Goal: Task Accomplishment & Management: Complete application form

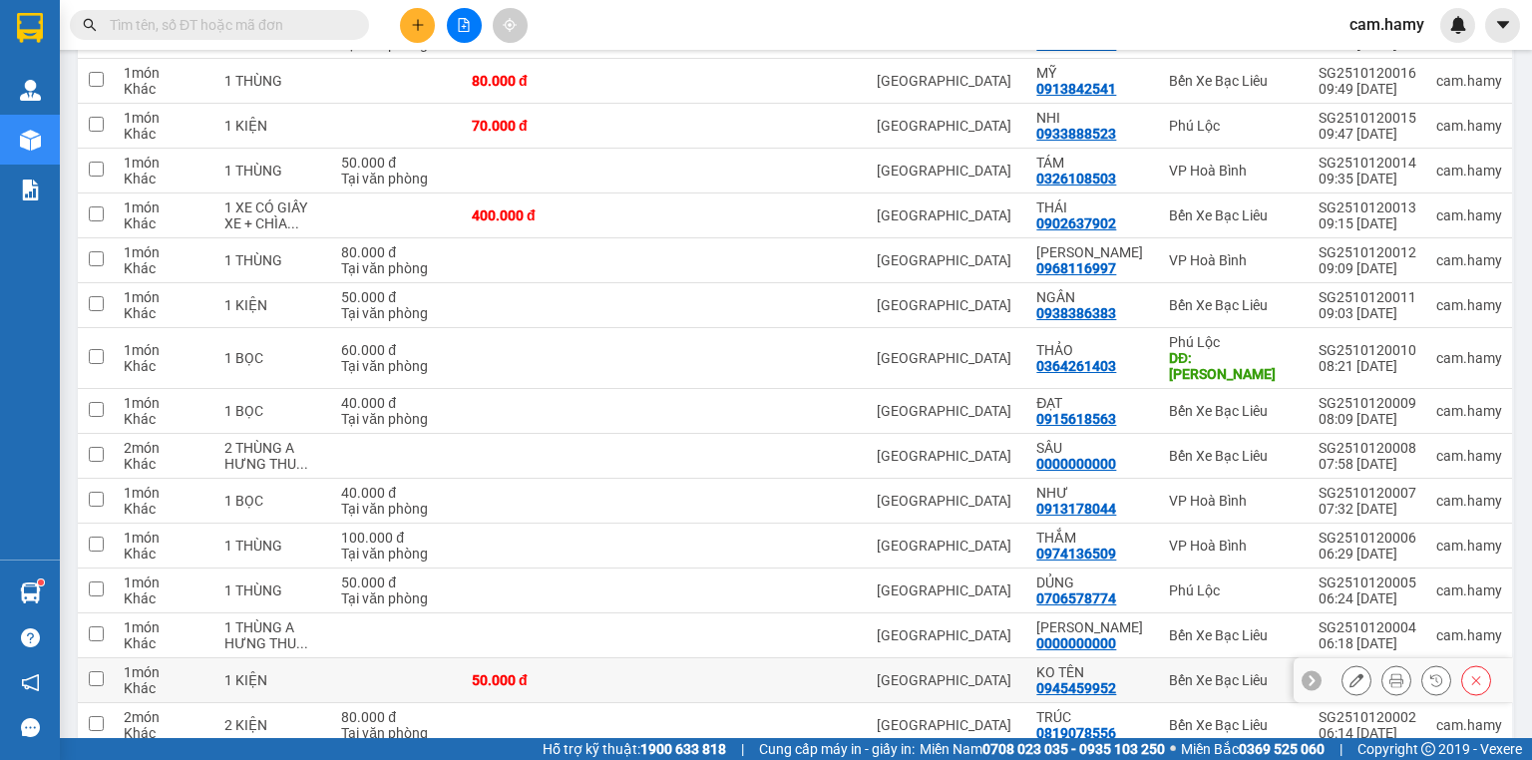
scroll to position [126, 0]
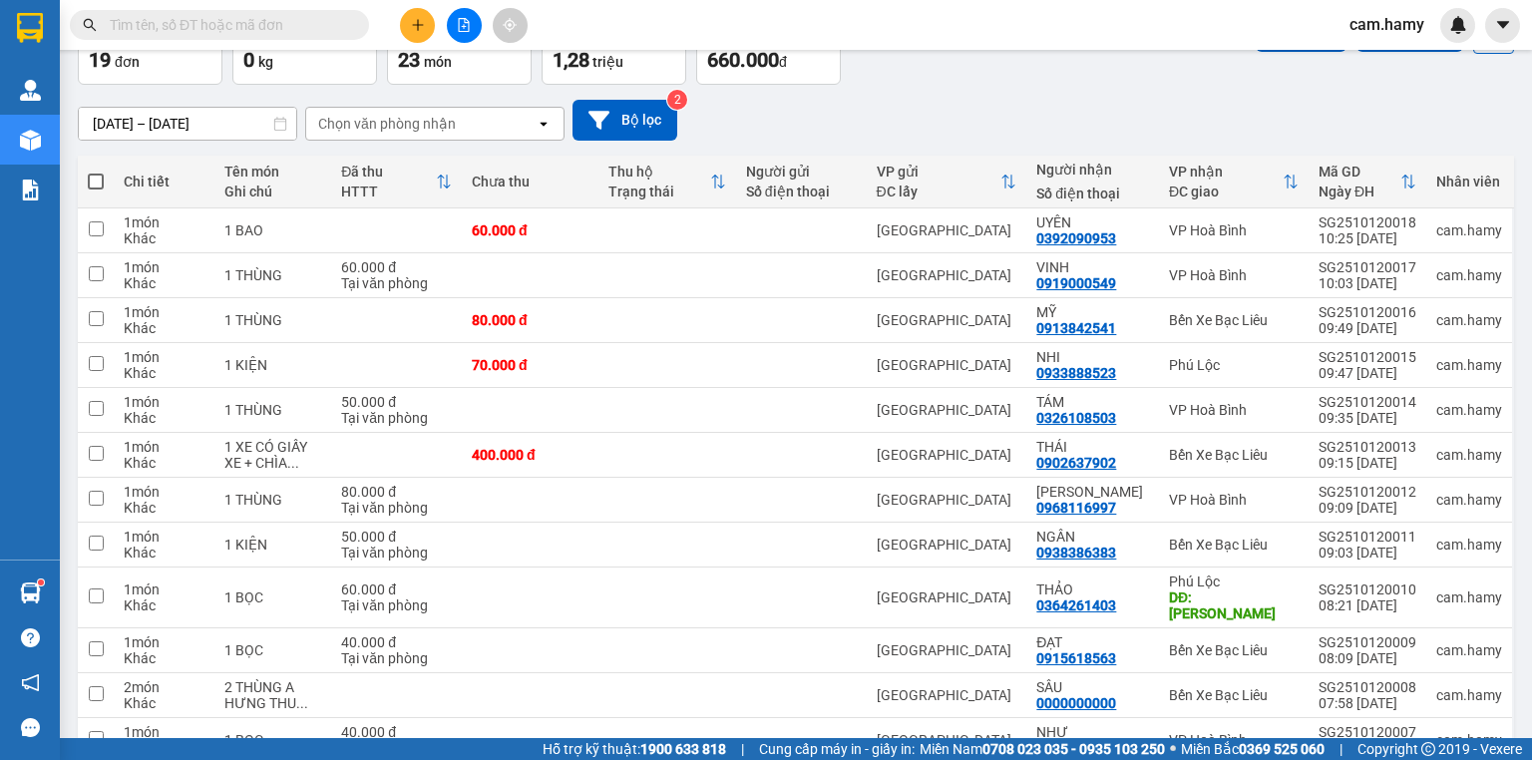
click at [95, 176] on span at bounding box center [96, 182] width 16 height 16
click at [96, 172] on input "checkbox" at bounding box center [96, 172] width 0 height 0
checkbox input "true"
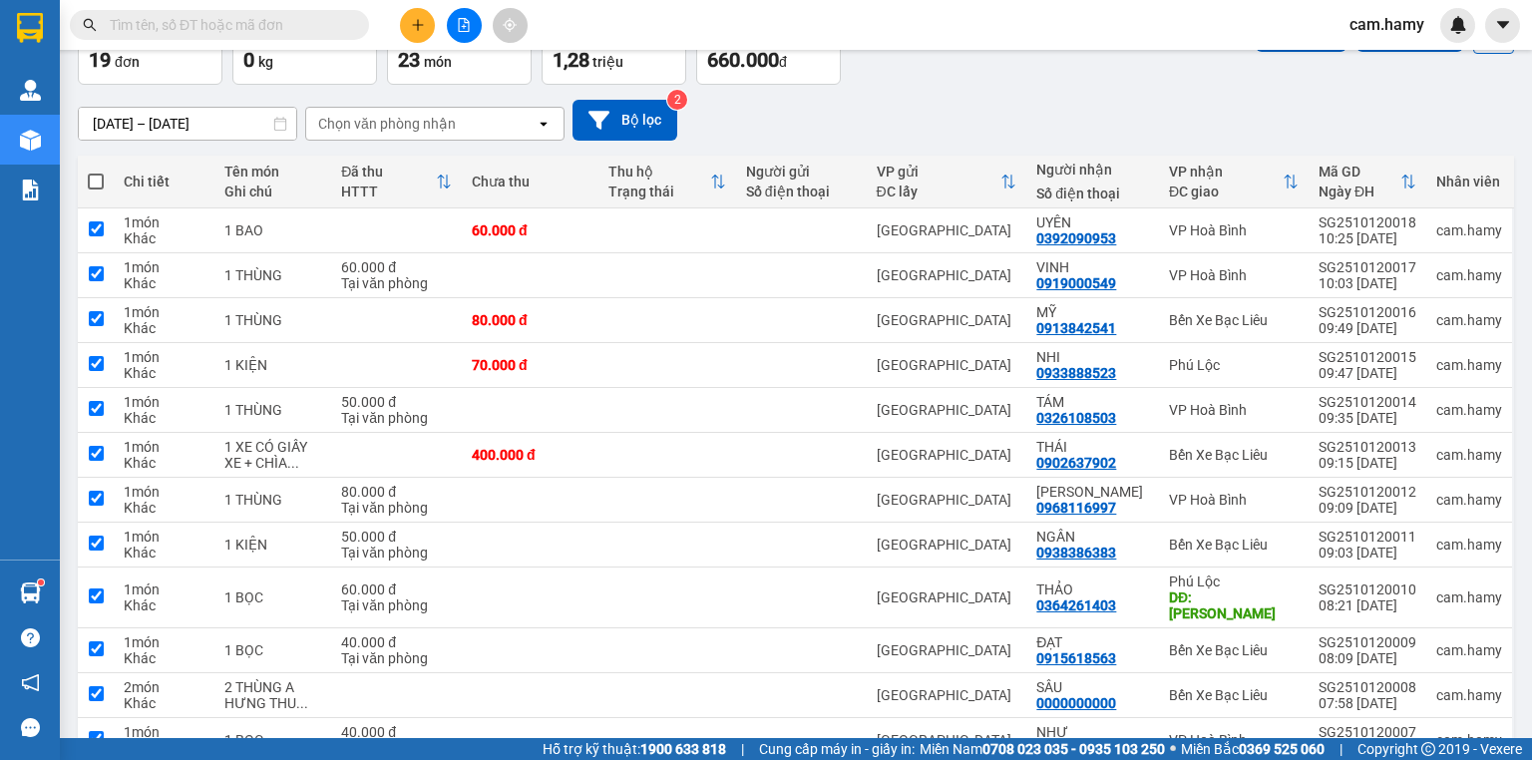
checkbox input "true"
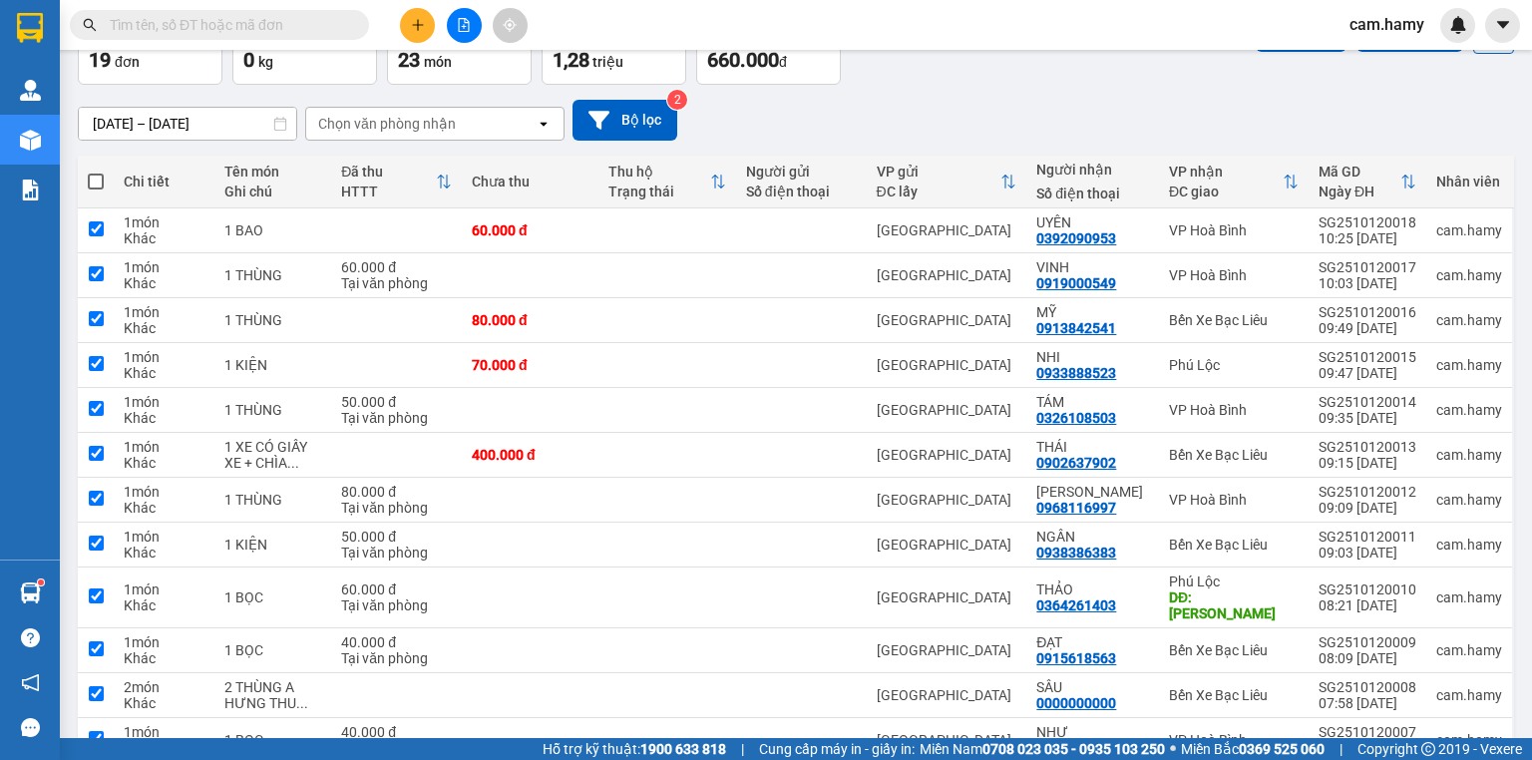
checkbox input "true"
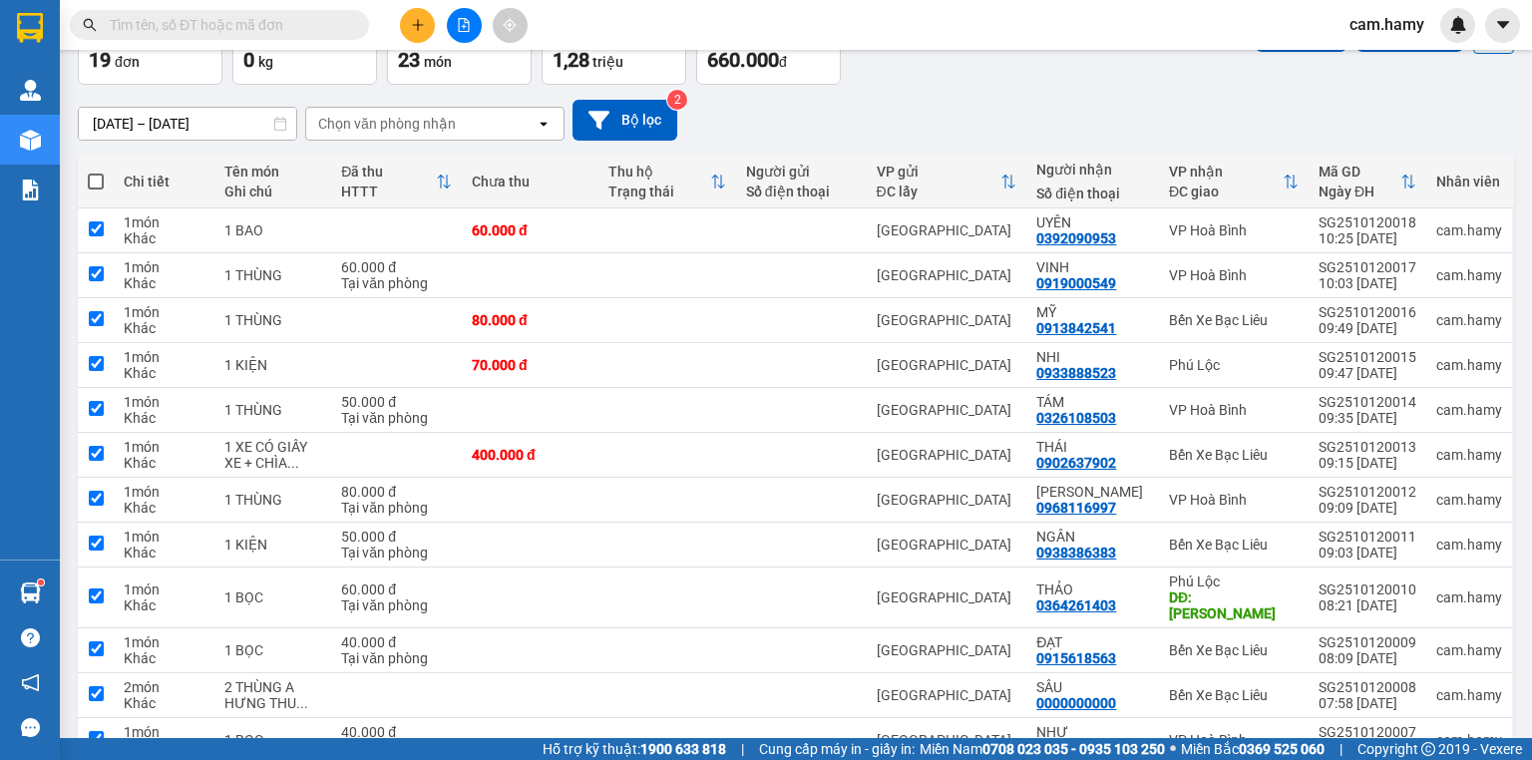
checkbox input "true"
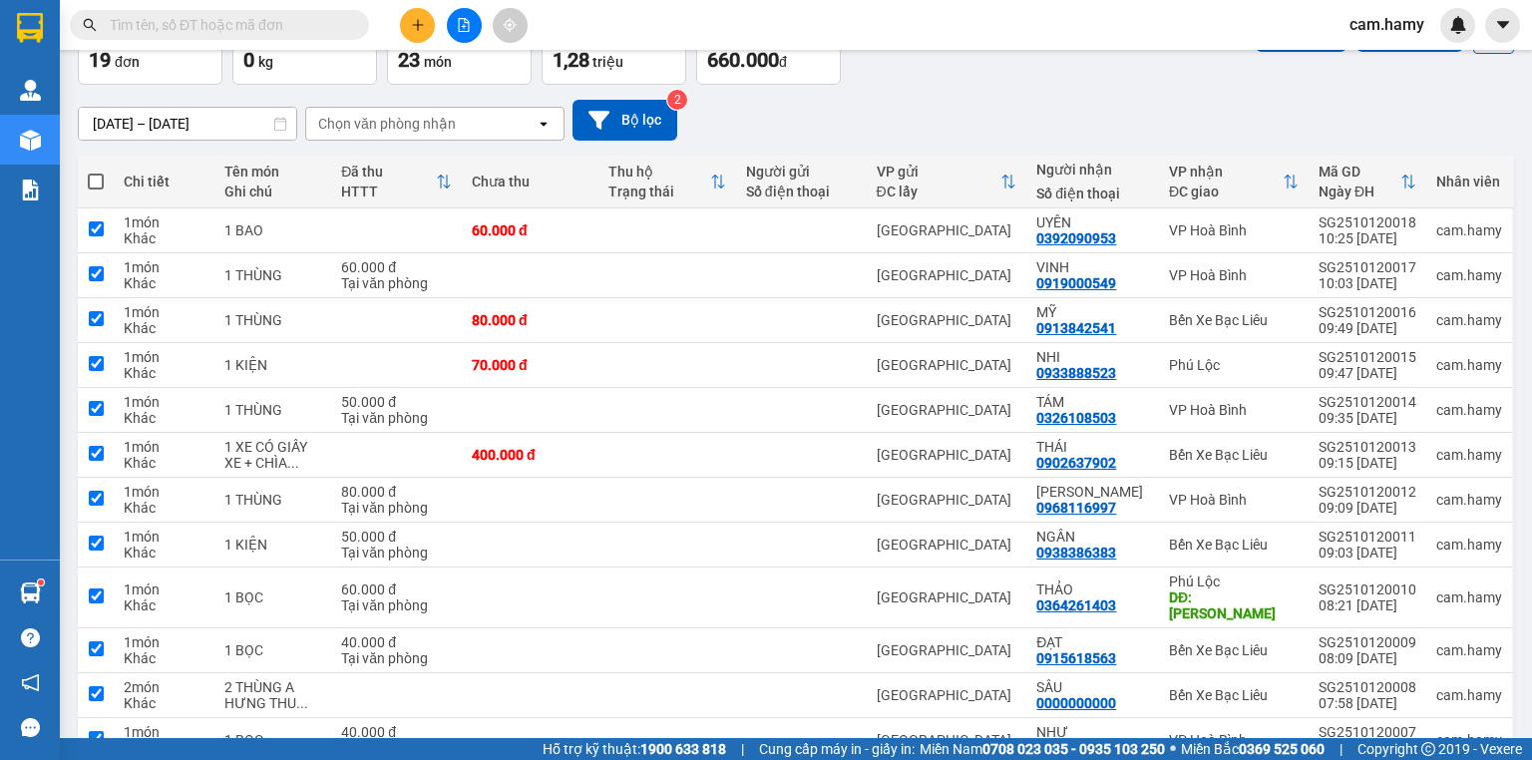
checkbox input "true"
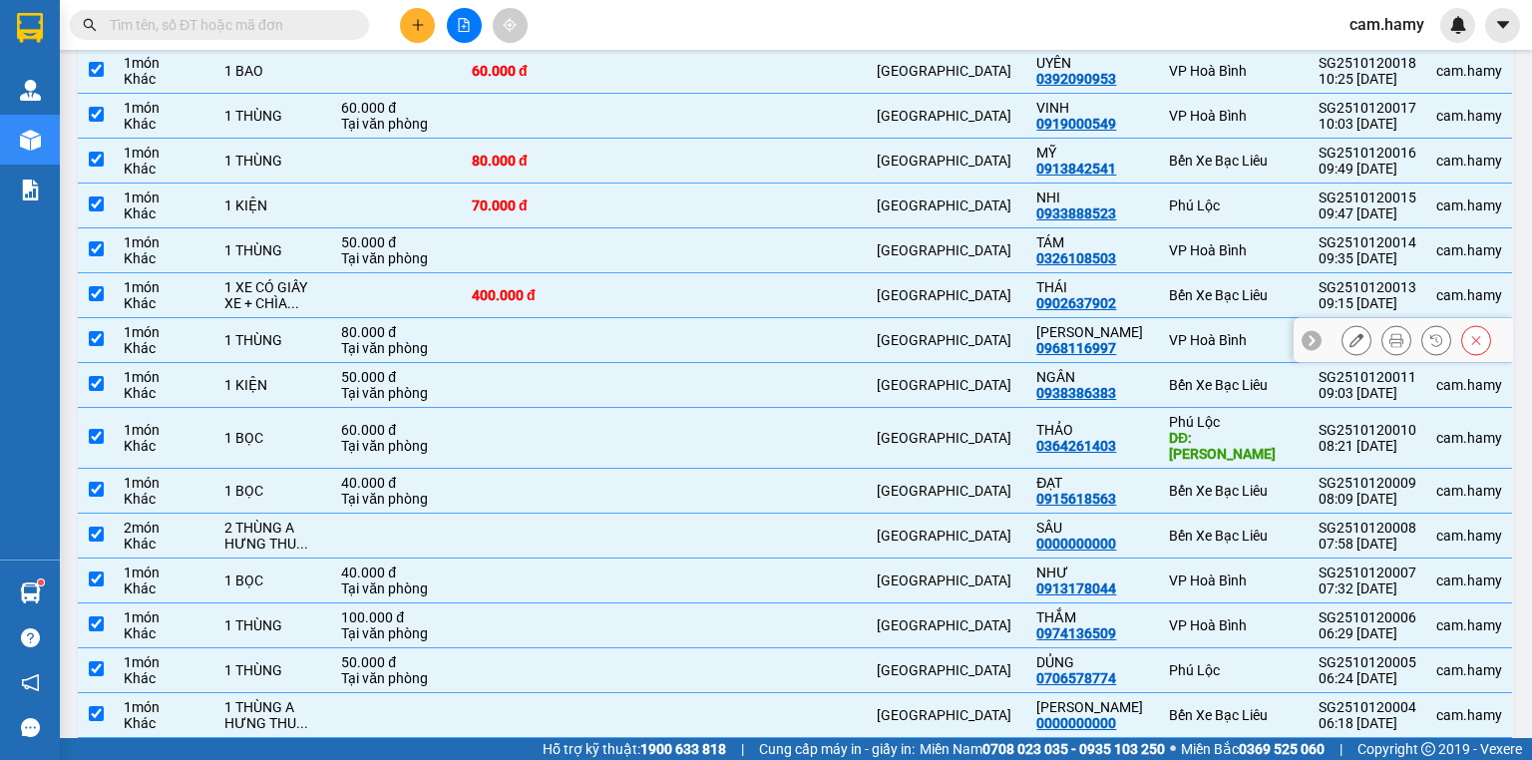
scroll to position [525, 0]
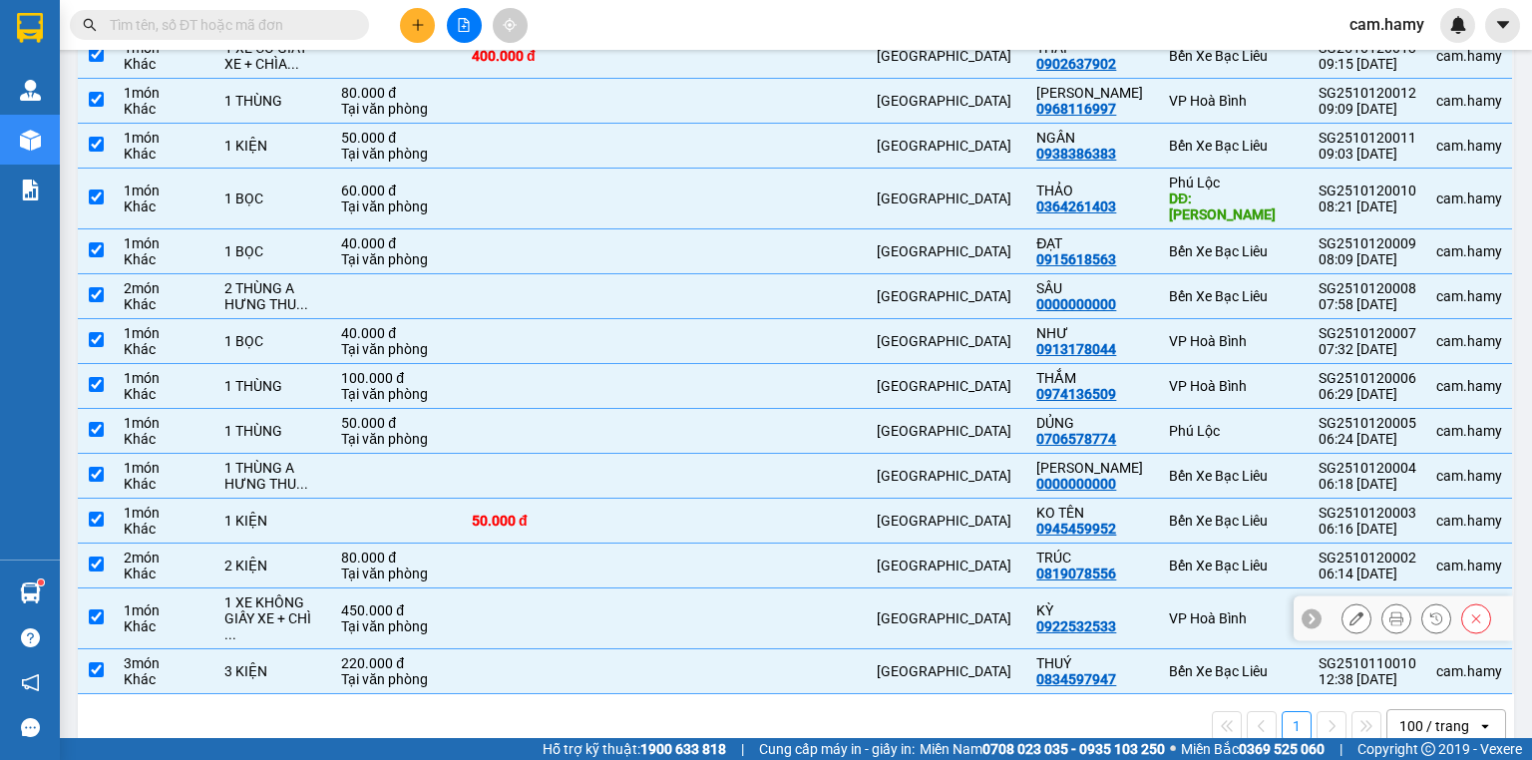
click at [94, 609] on input "checkbox" at bounding box center [96, 616] width 15 height 15
checkbox input "false"
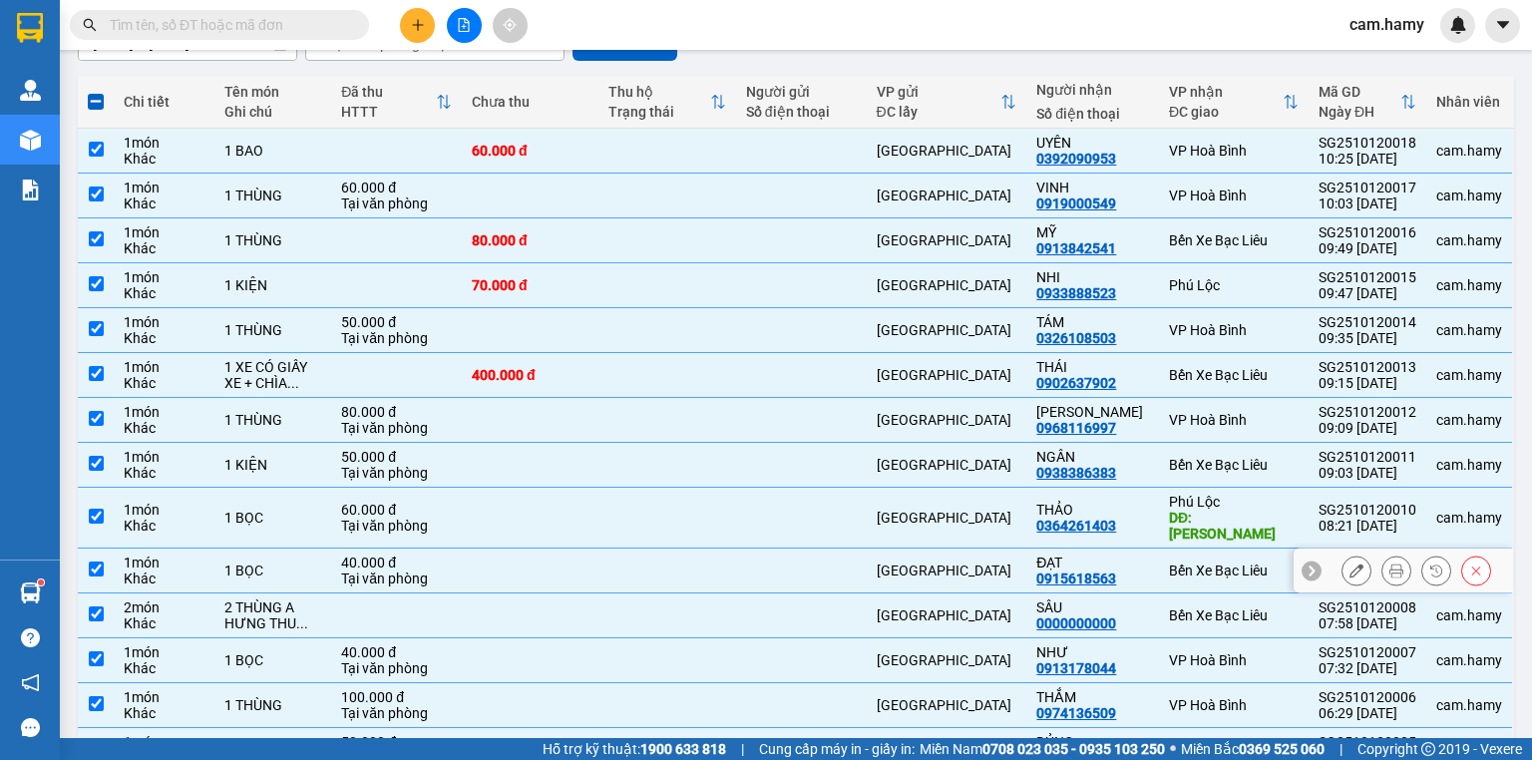
scroll to position [0, 0]
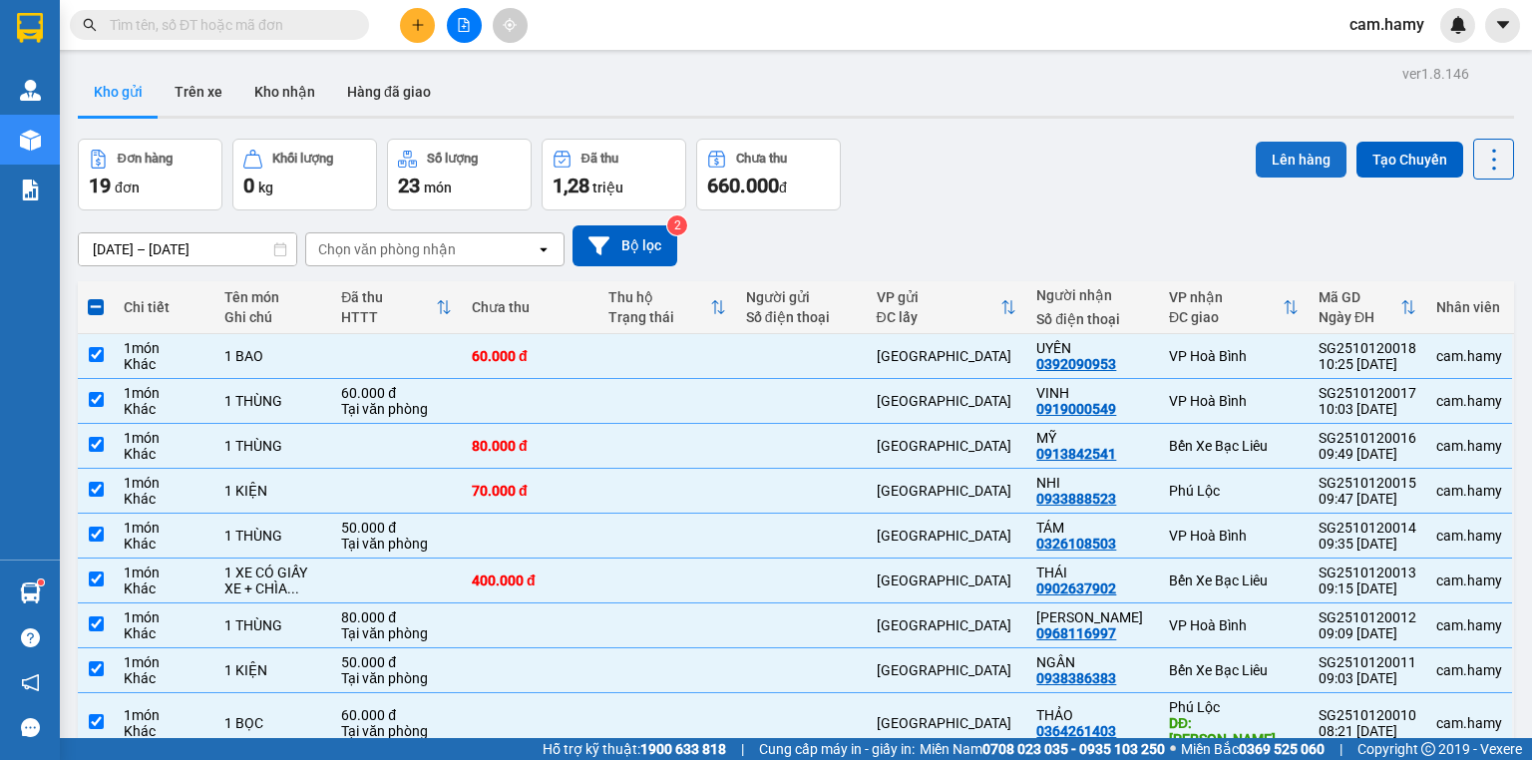
click at [1292, 155] on button "Lên hàng" at bounding box center [1300, 160] width 91 height 36
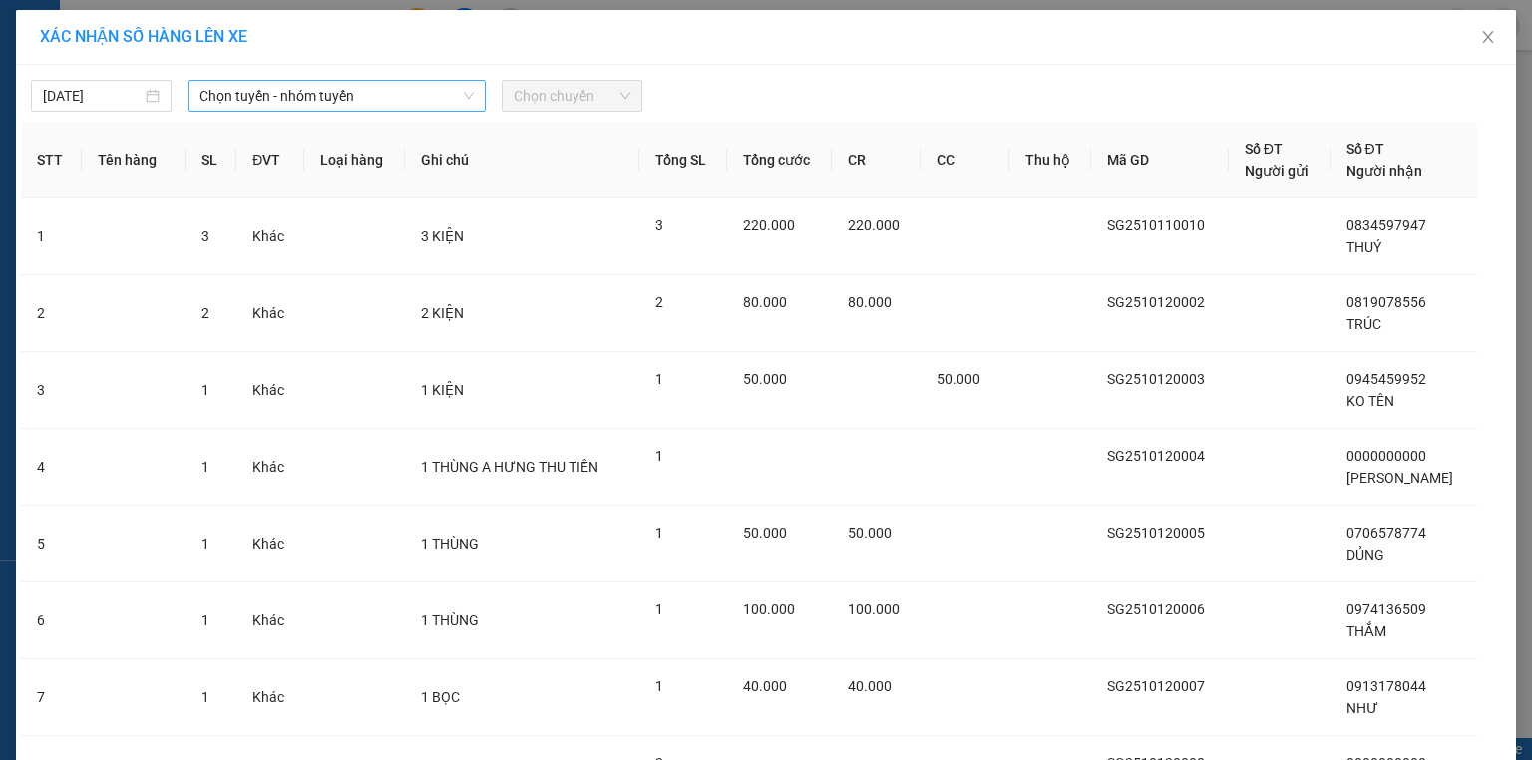
click at [296, 92] on span "Chọn tuyến - nhóm tuyến" at bounding box center [336, 96] width 274 height 30
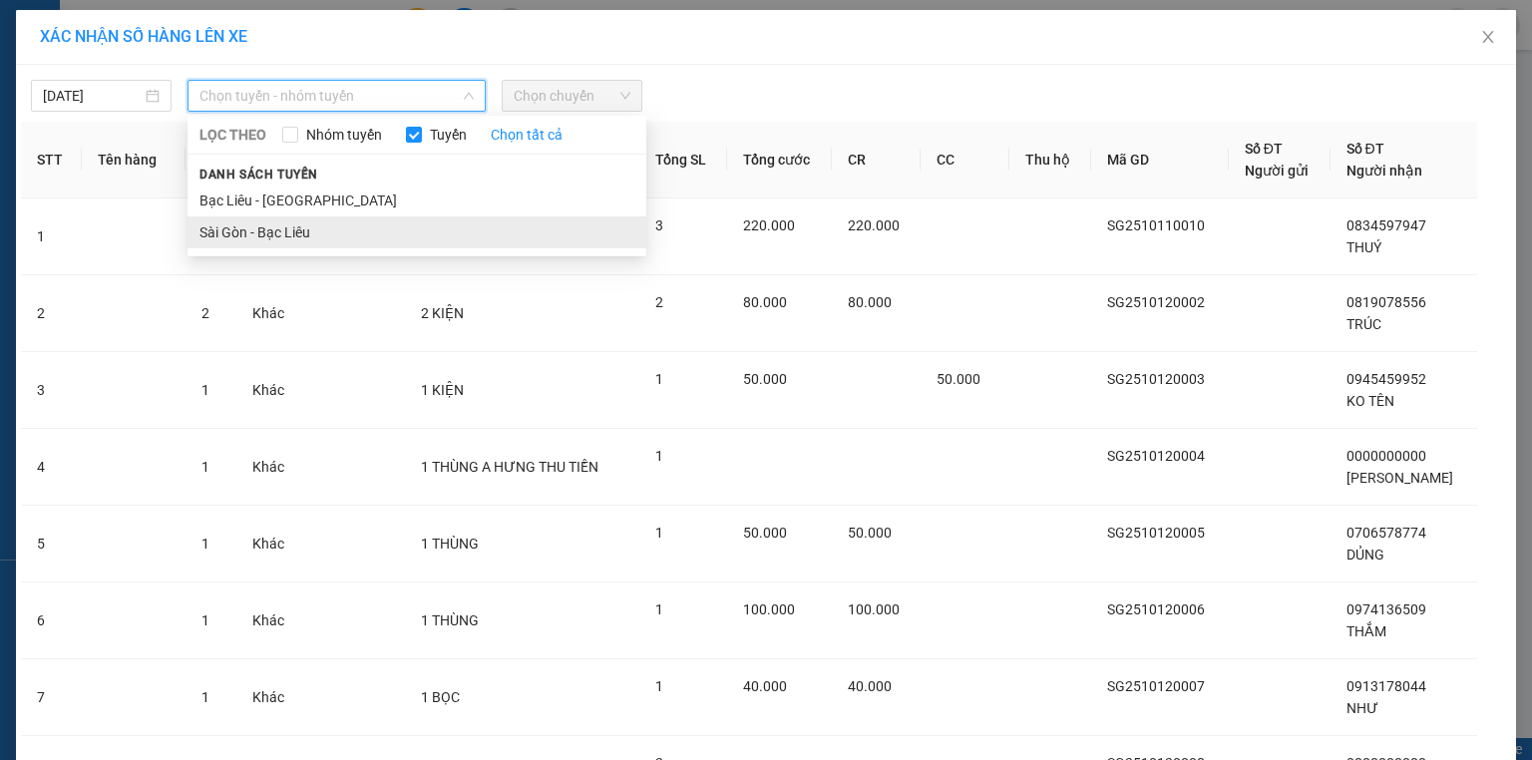
click at [277, 229] on li "Sài Gòn - Bạc Liêu" at bounding box center [416, 232] width 459 height 32
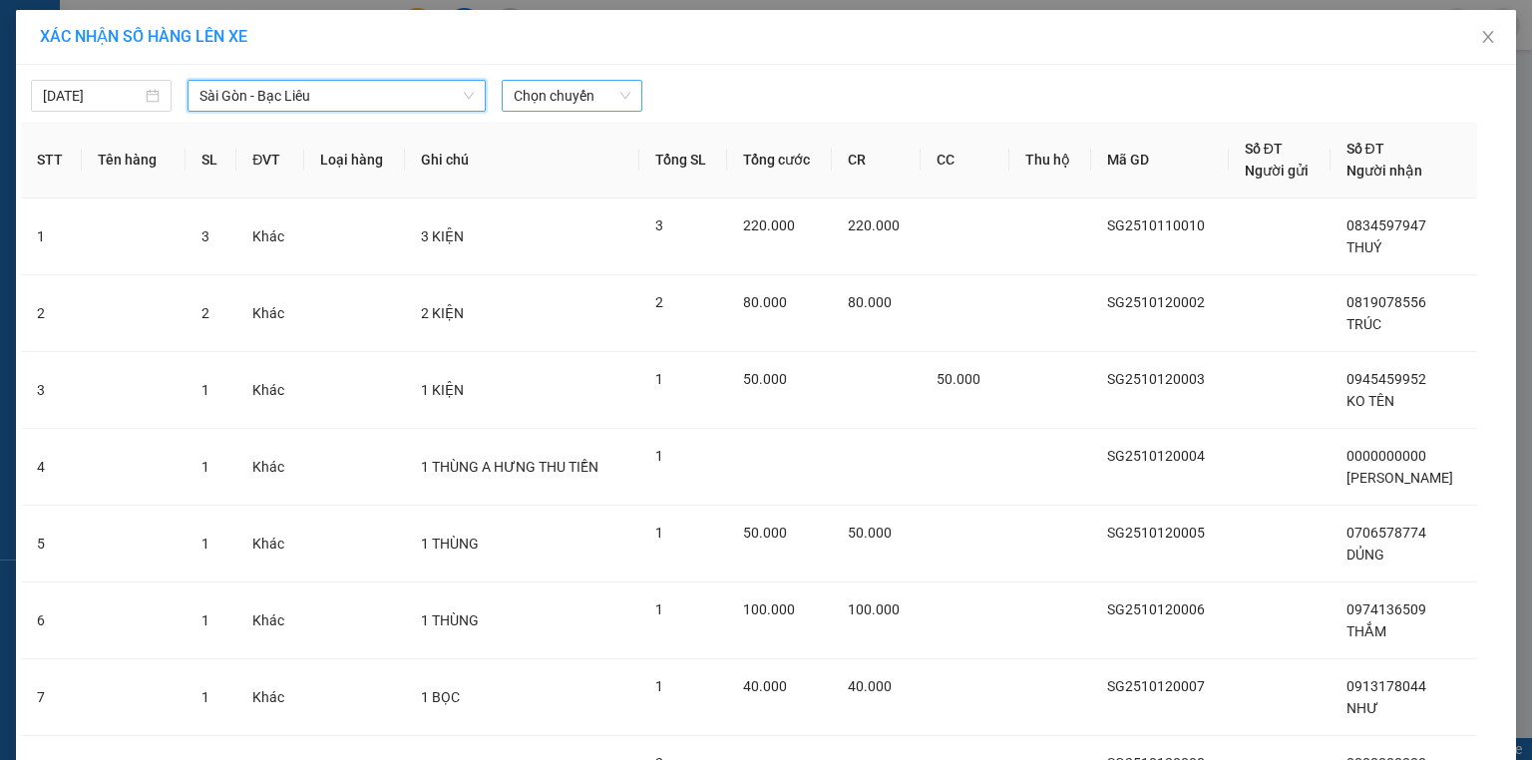
click at [525, 94] on span "Chọn chuyến" at bounding box center [572, 96] width 117 height 30
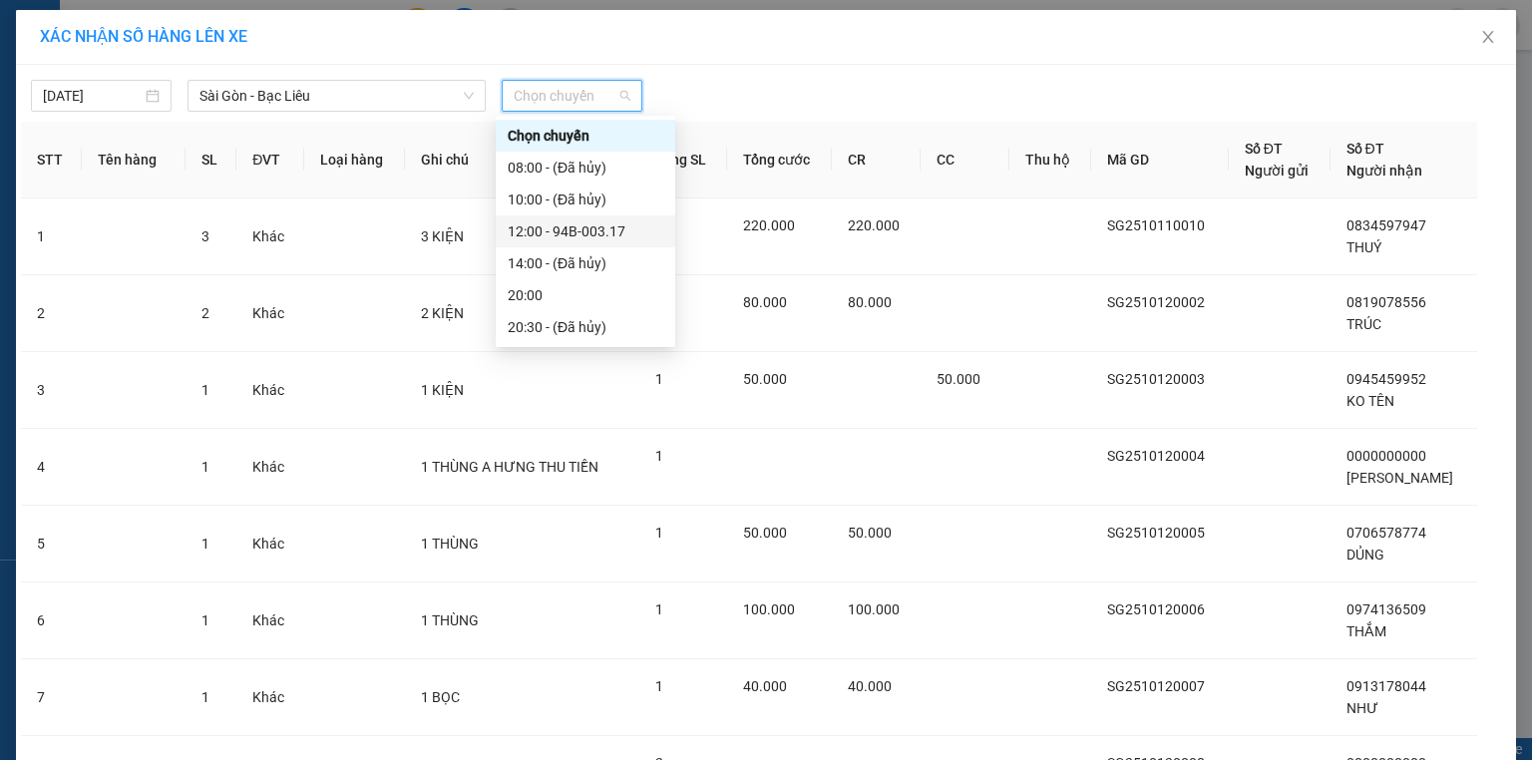
click at [594, 227] on div "12:00 - 94B-003.17" at bounding box center [586, 231] width 156 height 22
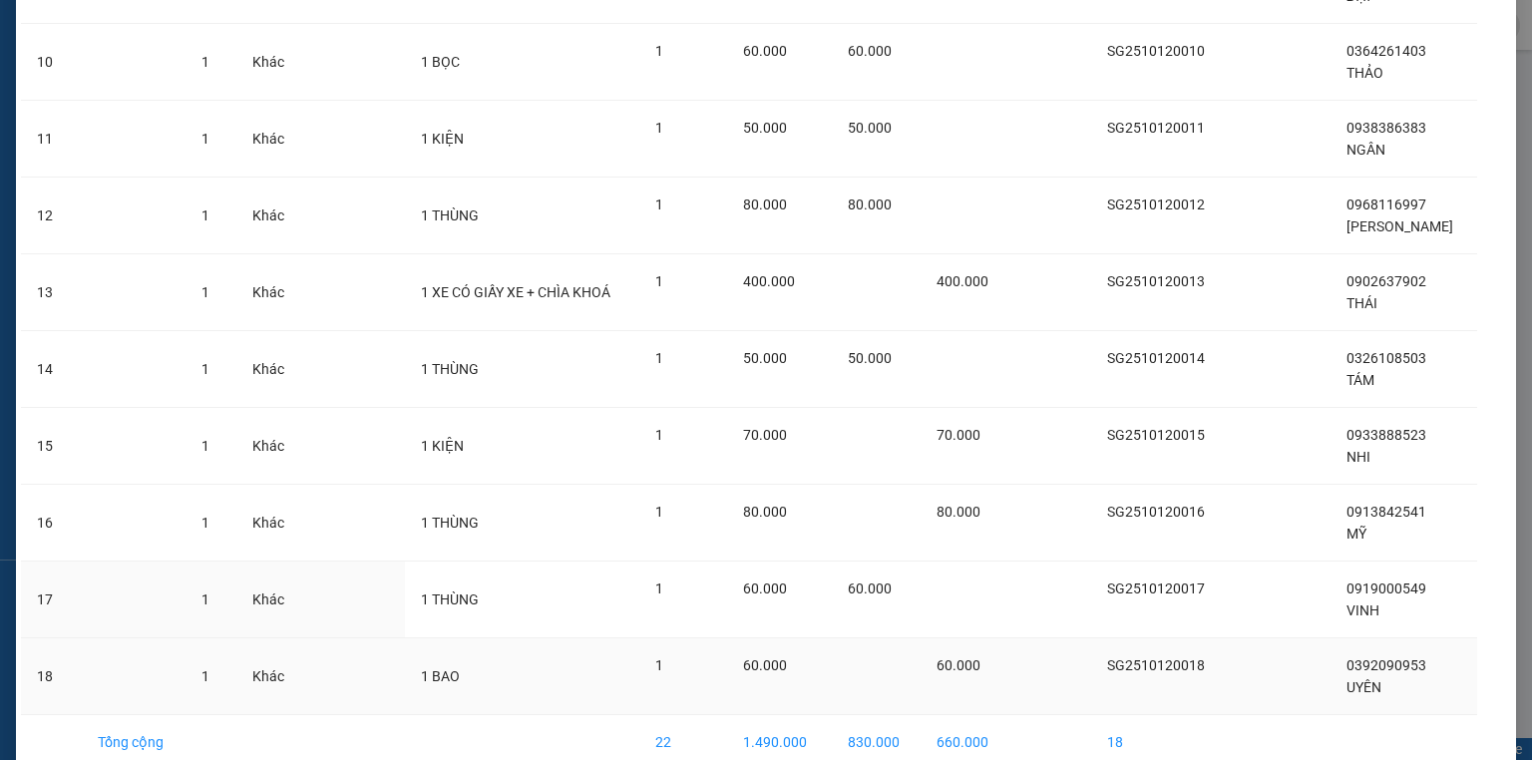
scroll to position [973, 0]
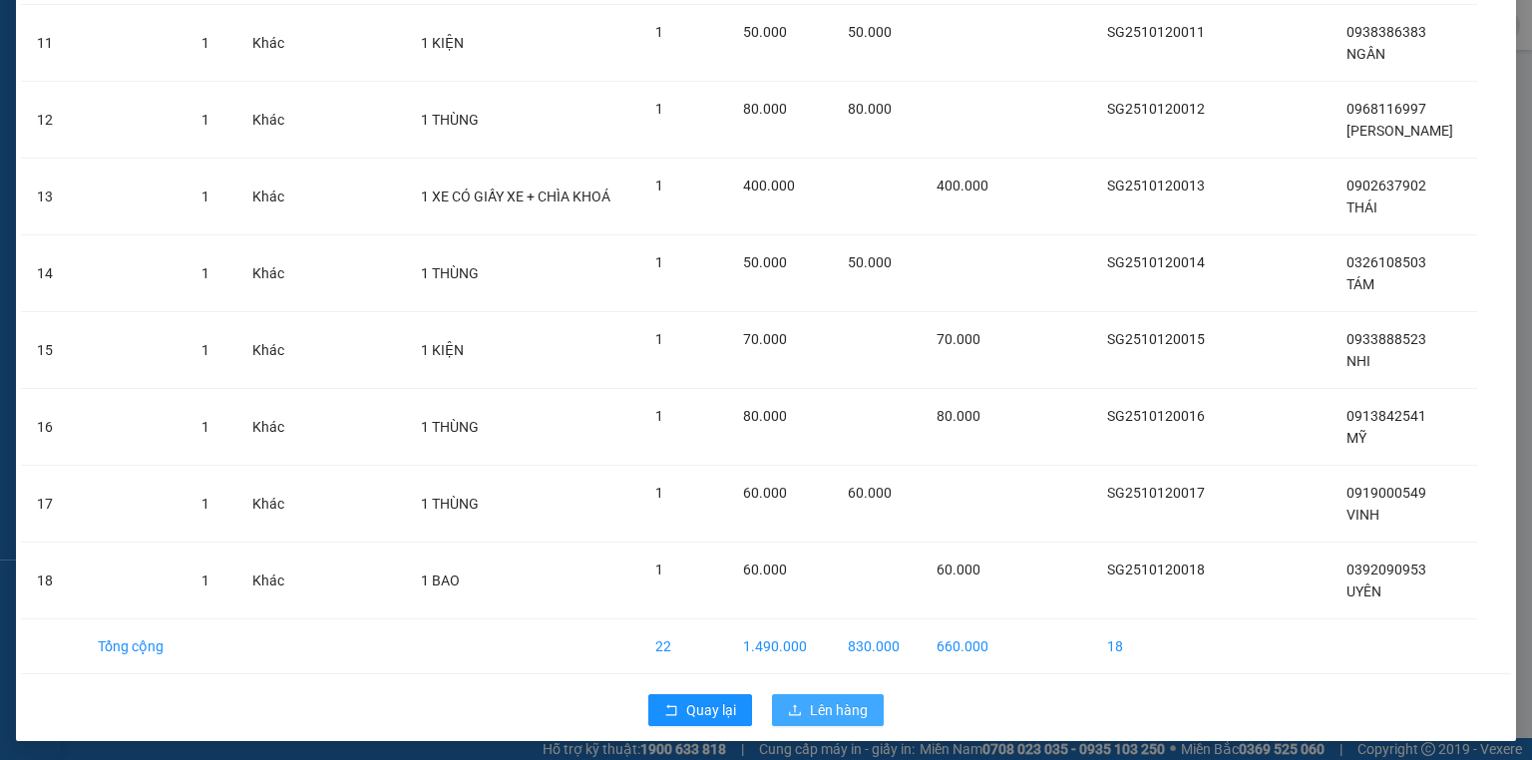
click at [838, 704] on span "Lên hàng" at bounding box center [839, 710] width 58 height 22
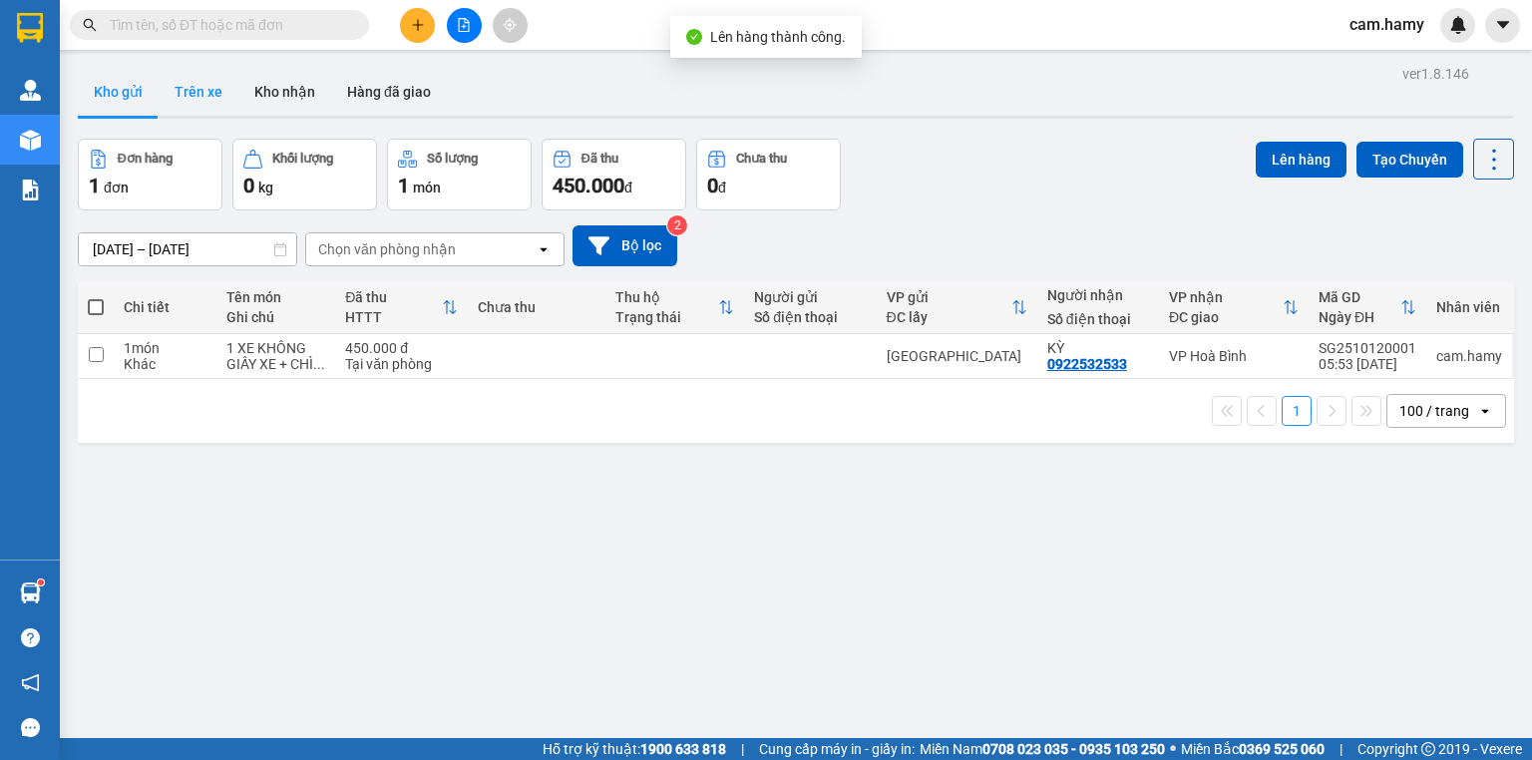
click at [203, 94] on button "Trên xe" at bounding box center [199, 92] width 80 height 48
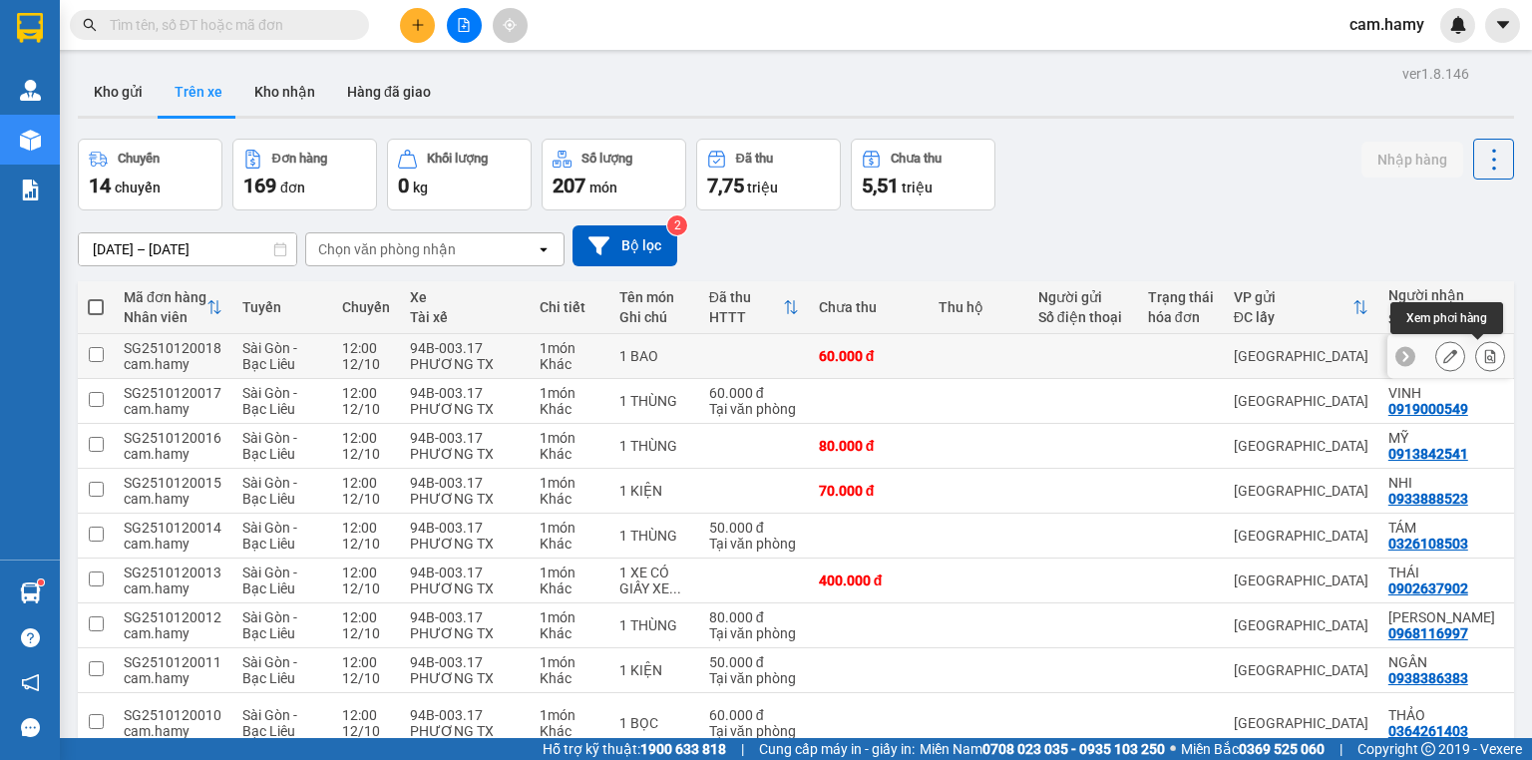
click at [1485, 358] on icon at bounding box center [1490, 356] width 11 height 14
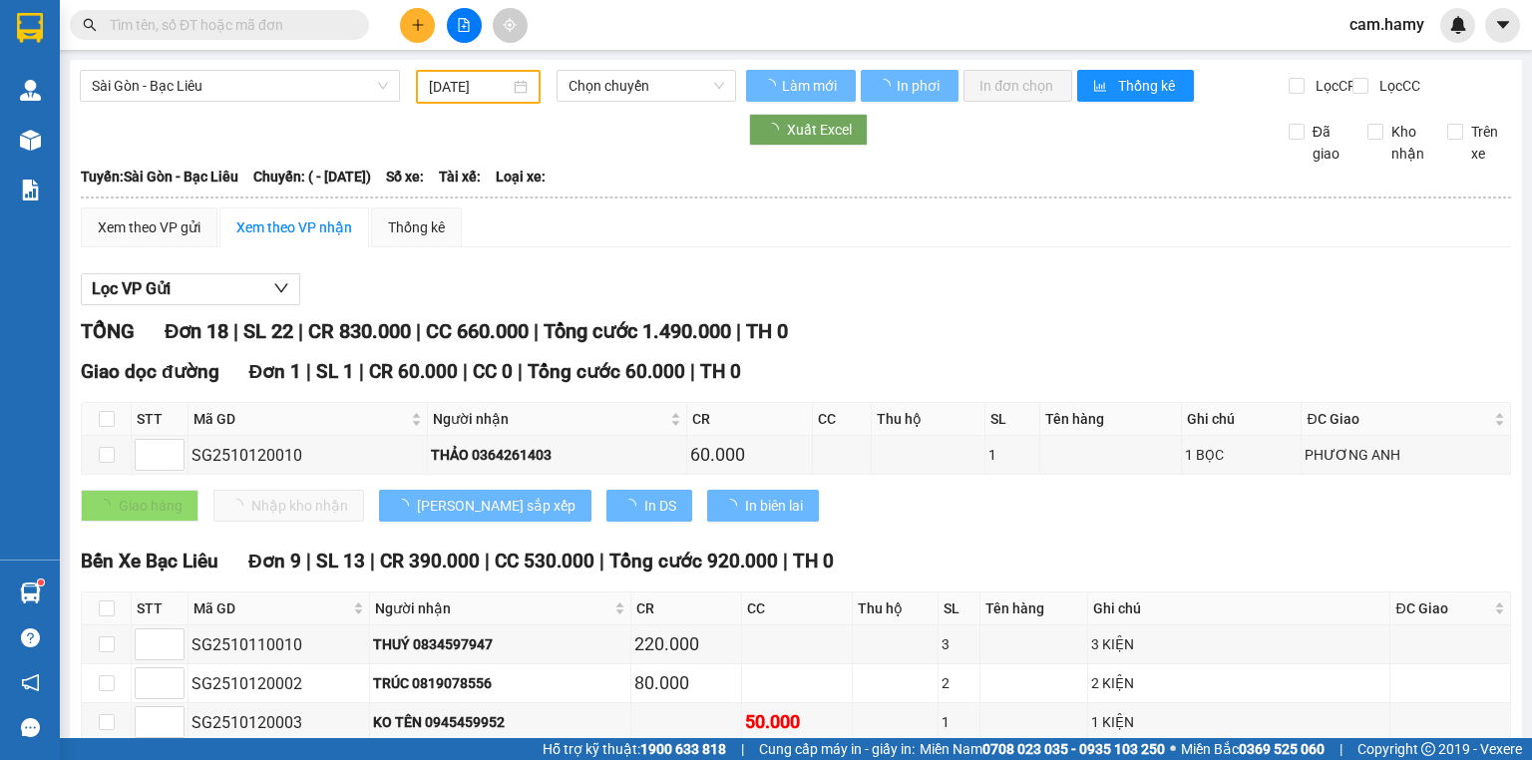
type input "[DATE]"
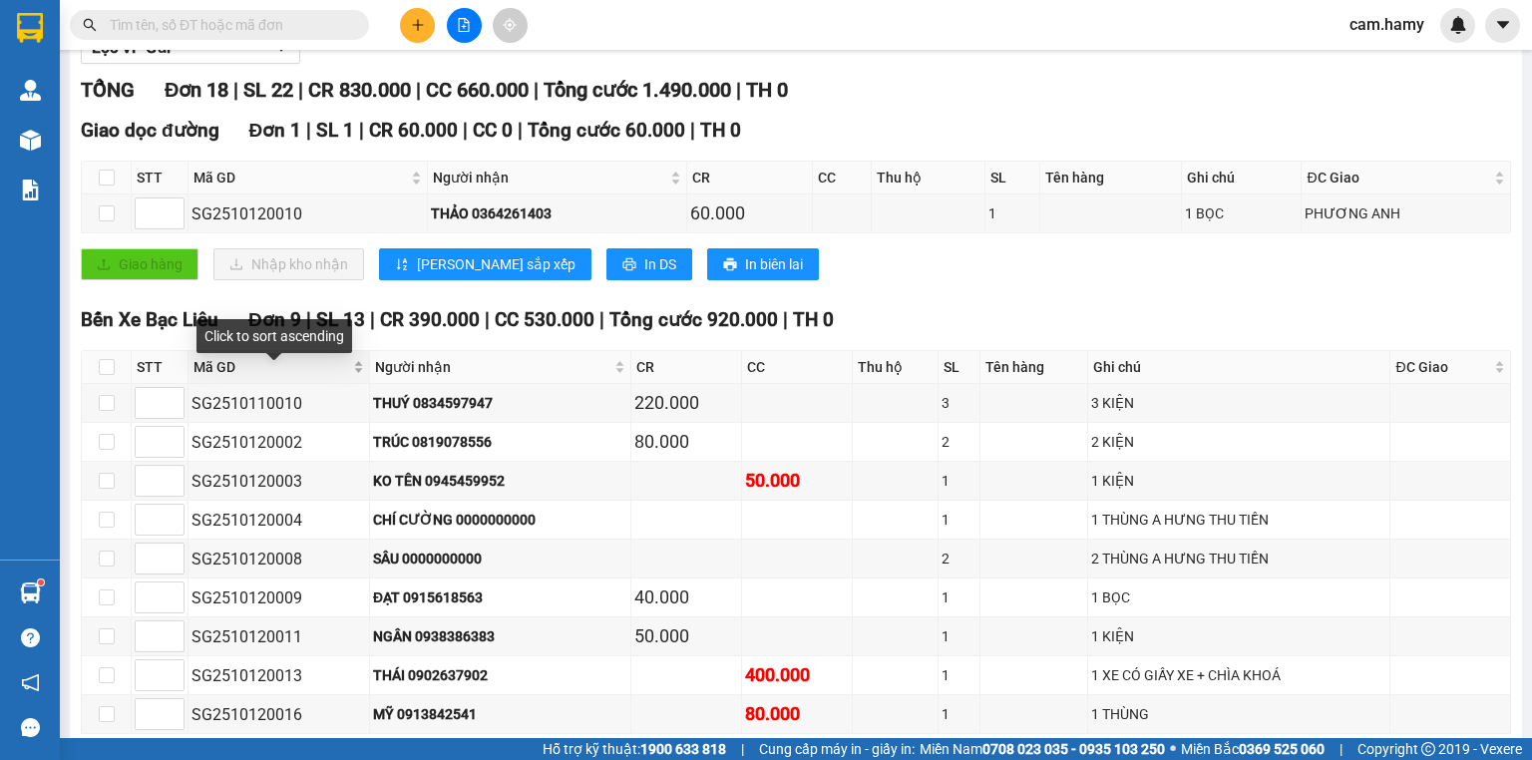
scroll to position [479, 0]
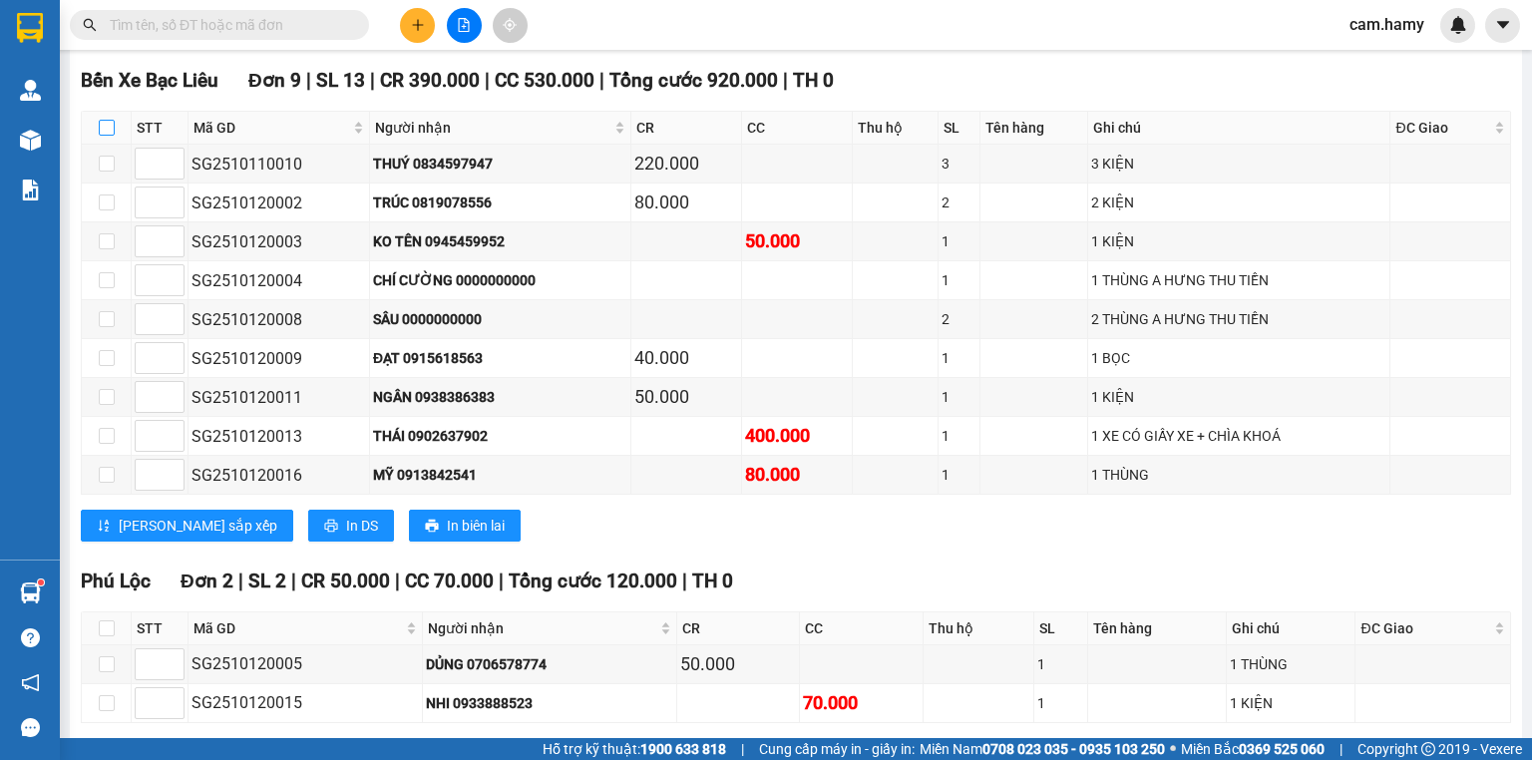
click at [108, 136] on input "checkbox" at bounding box center [107, 128] width 16 height 16
checkbox input "true"
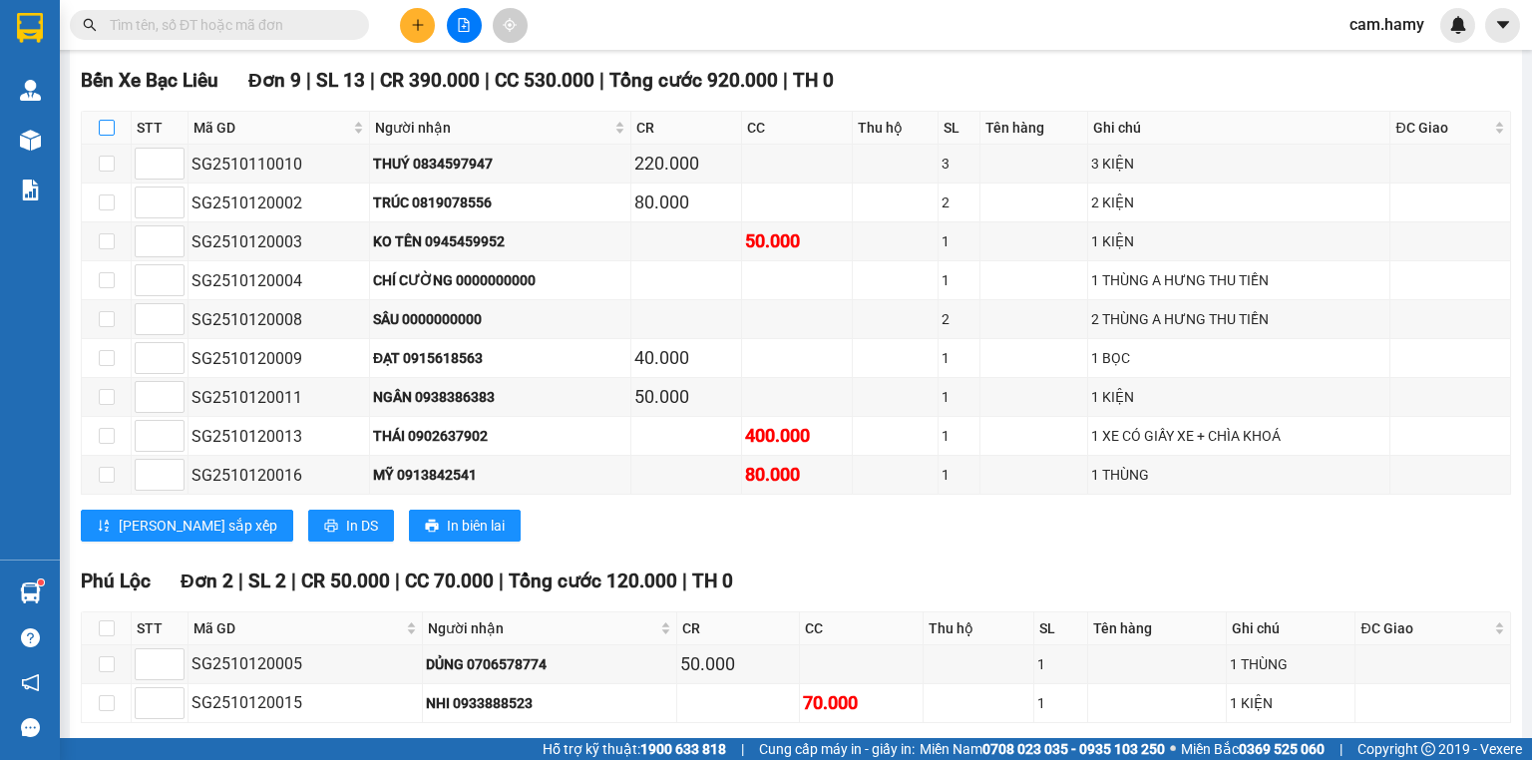
checkbox input "true"
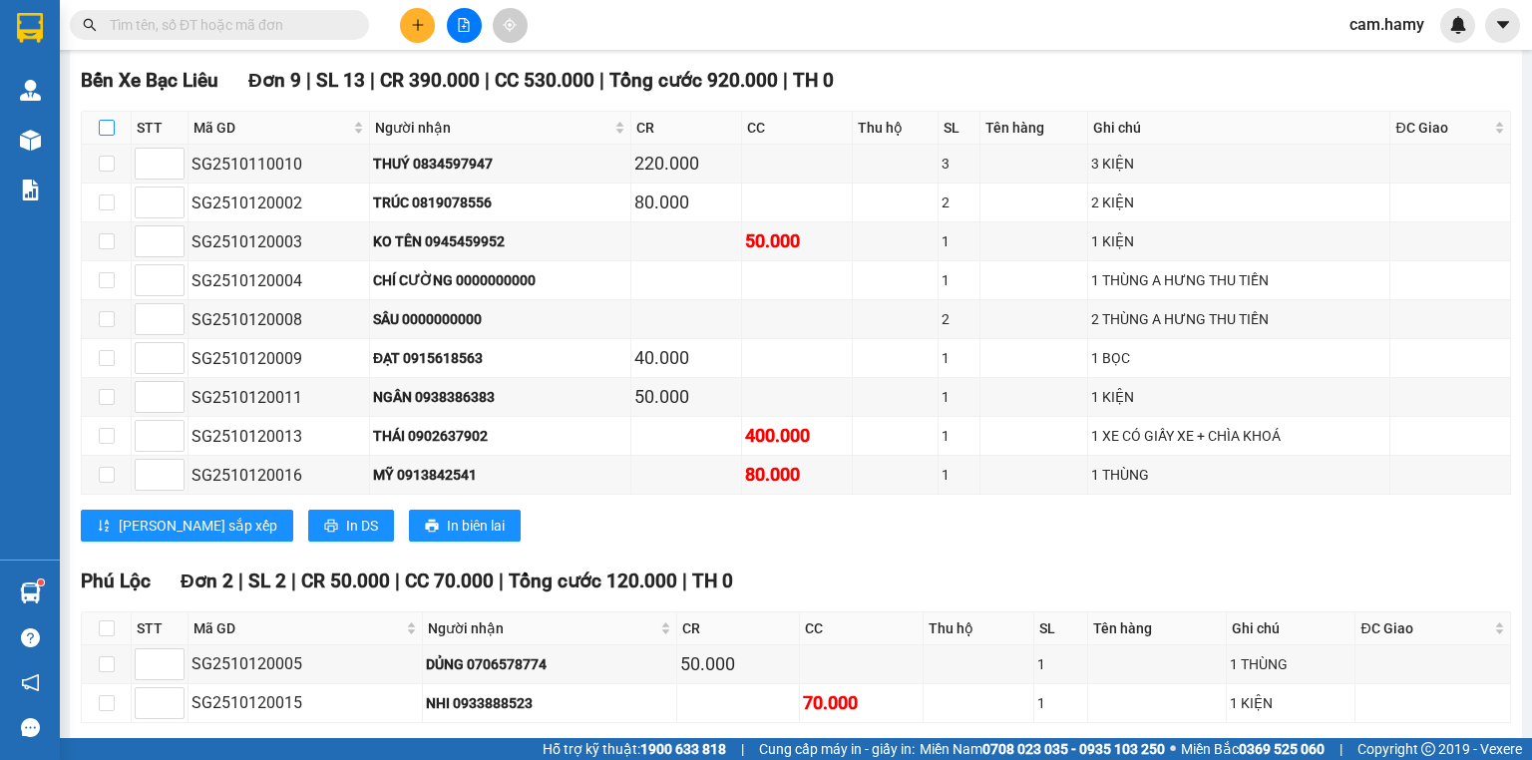
checkbox input "true"
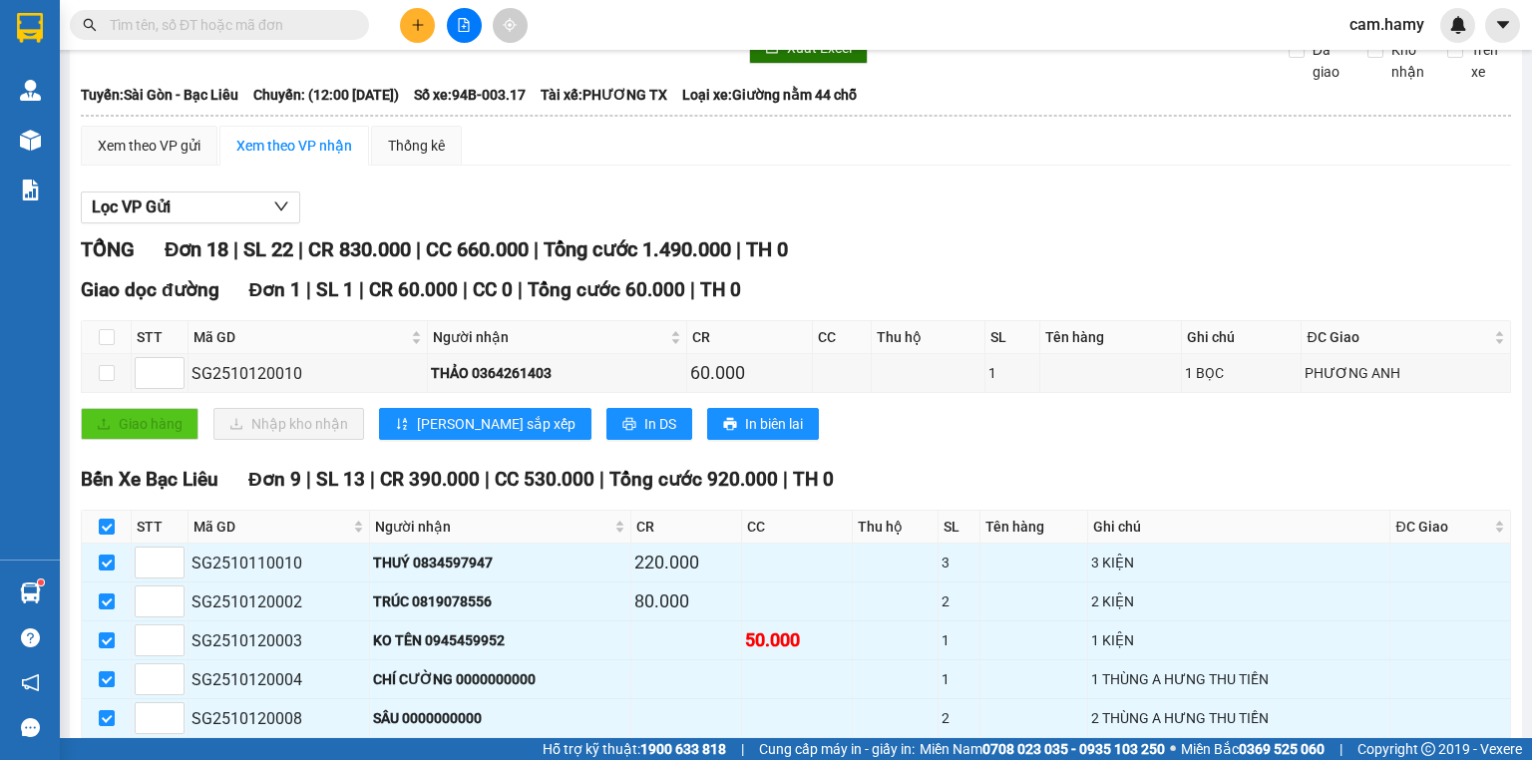
scroll to position [0, 0]
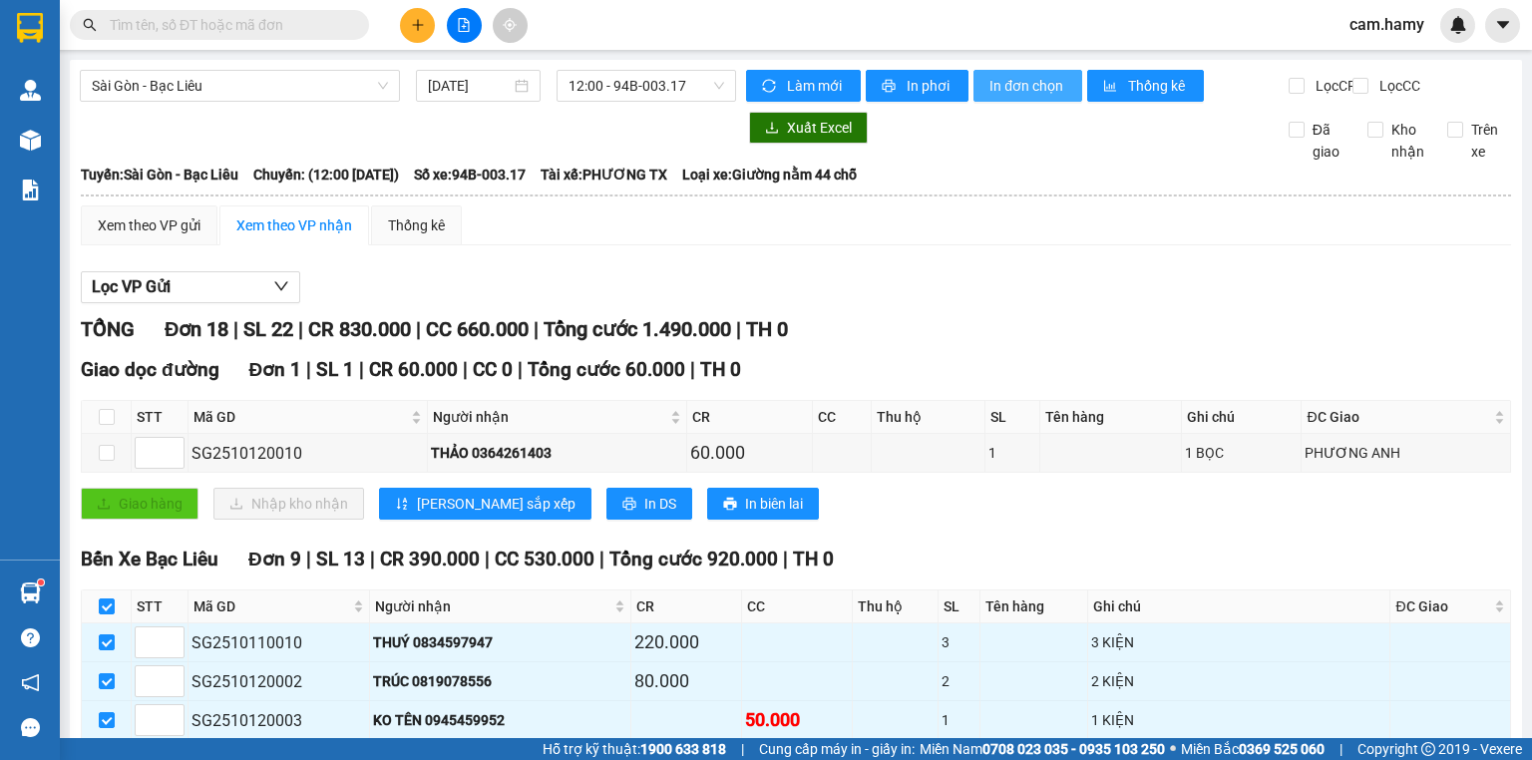
click at [1024, 83] on span "In đơn chọn" at bounding box center [1027, 86] width 77 height 22
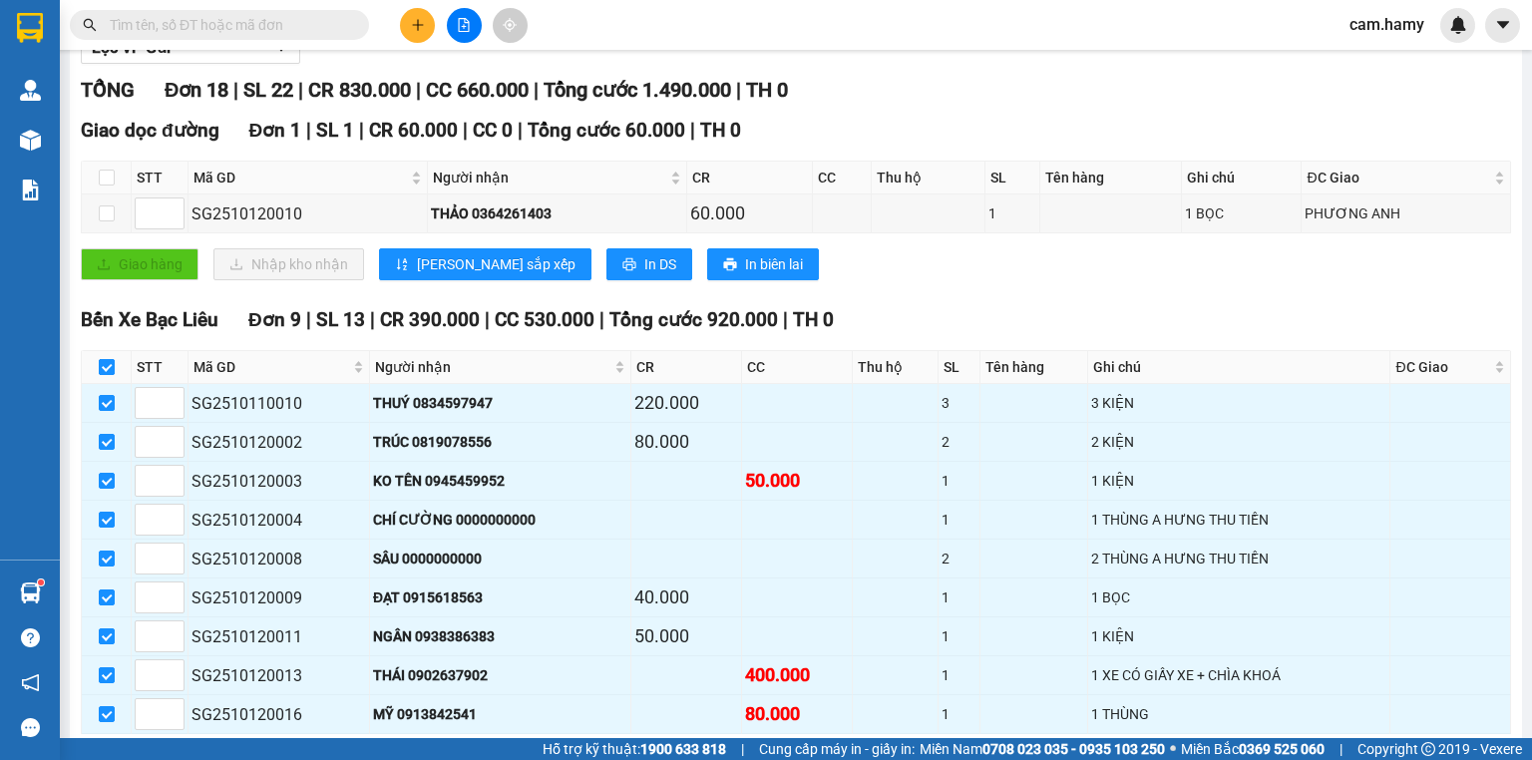
click at [108, 375] on input "checkbox" at bounding box center [107, 367] width 16 height 16
checkbox input "false"
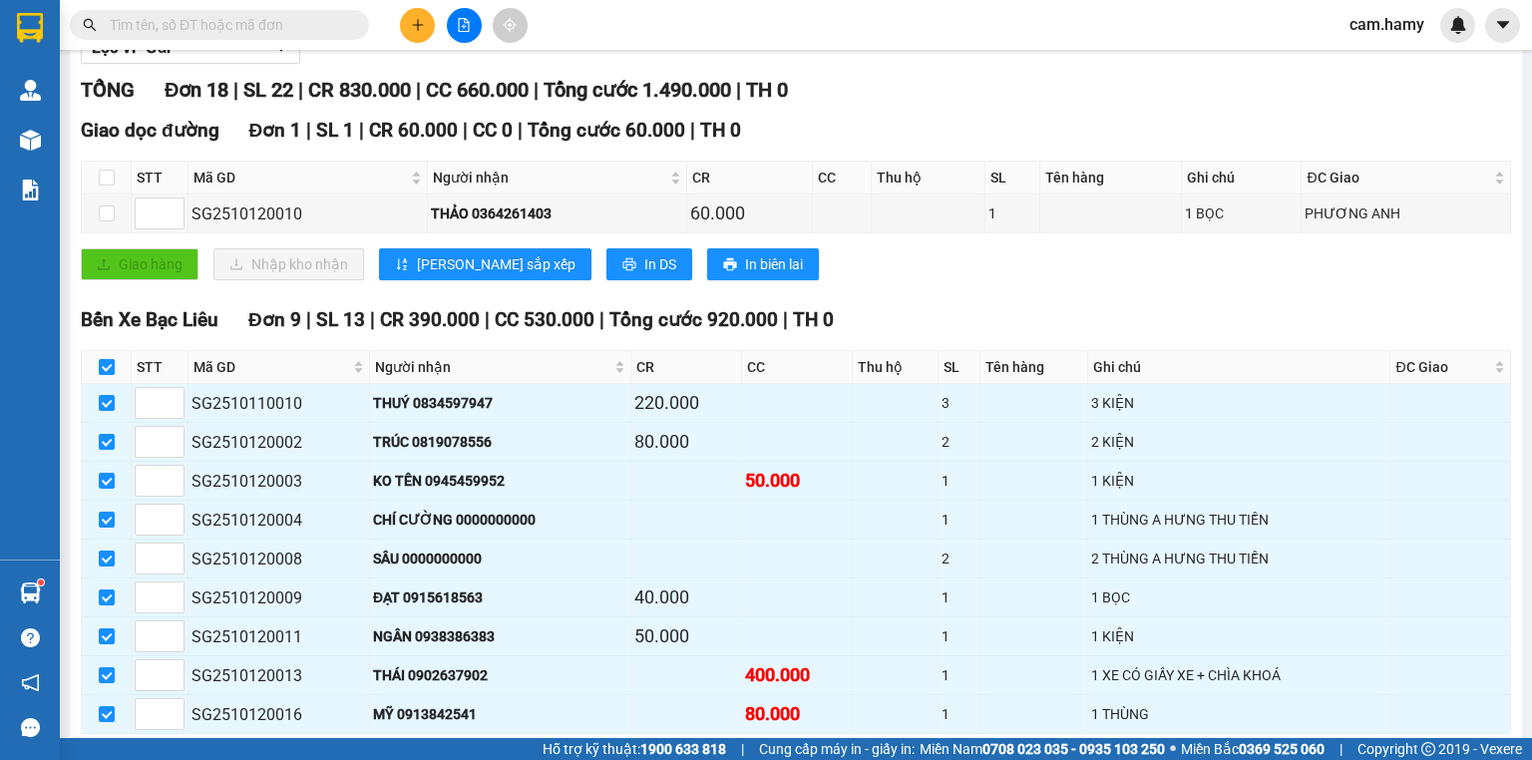
checkbox input "false"
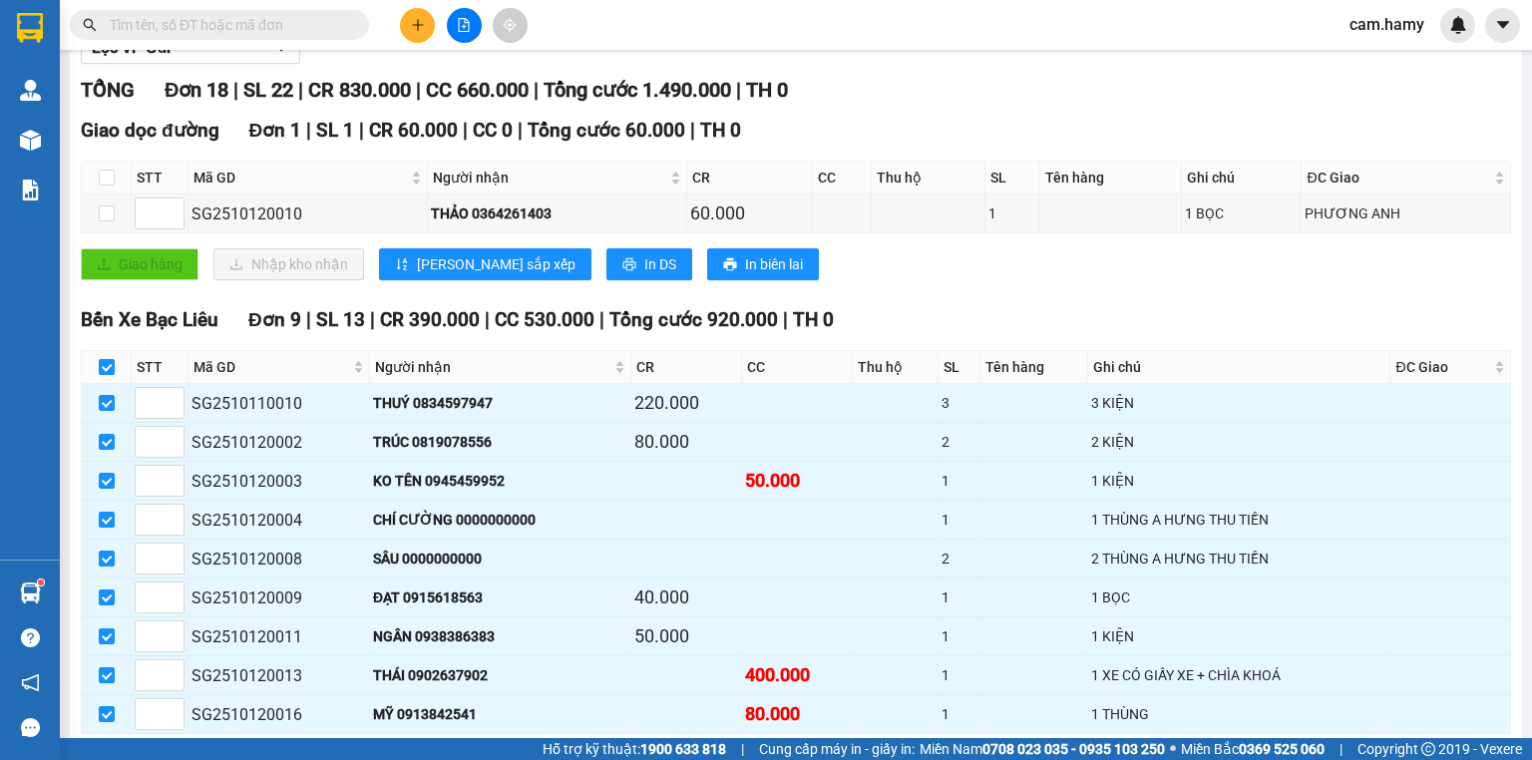
checkbox input "false"
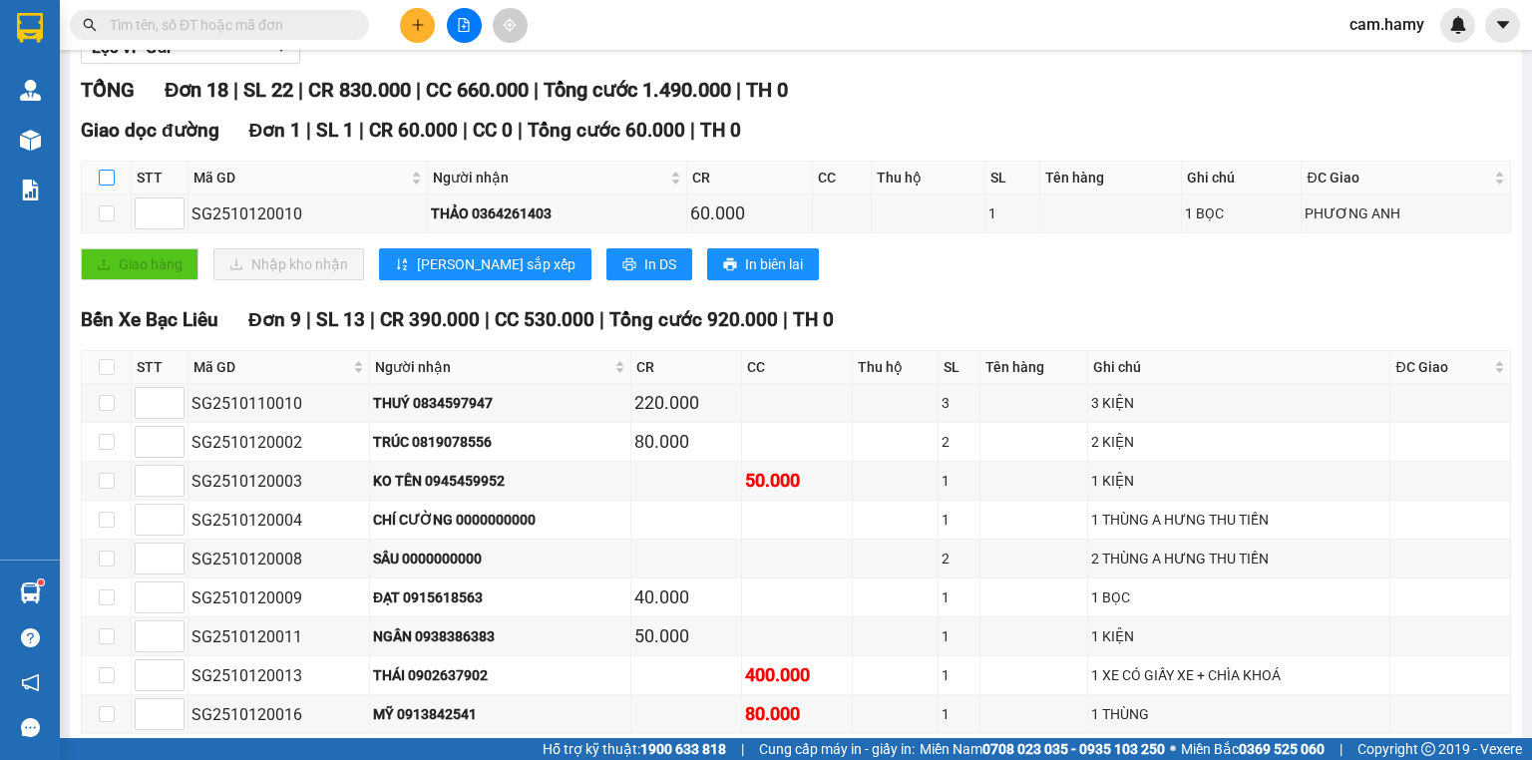
click at [111, 185] on input "checkbox" at bounding box center [107, 178] width 16 height 16
checkbox input "true"
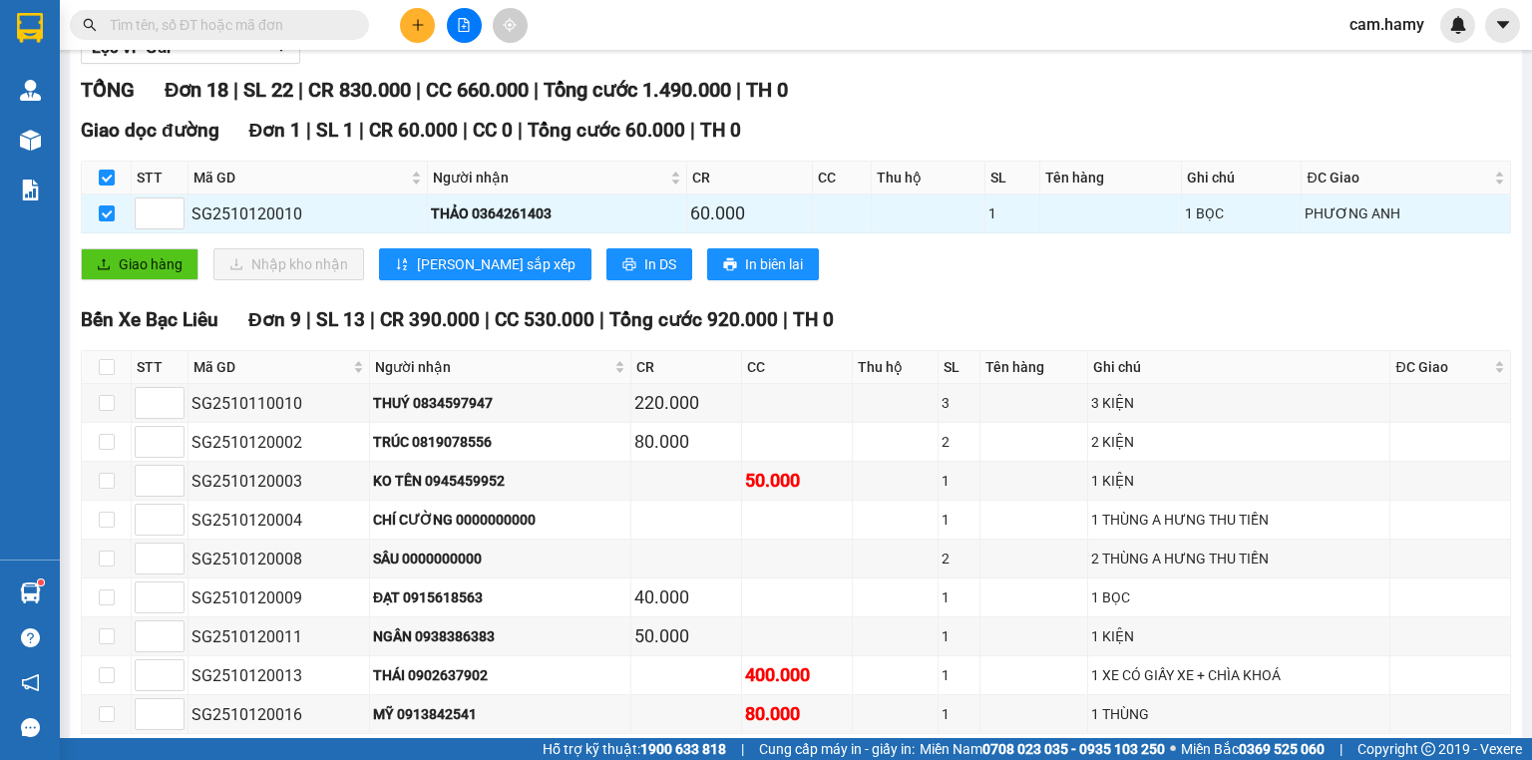
scroll to position [0, 0]
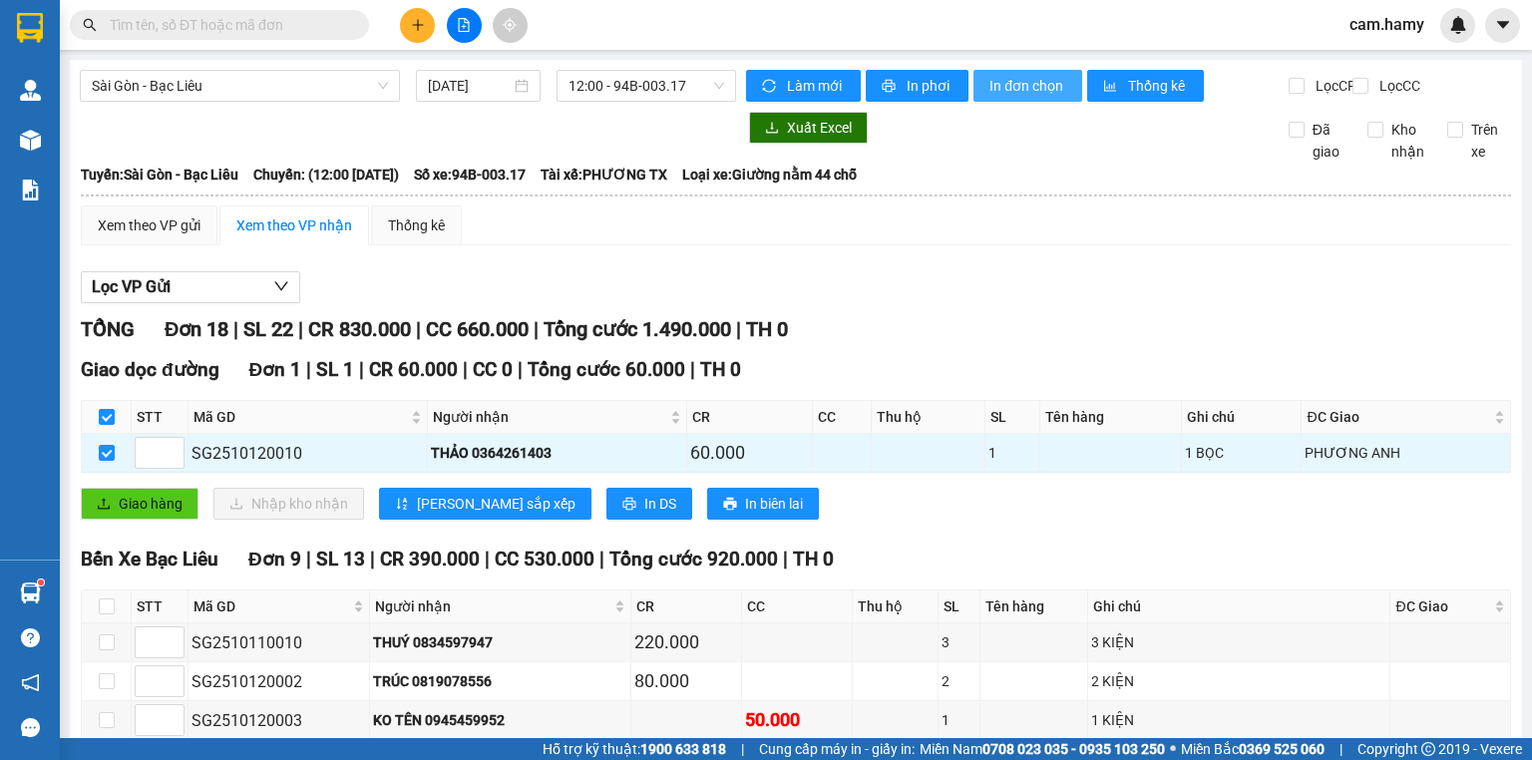
click at [1017, 84] on span "In đơn chọn" at bounding box center [1027, 86] width 77 height 22
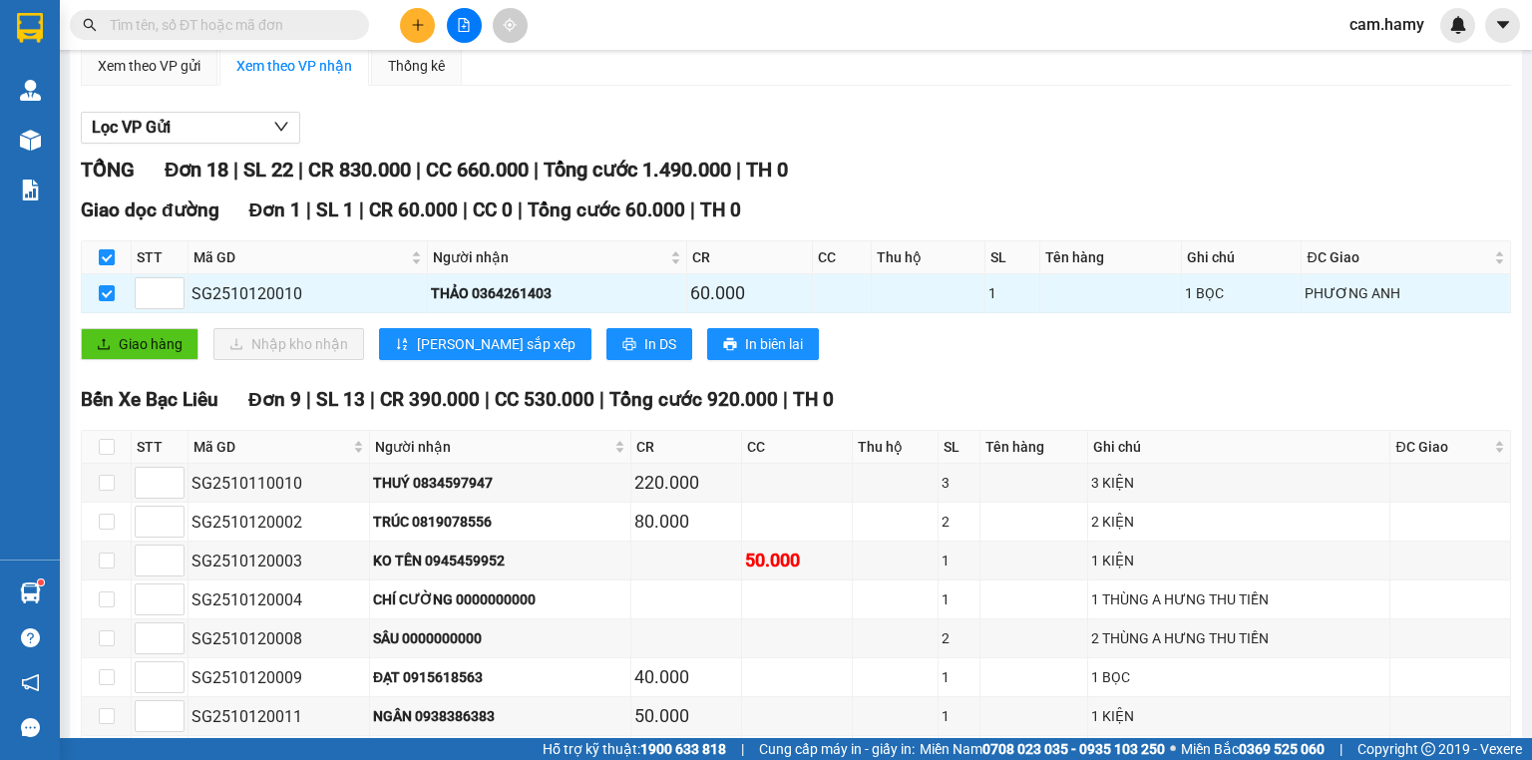
click at [109, 265] on input "checkbox" at bounding box center [107, 257] width 16 height 16
checkbox input "false"
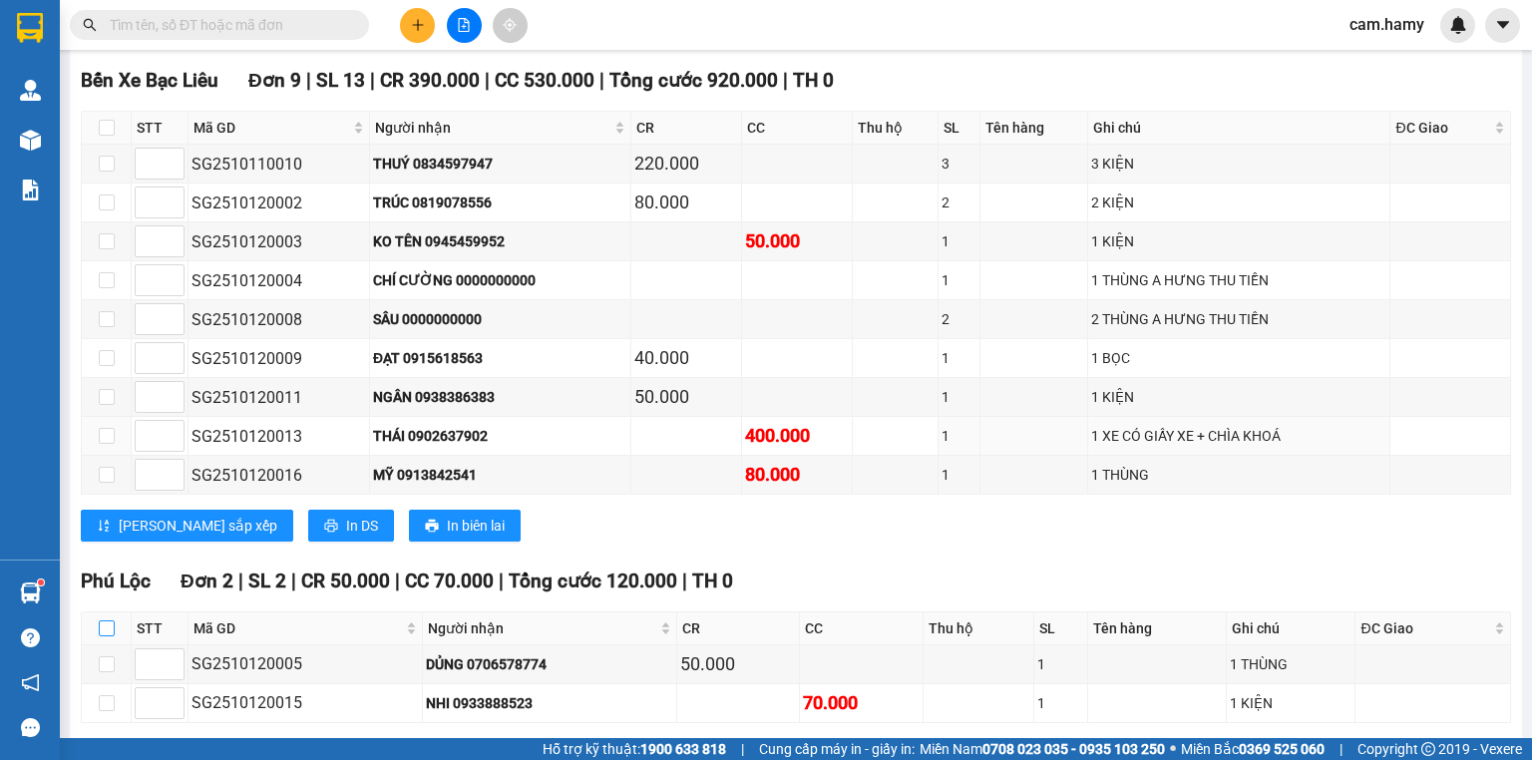
scroll to position [638, 0]
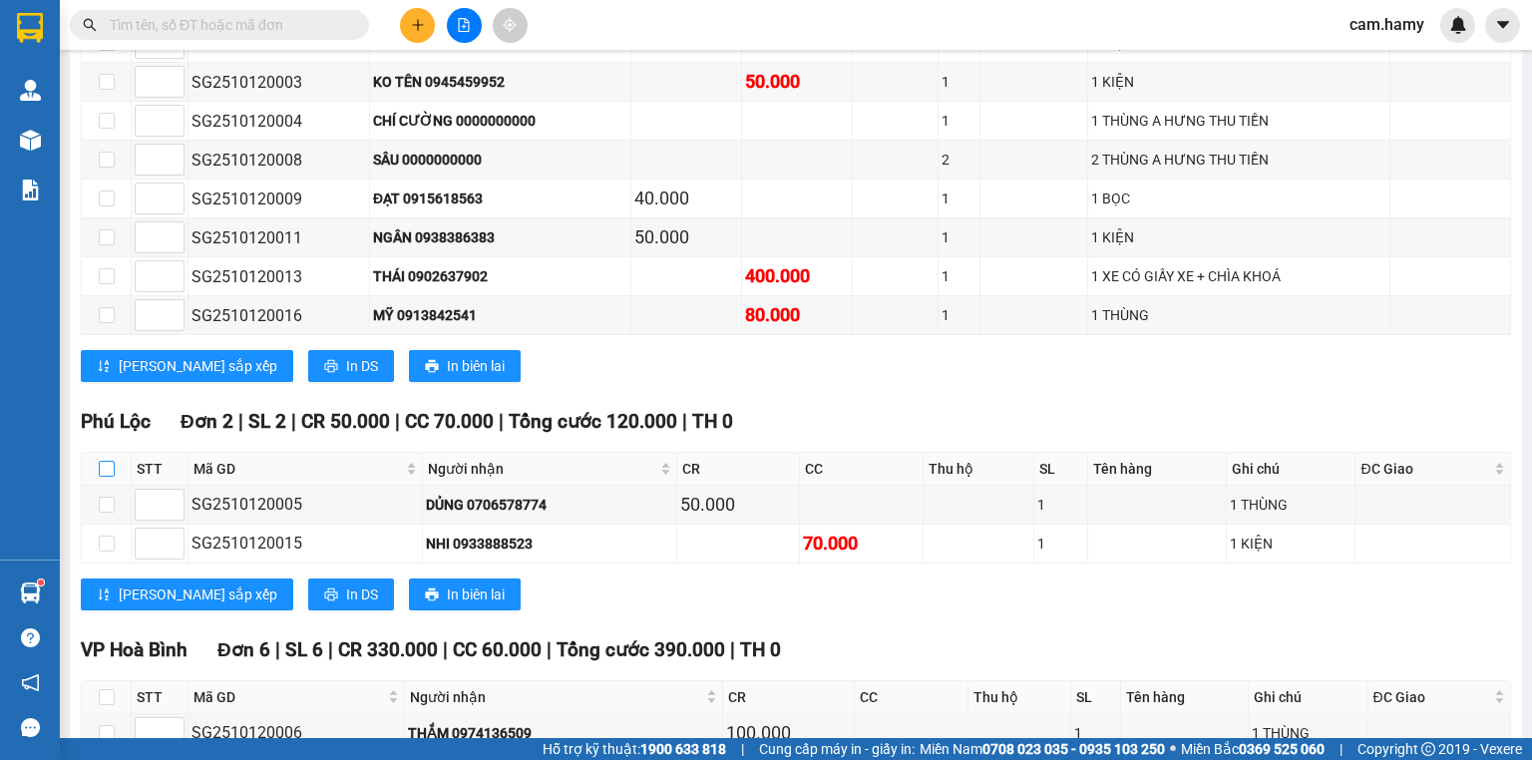
click at [109, 477] on input "checkbox" at bounding box center [107, 469] width 16 height 16
checkbox input "true"
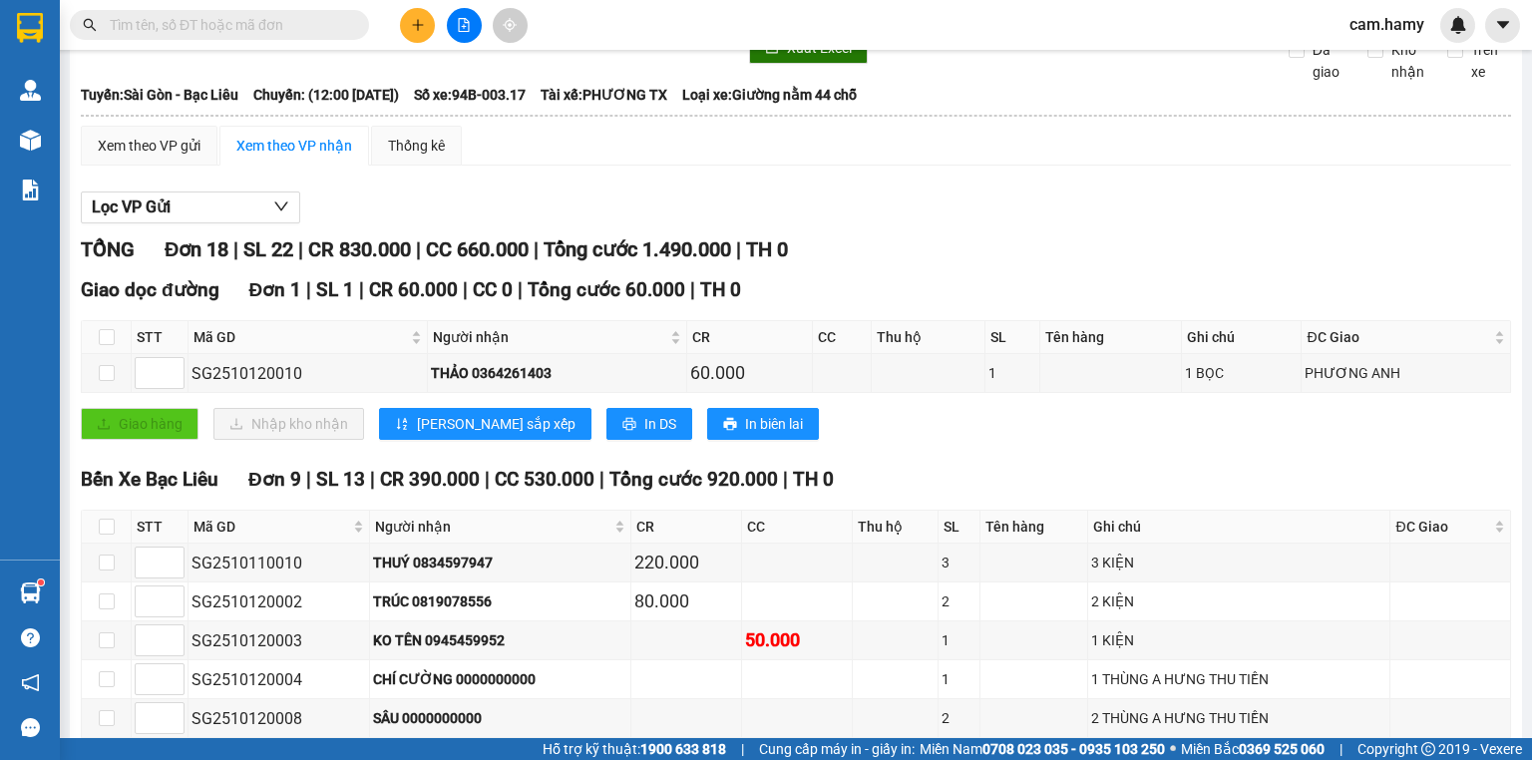
scroll to position [0, 0]
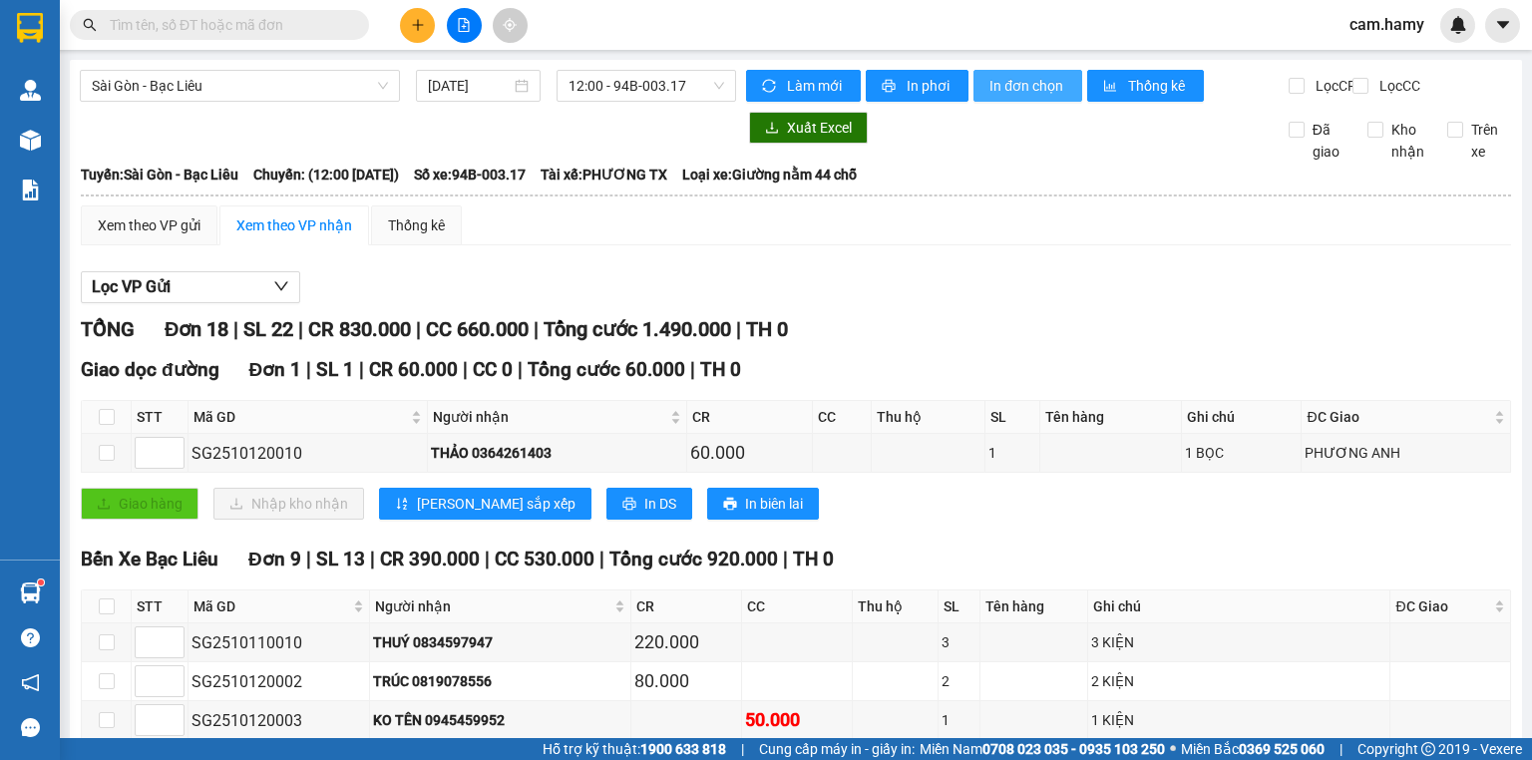
click at [995, 90] on span "In đơn chọn" at bounding box center [1027, 86] width 77 height 22
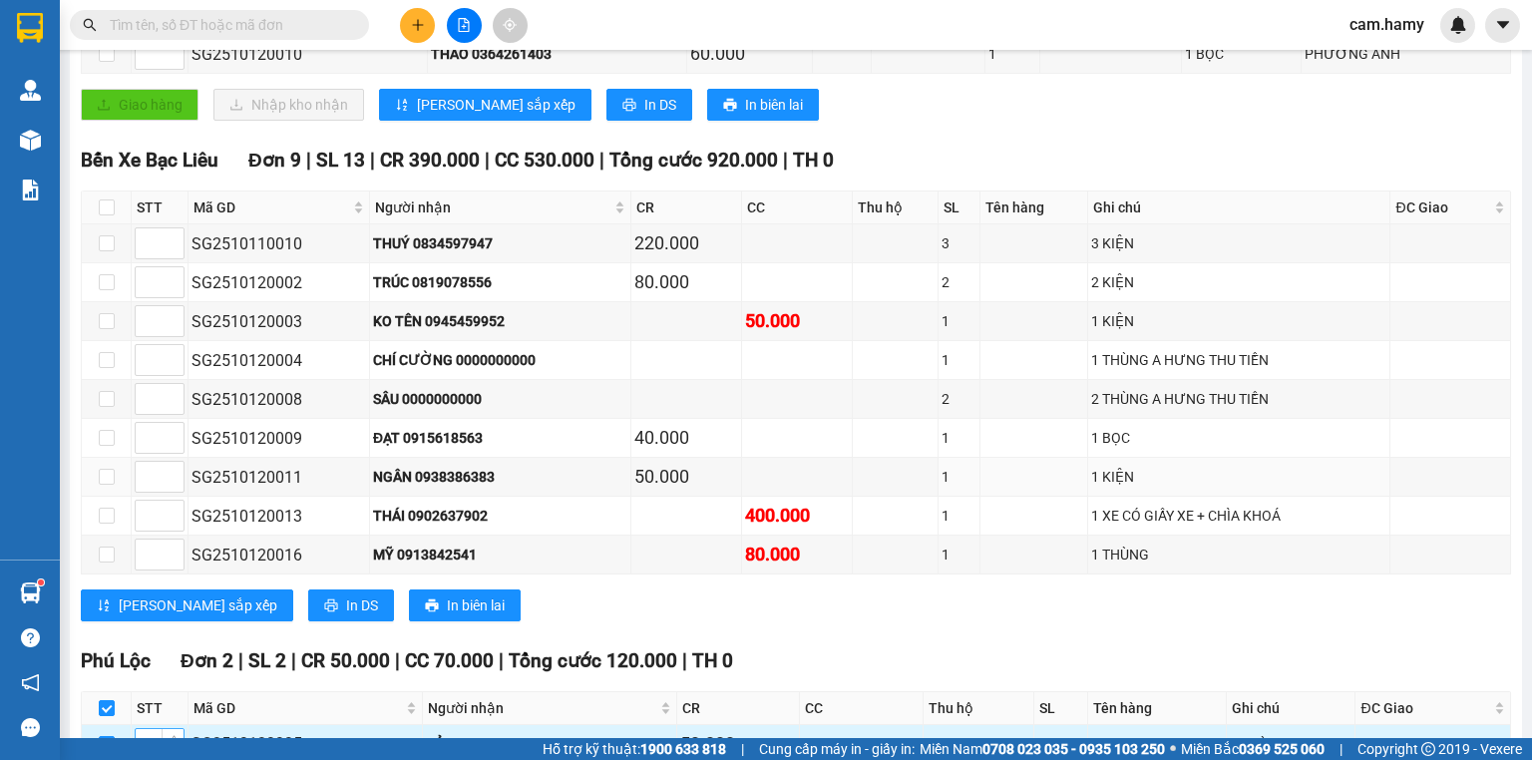
scroll to position [638, 0]
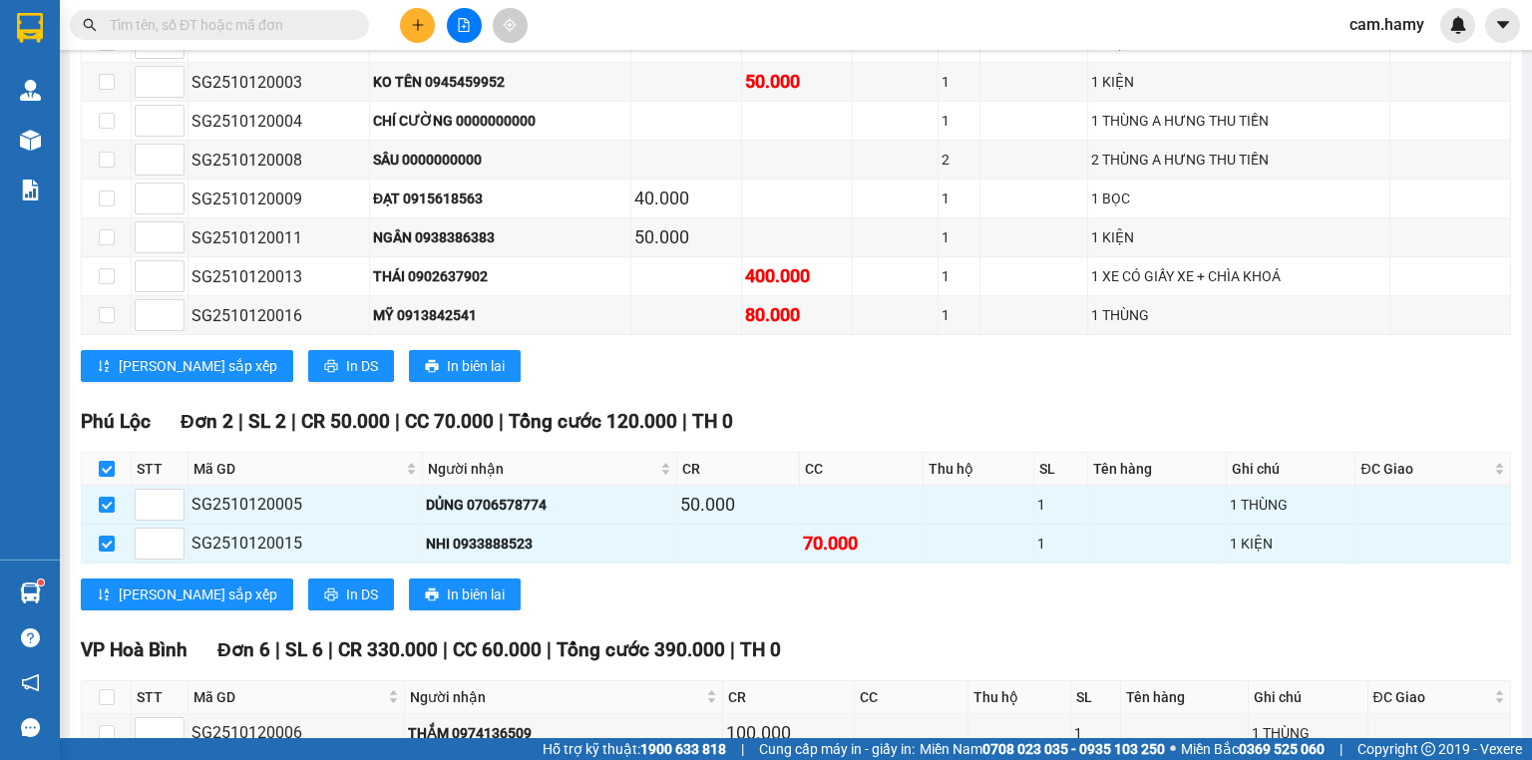
click at [104, 477] on input "checkbox" at bounding box center [107, 469] width 16 height 16
checkbox input "false"
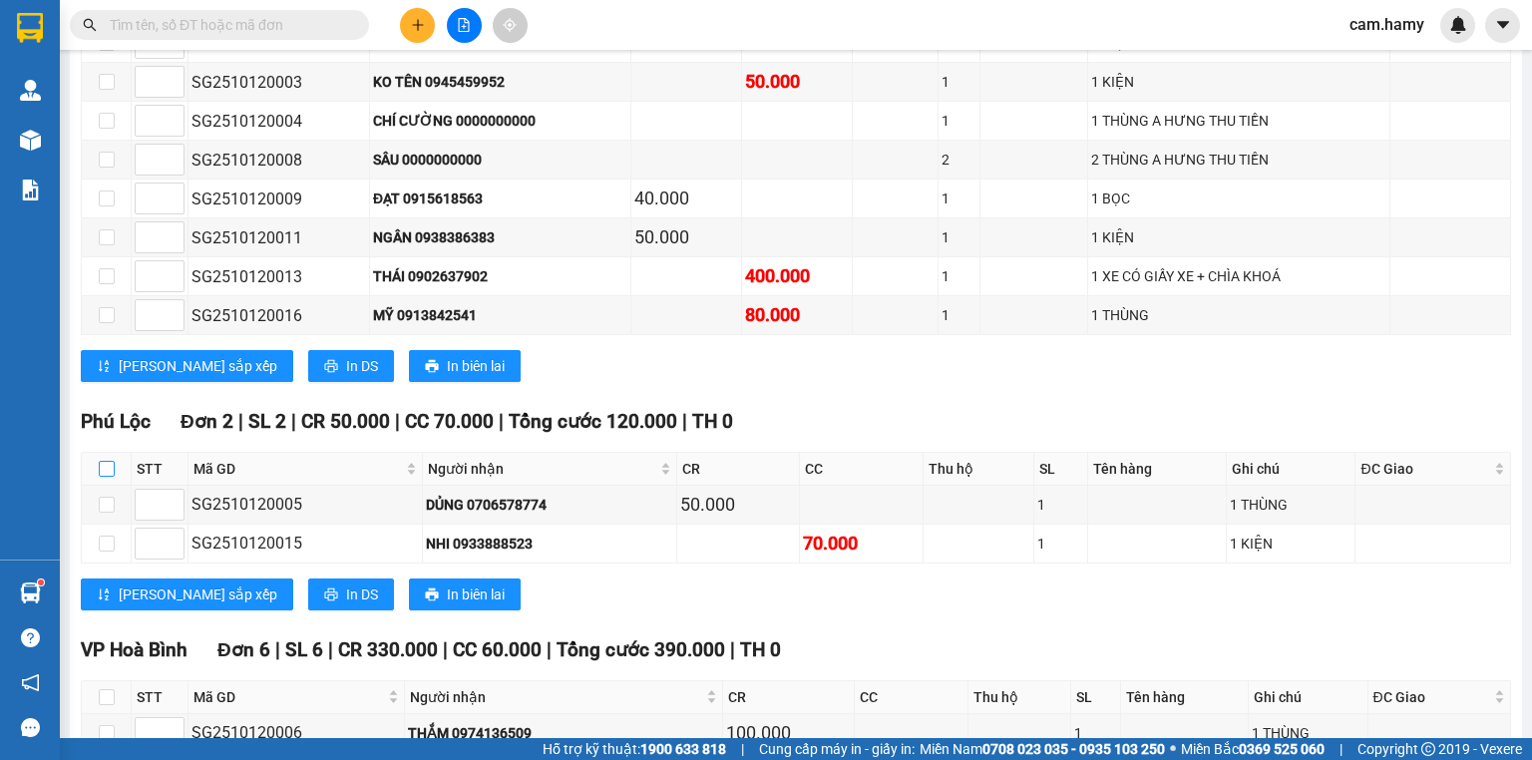
scroll to position [953, 0]
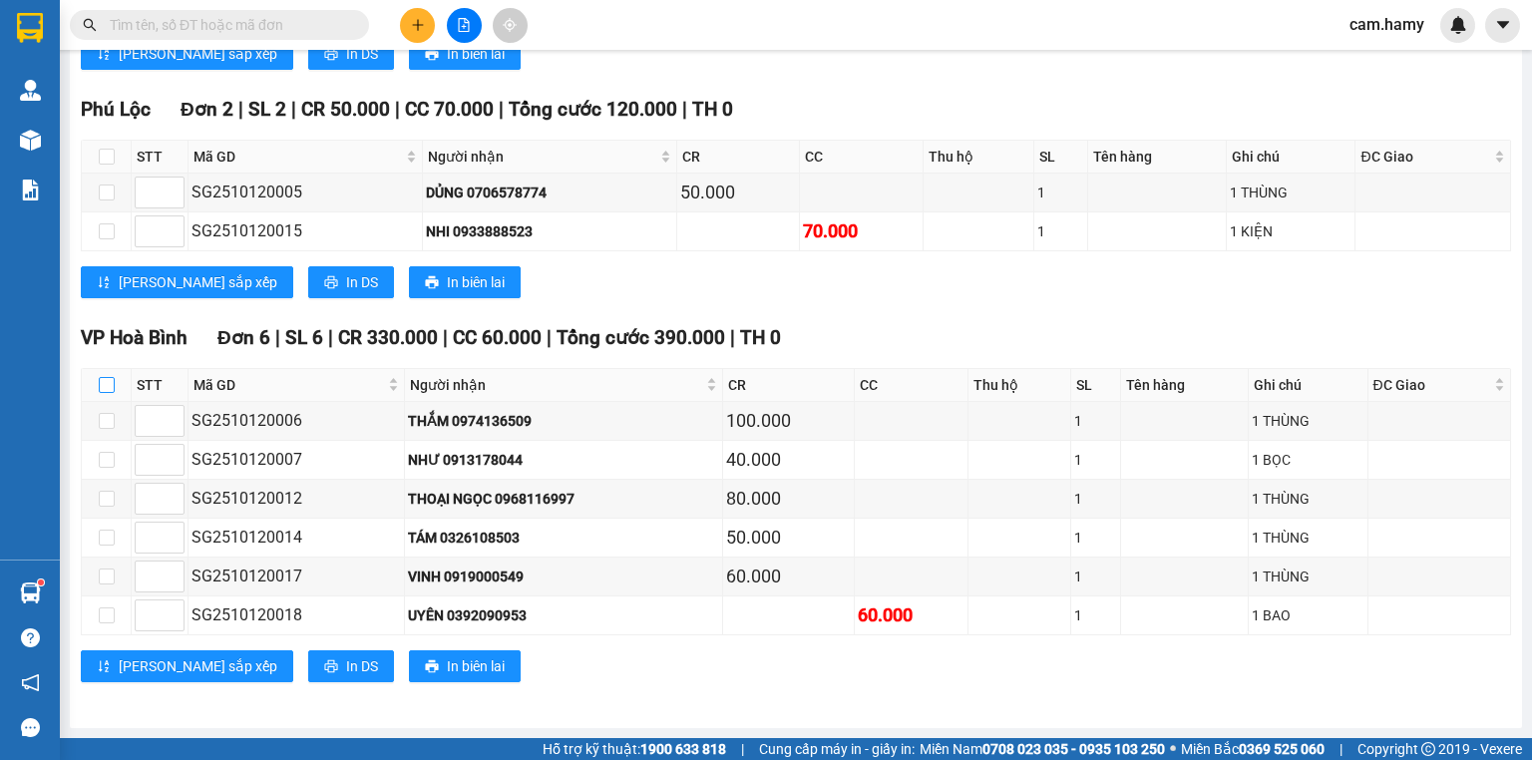
click at [104, 390] on input "checkbox" at bounding box center [107, 385] width 16 height 16
checkbox input "true"
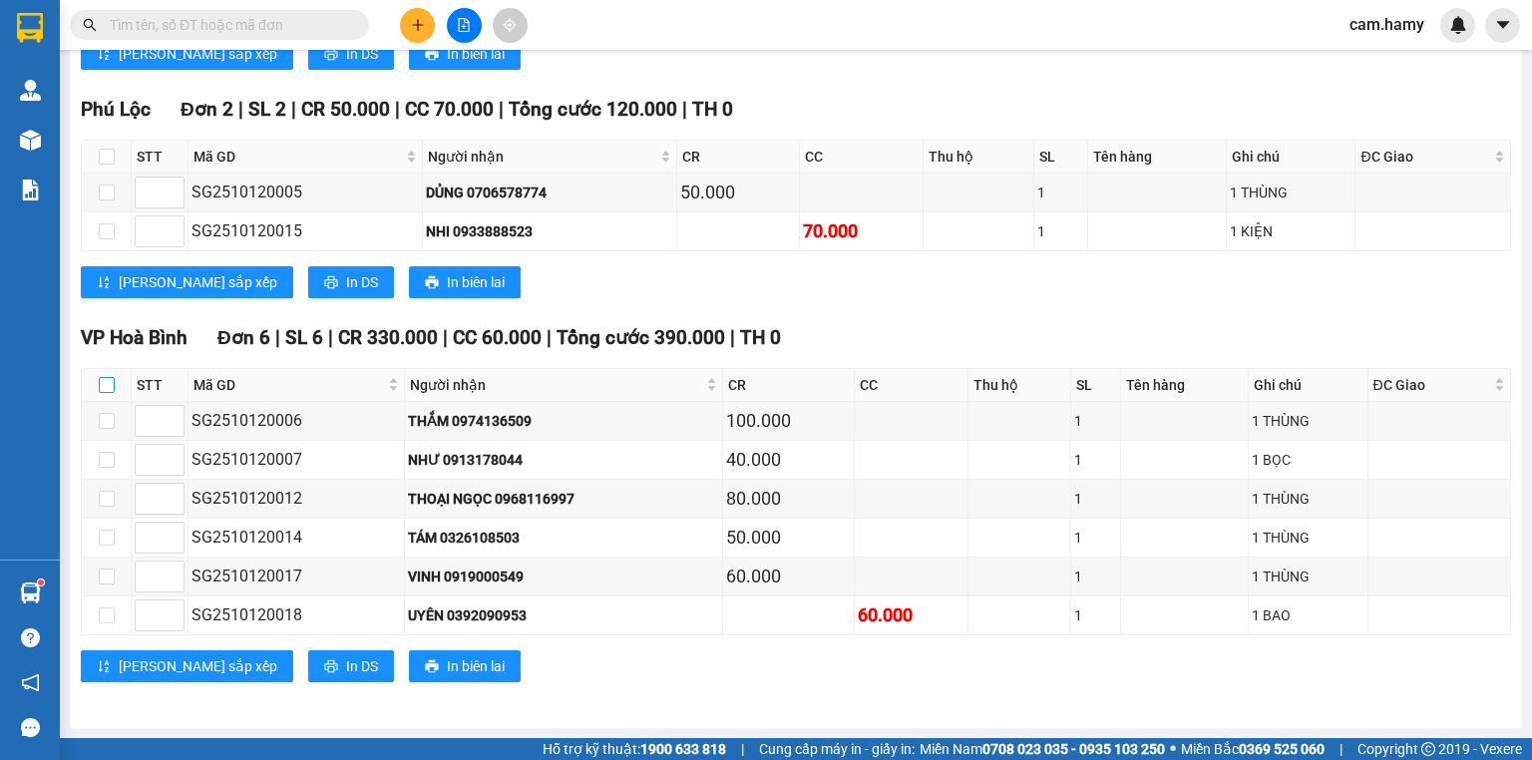
checkbox input "true"
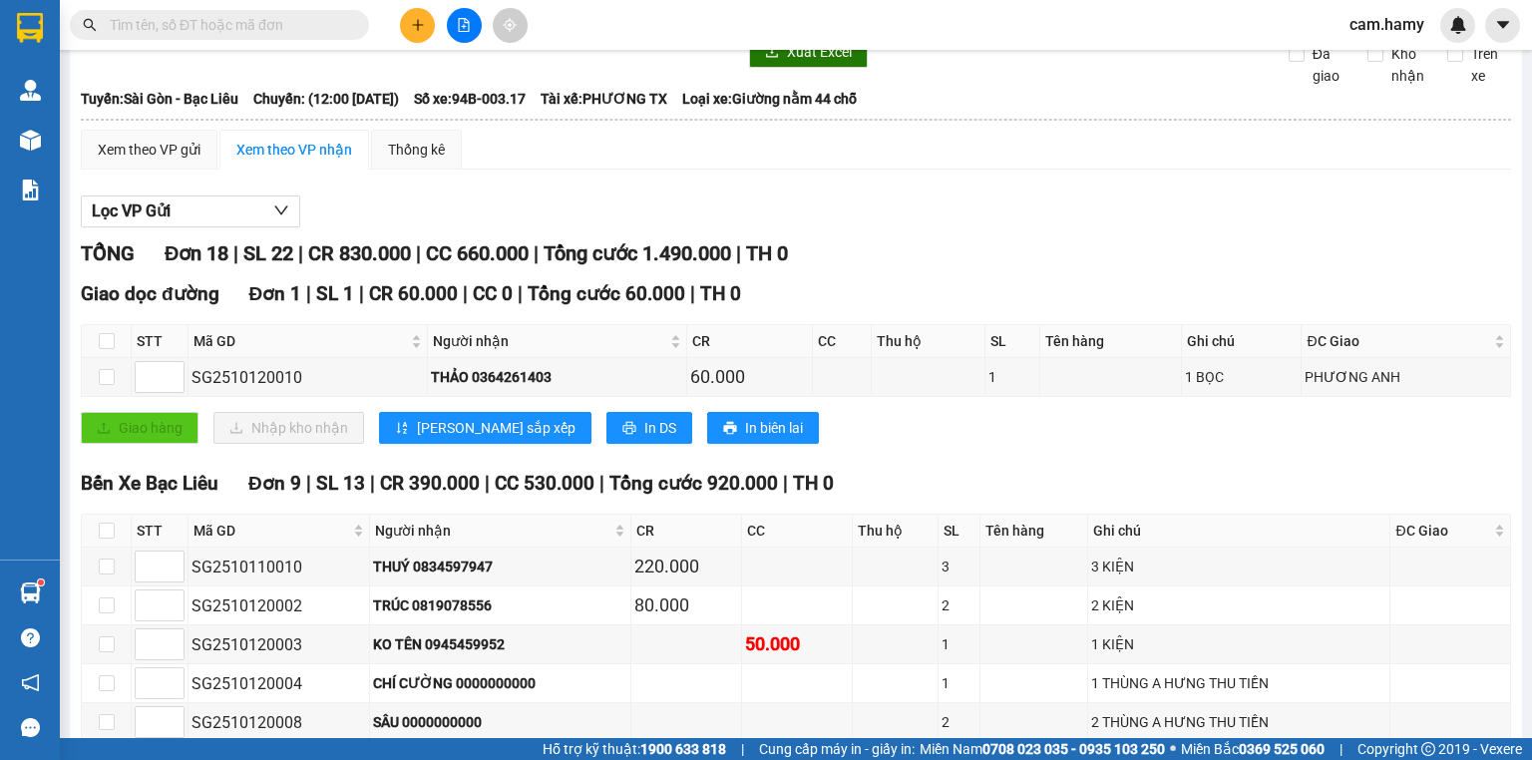
scroll to position [0, 0]
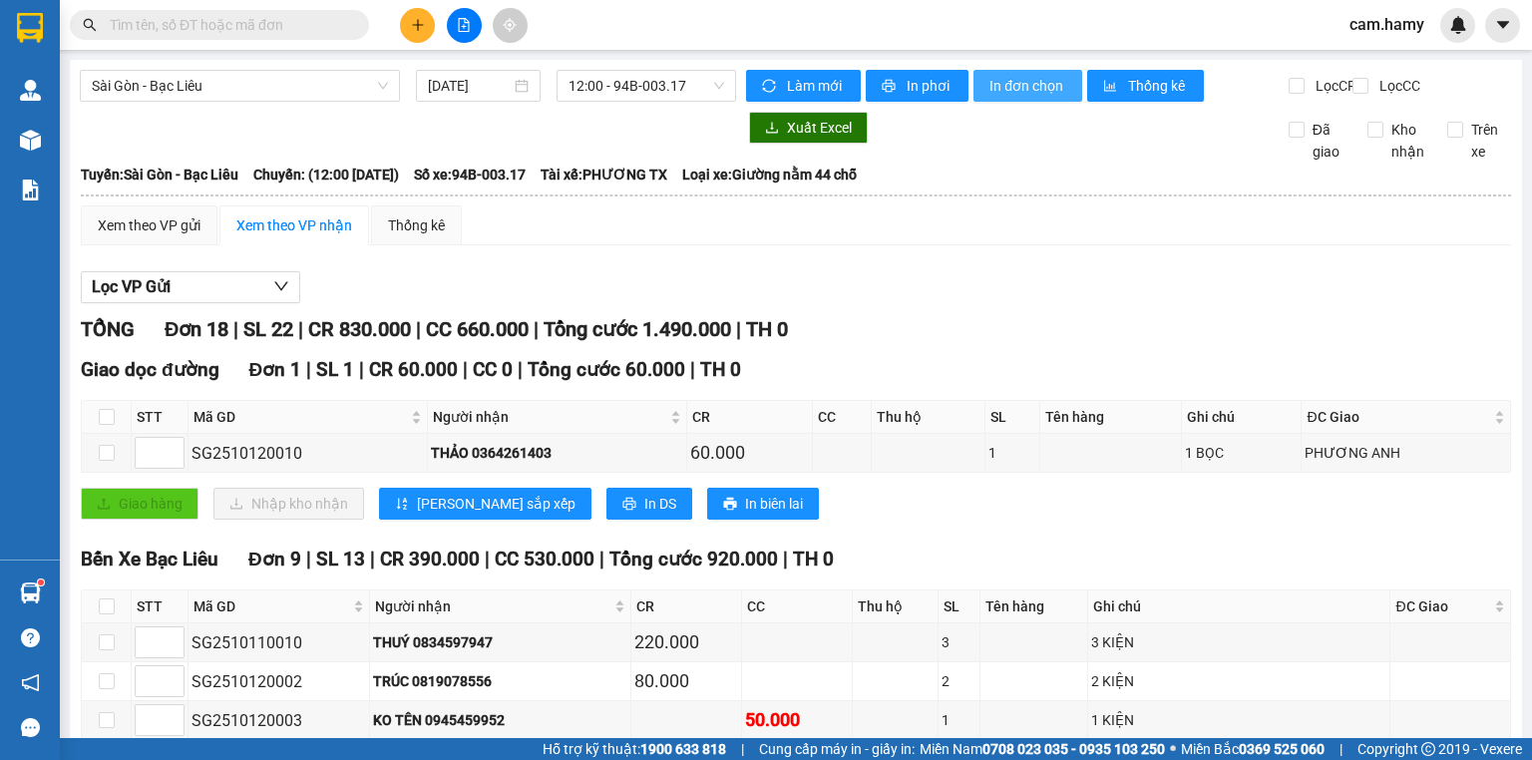
click at [1016, 89] on span "In đơn chọn" at bounding box center [1027, 86] width 77 height 22
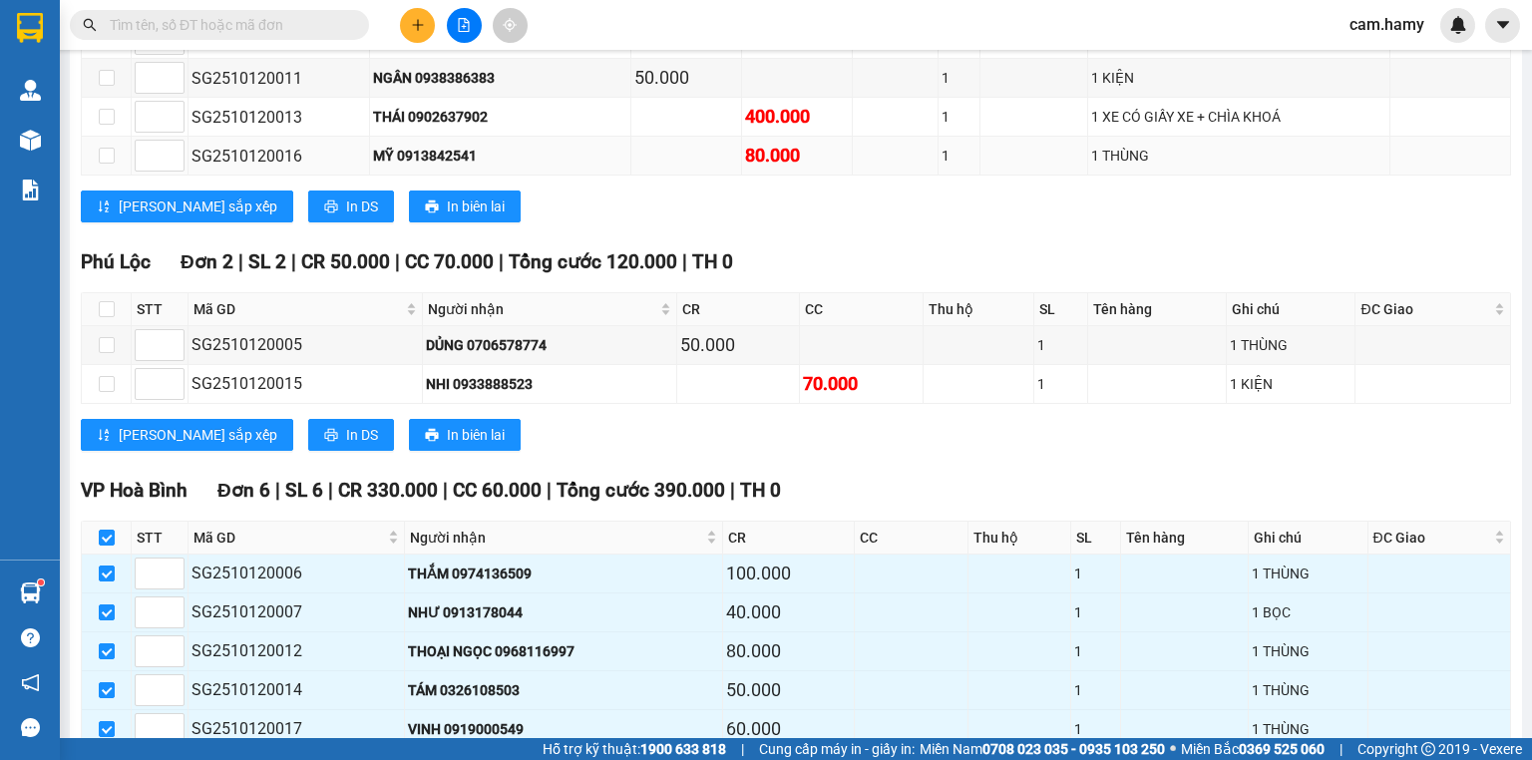
scroll to position [953, 0]
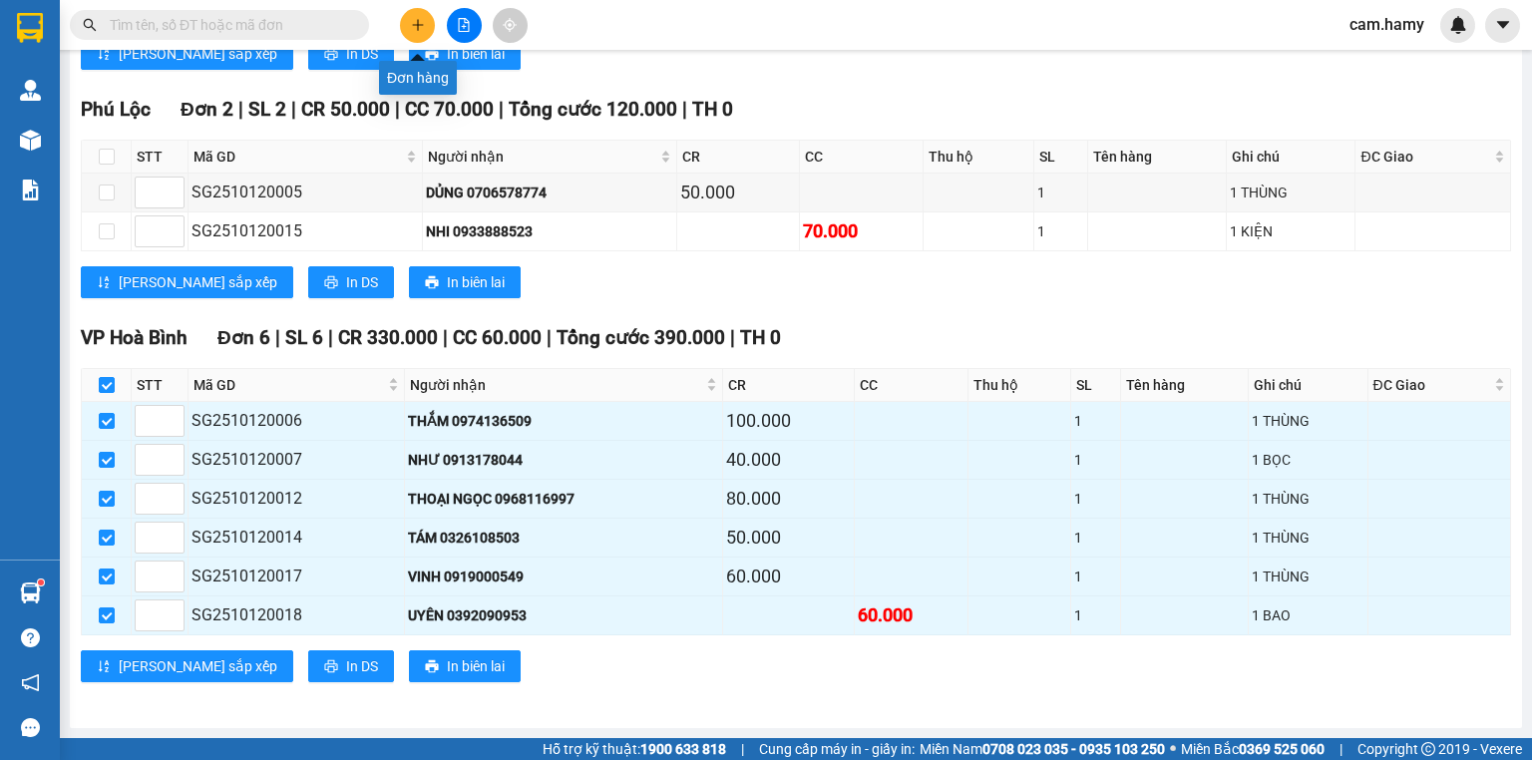
click at [415, 22] on icon "plus" at bounding box center [418, 25] width 14 height 14
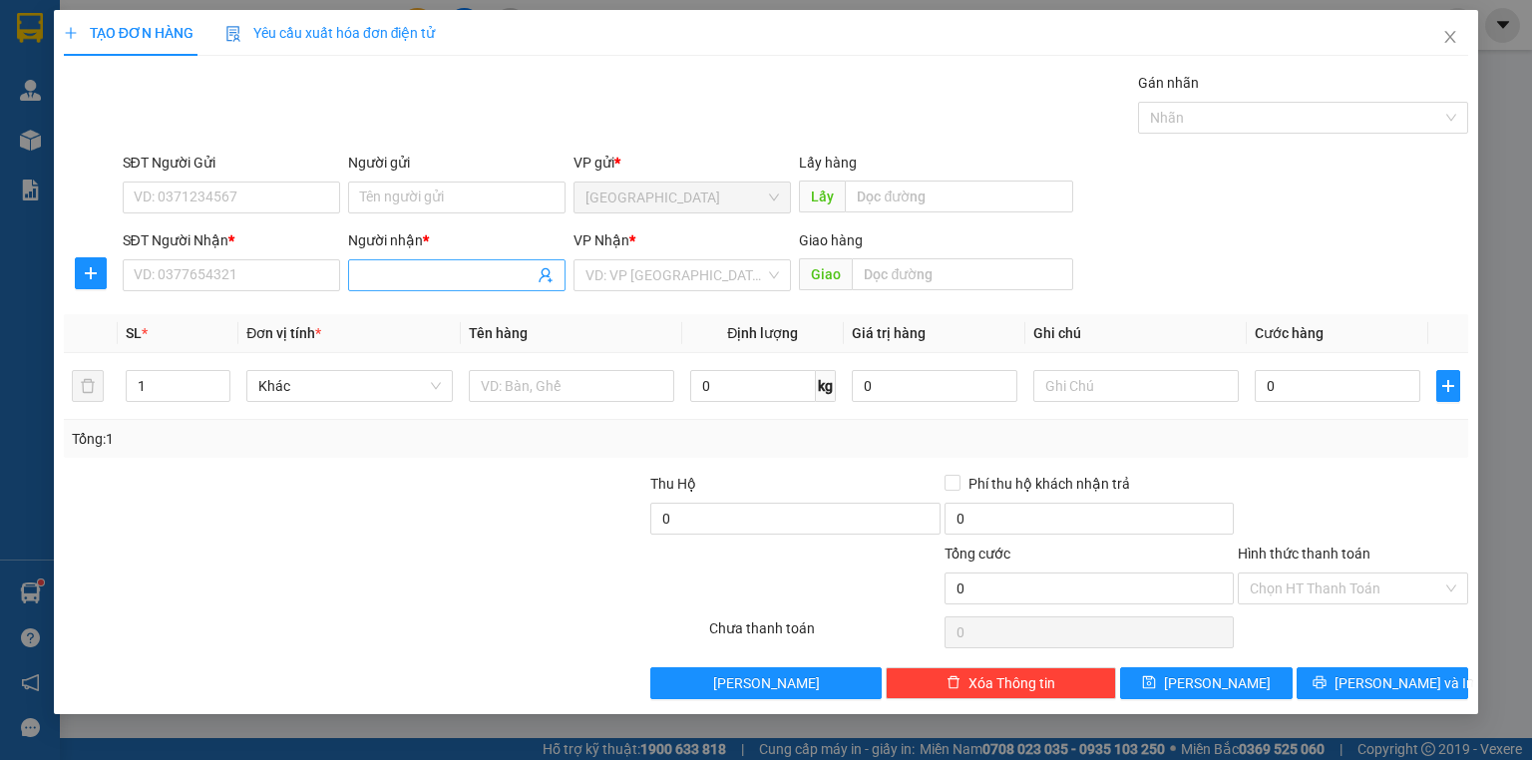
click at [447, 275] on input "Người nhận *" at bounding box center [447, 275] width 174 height 22
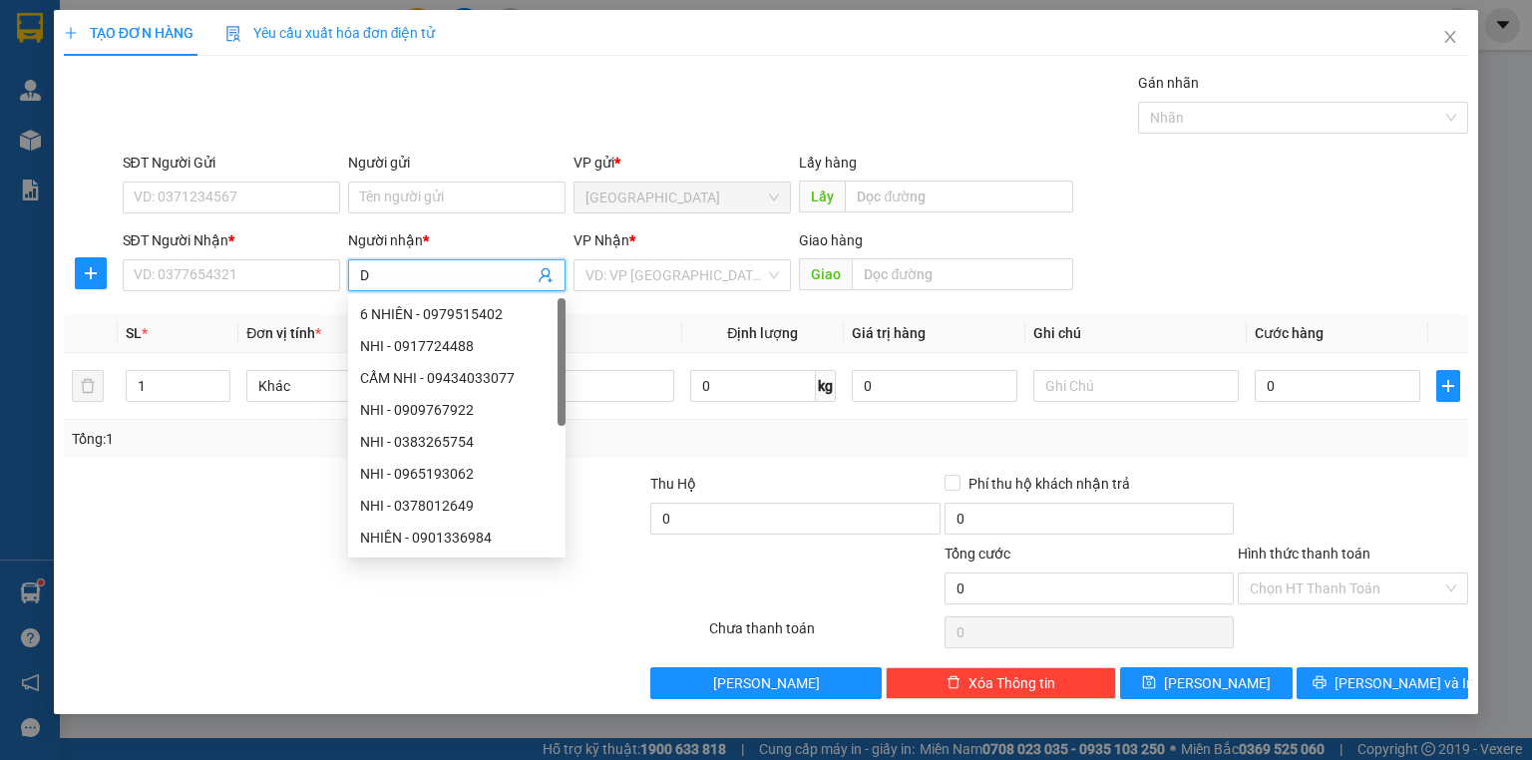
type input "D"
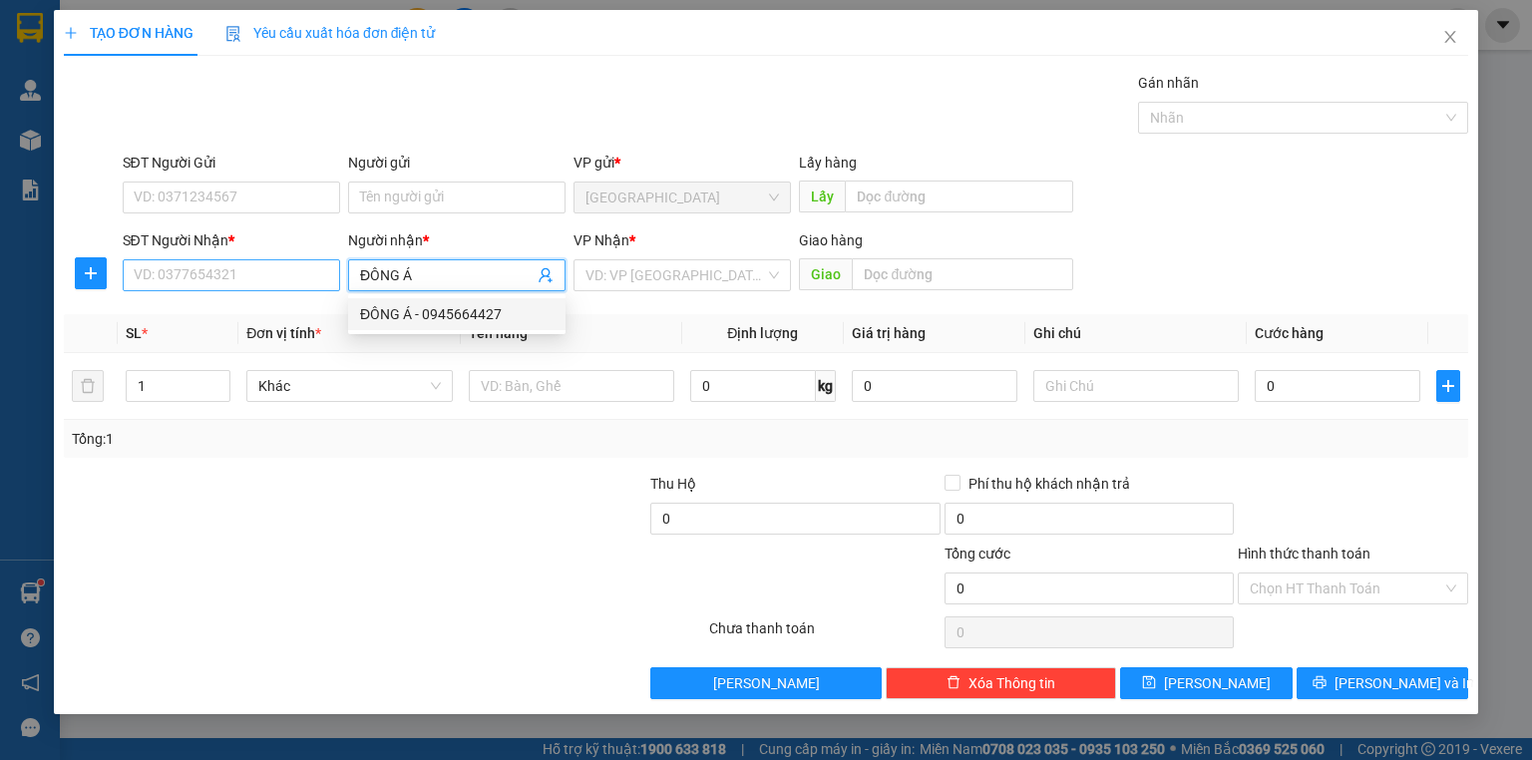
type input "ĐÔNG Á"
click at [265, 272] on input "SĐT Người Nhận *" at bounding box center [231, 275] width 217 height 32
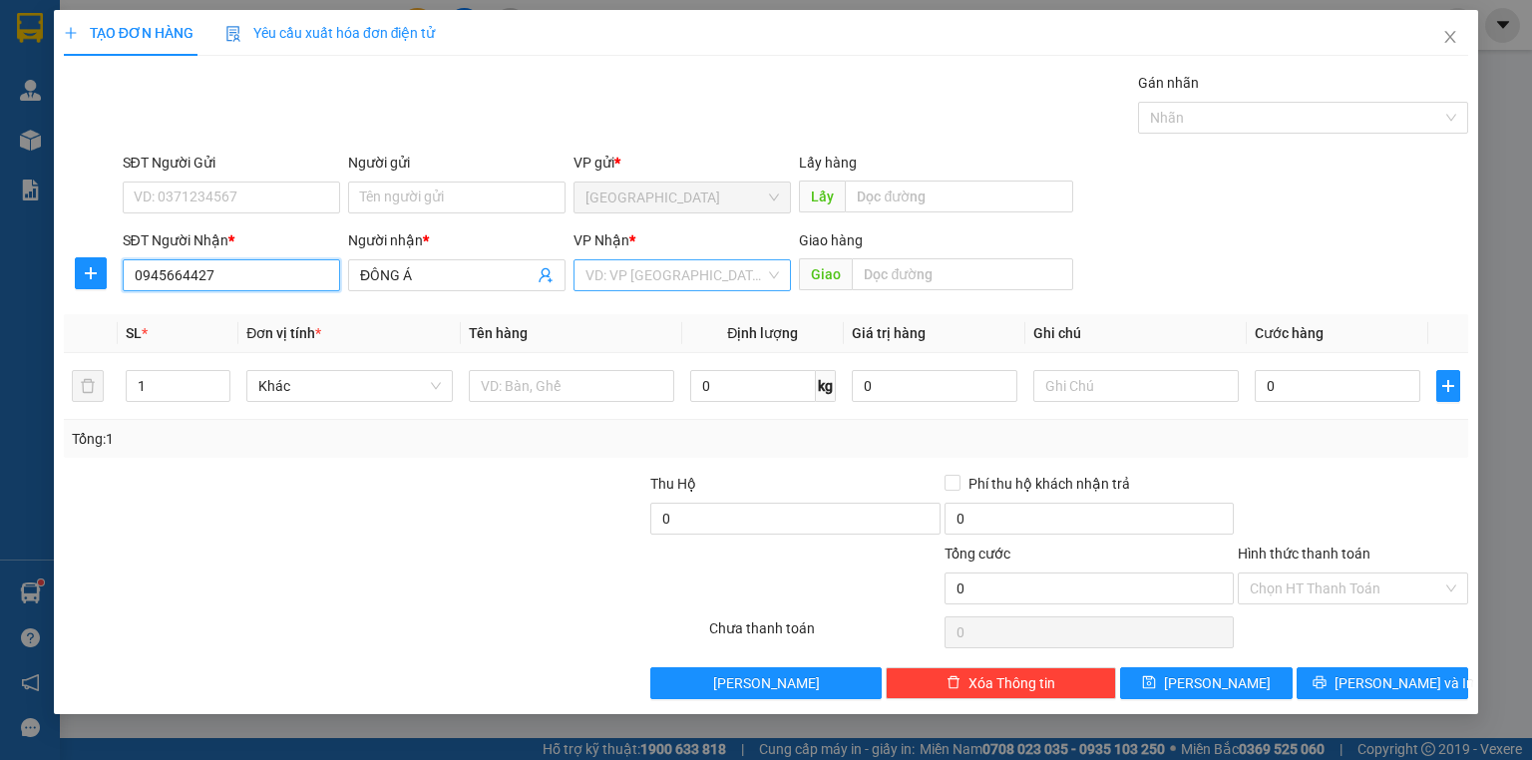
type input "0945664427"
click at [621, 287] on input "search" at bounding box center [674, 275] width 179 height 30
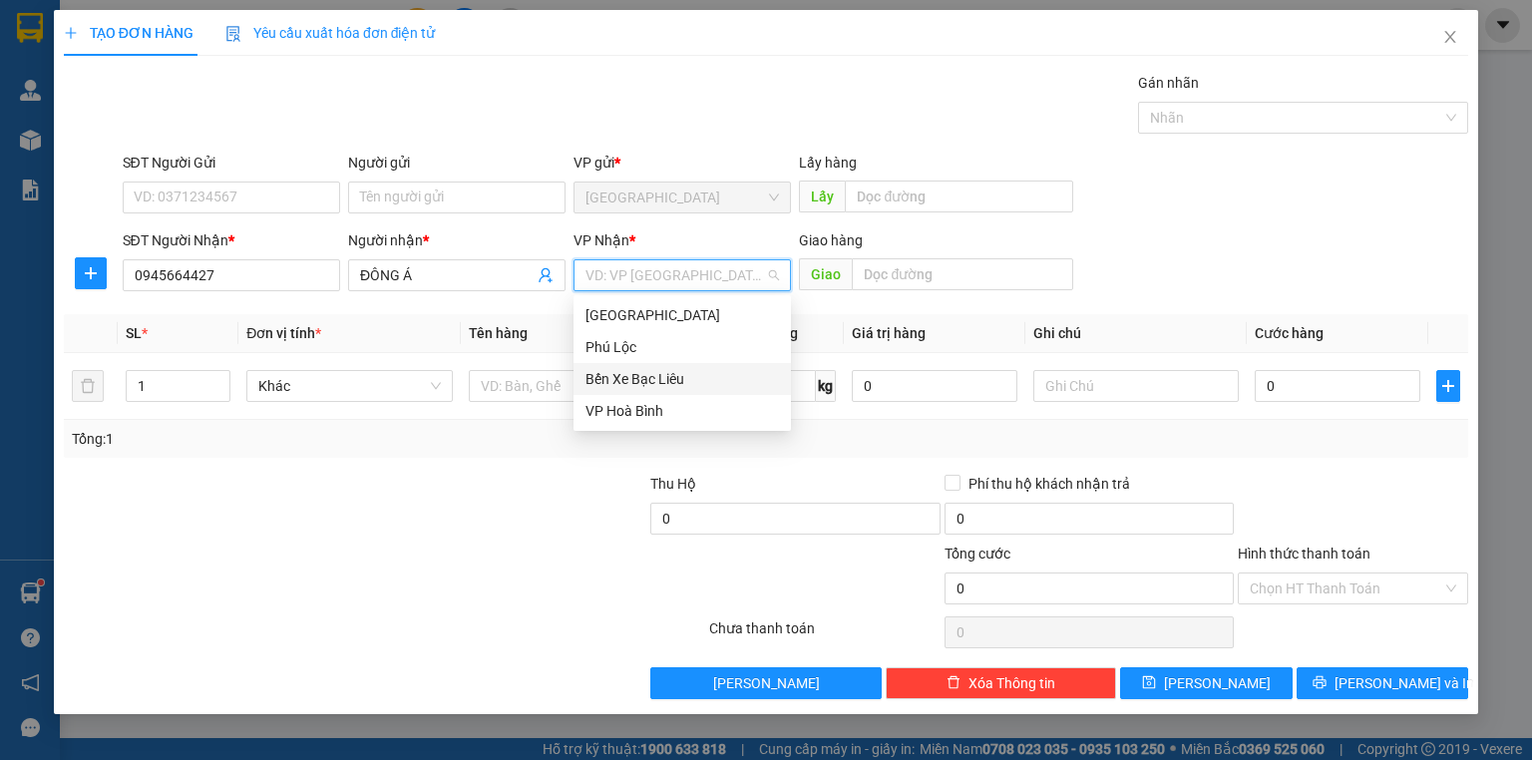
click at [627, 384] on div "Bến Xe Bạc Liêu" at bounding box center [681, 379] width 193 height 22
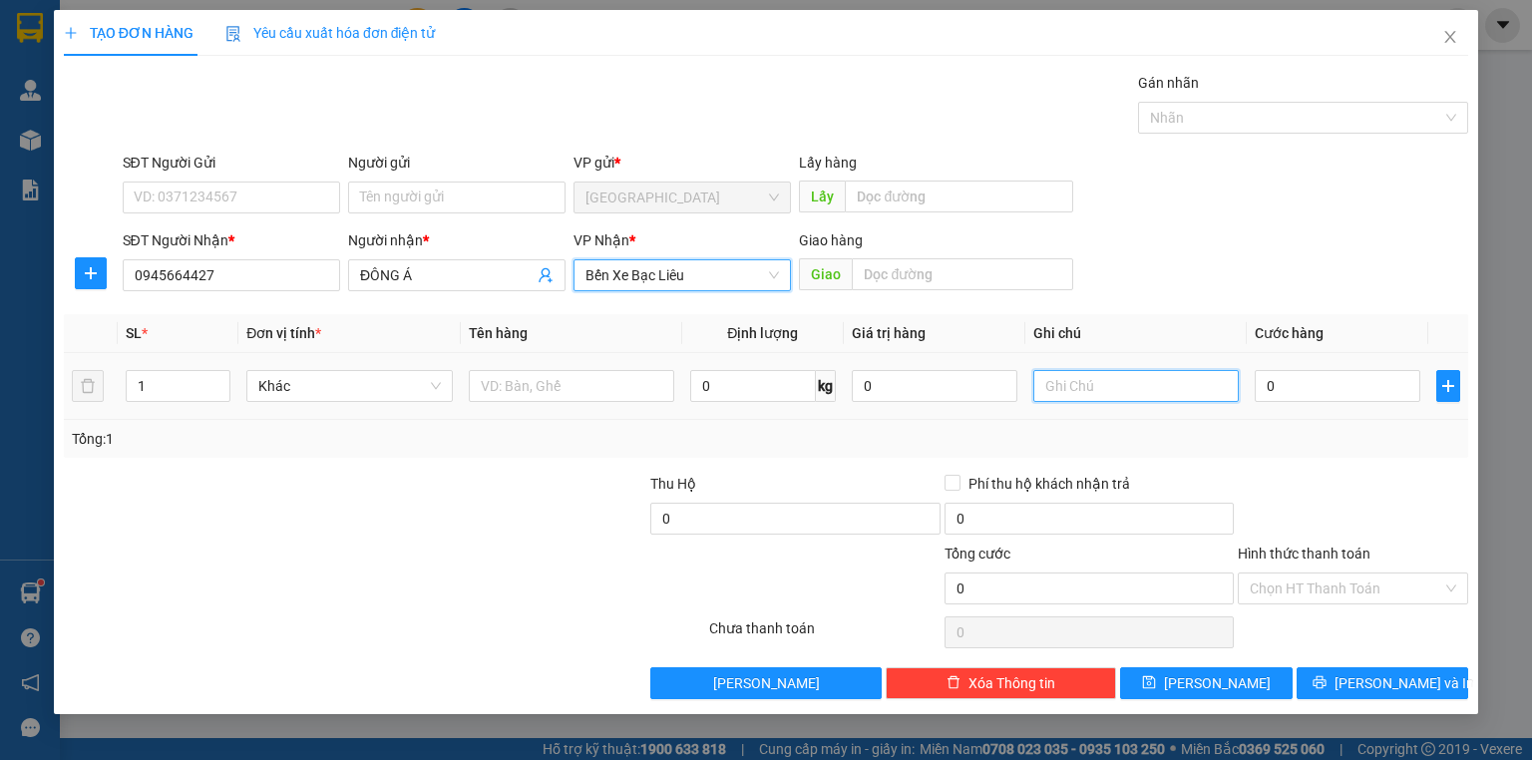
click at [1082, 381] on input "text" at bounding box center [1135, 386] width 205 height 32
click at [1149, 383] on input "1 XE KHÔNG GIẤY XE + CHÌA KHOÁ" at bounding box center [1135, 386] width 205 height 32
type input "1 XE KHÔNG GIẤY XE +CÓ CHÌA KHOÁ"
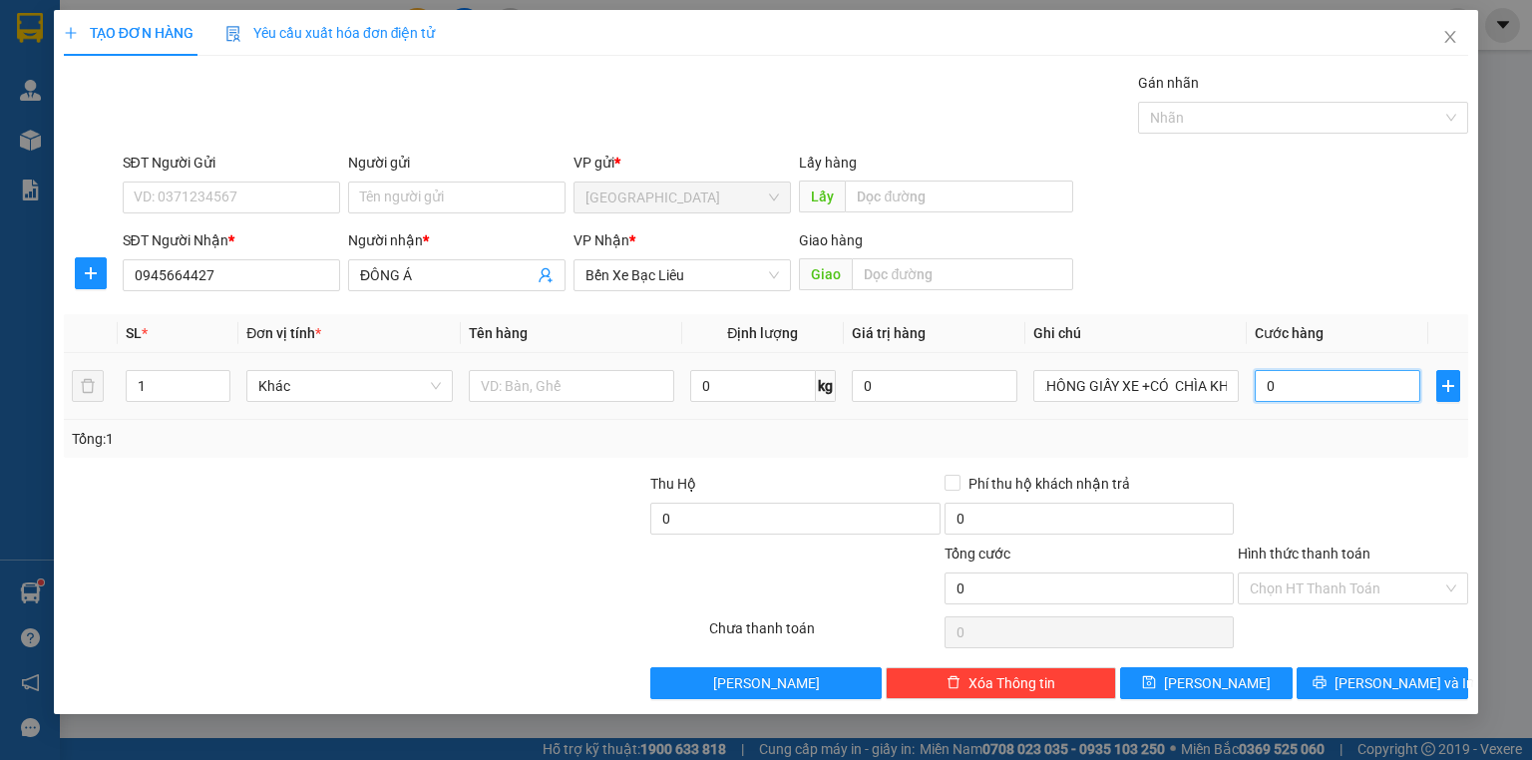
click at [1291, 395] on input "0" at bounding box center [1337, 386] width 166 height 32
type input "4"
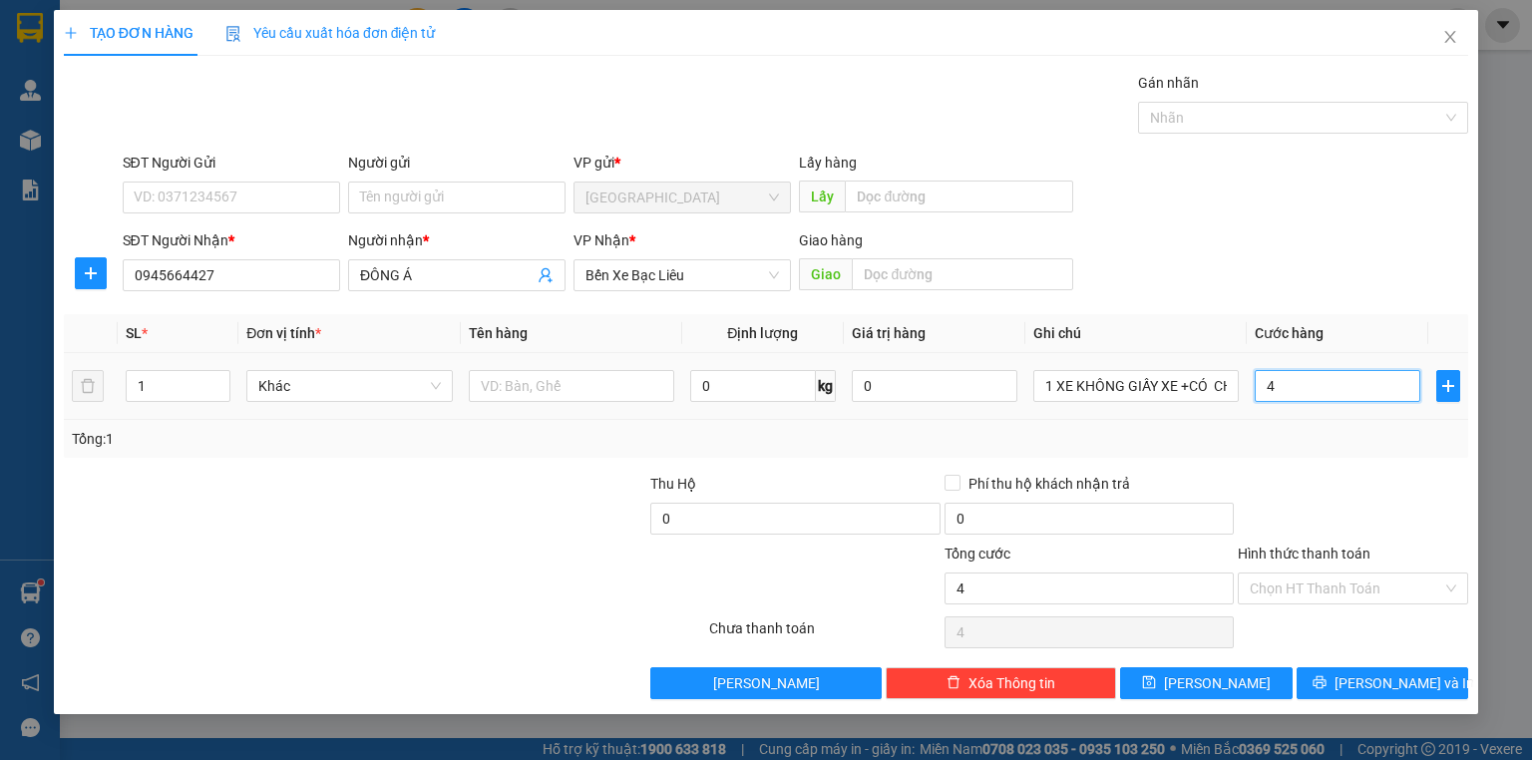
type input "45"
type input "450"
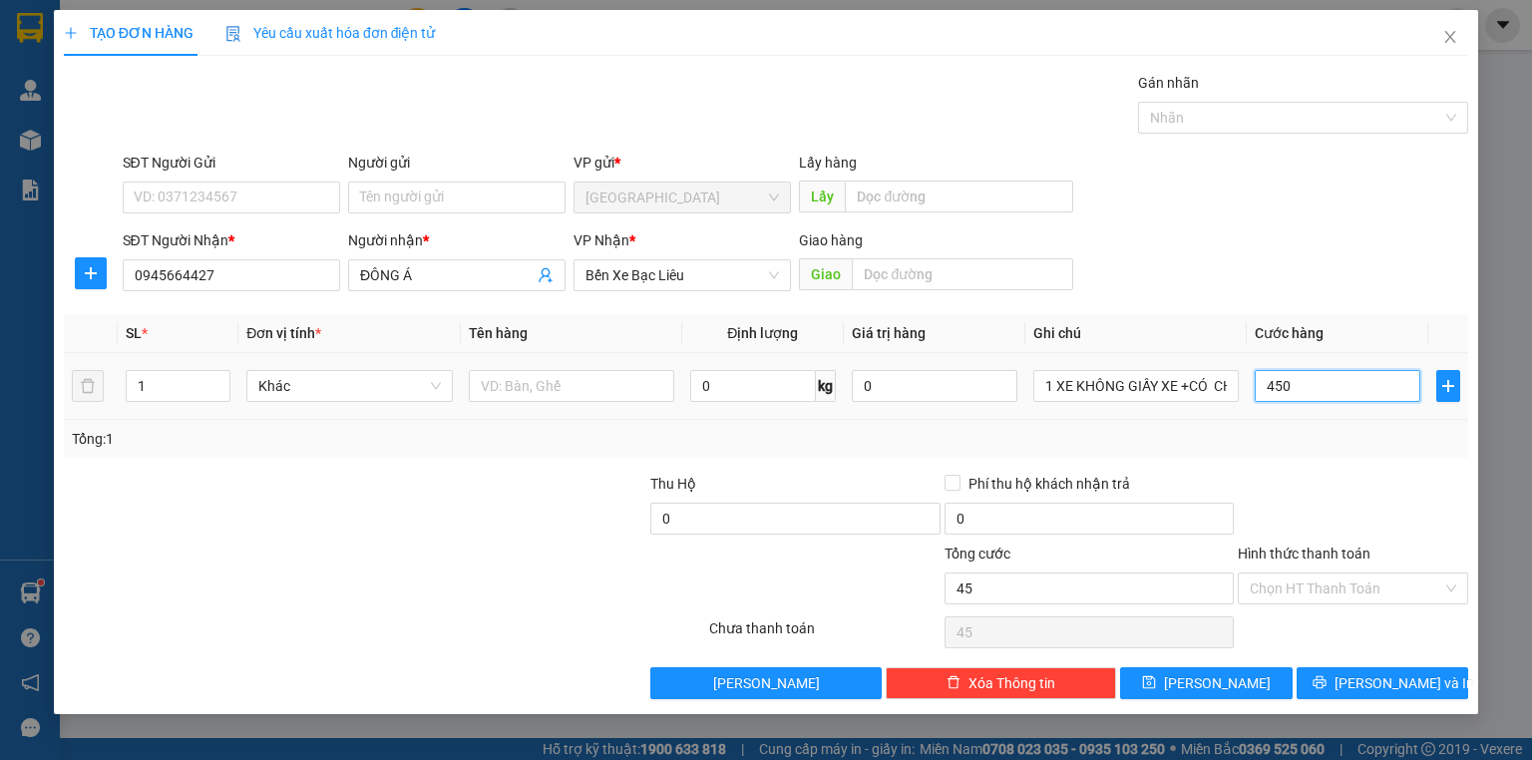
type input "450"
type input "450.000"
click at [1309, 491] on div at bounding box center [1352, 508] width 234 height 70
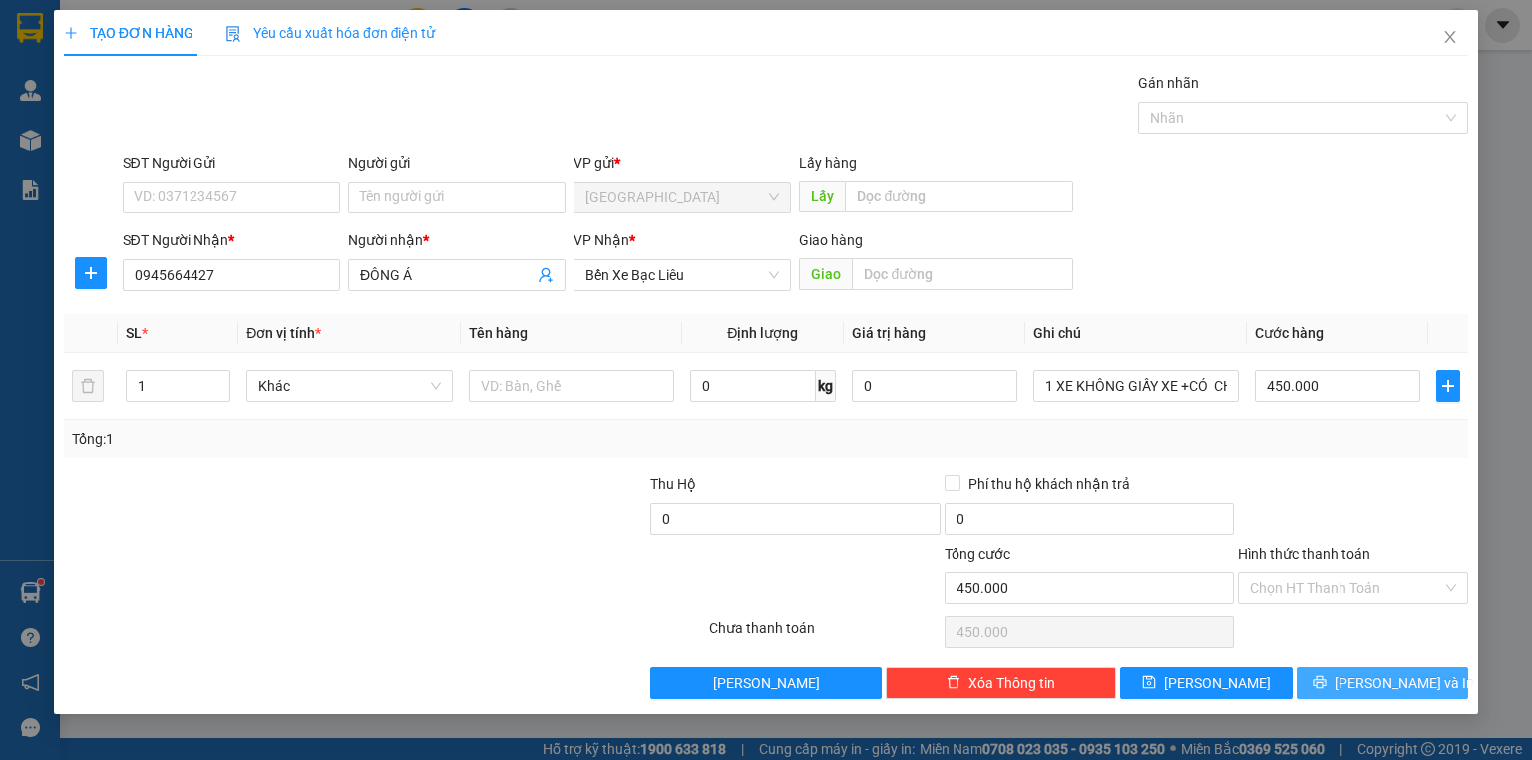
click at [1336, 678] on button "[PERSON_NAME] và In" at bounding box center [1382, 683] width 173 height 32
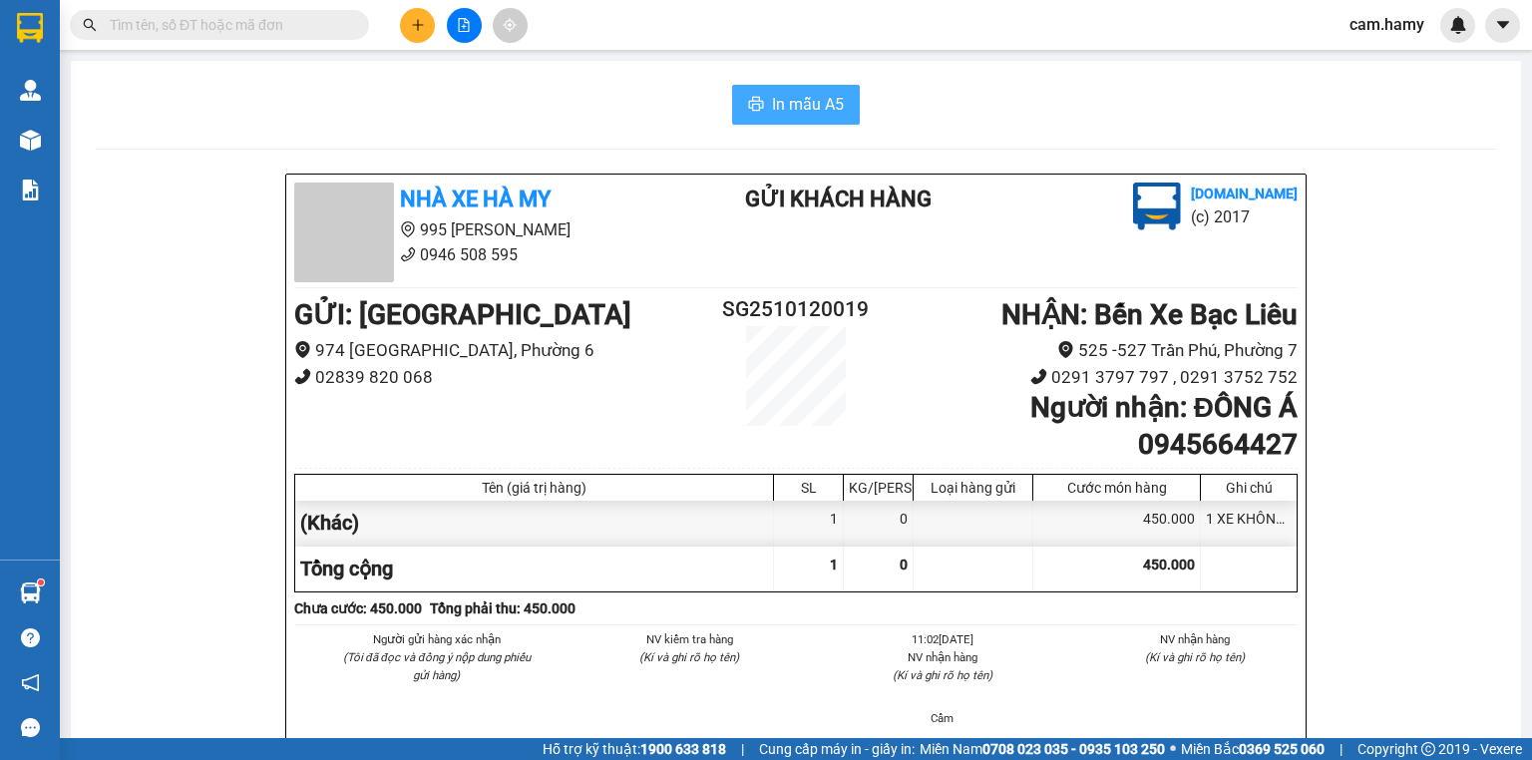
click at [812, 107] on span "In mẫu A5" at bounding box center [808, 104] width 72 height 25
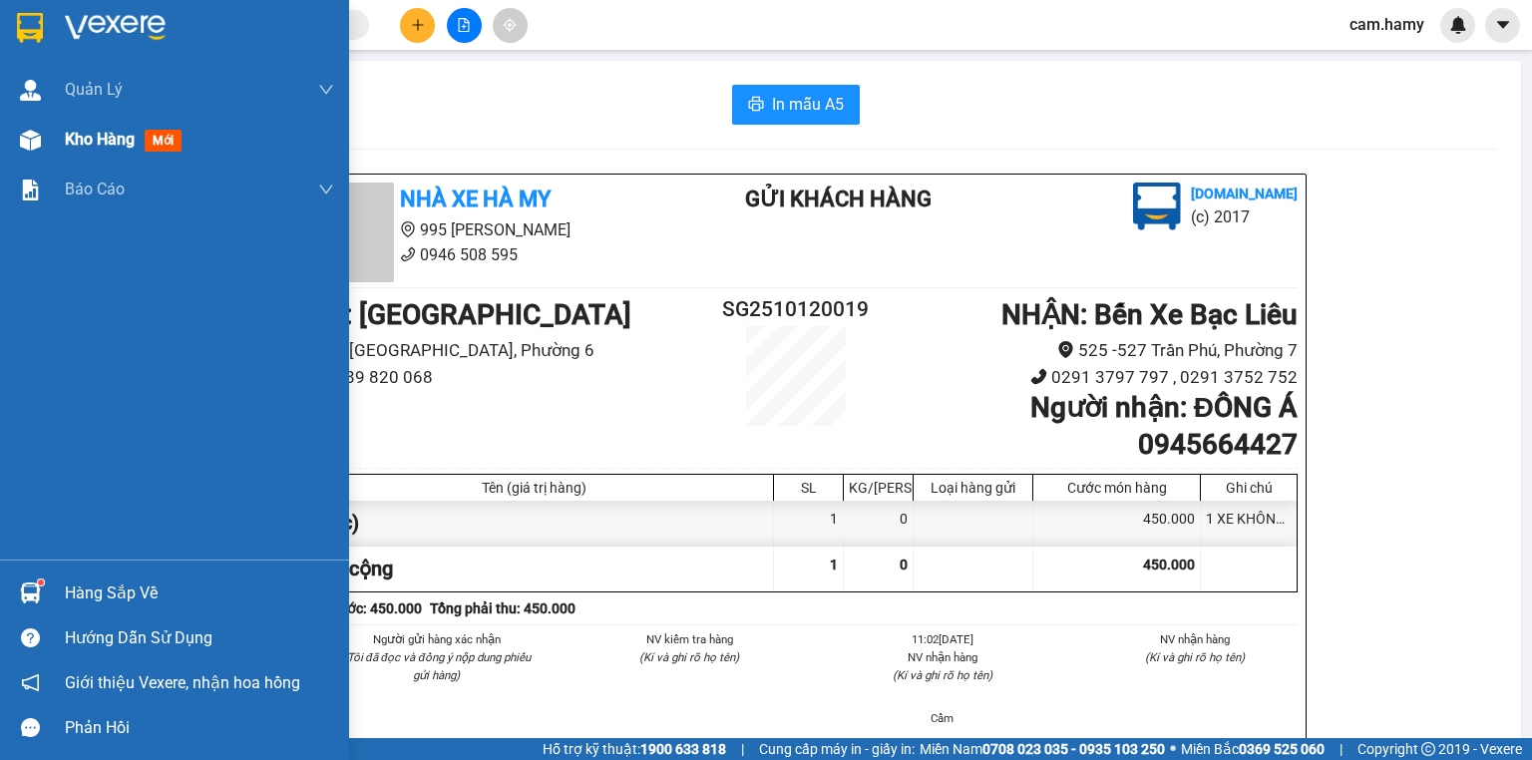
click at [70, 140] on span "Kho hàng" at bounding box center [100, 139] width 70 height 19
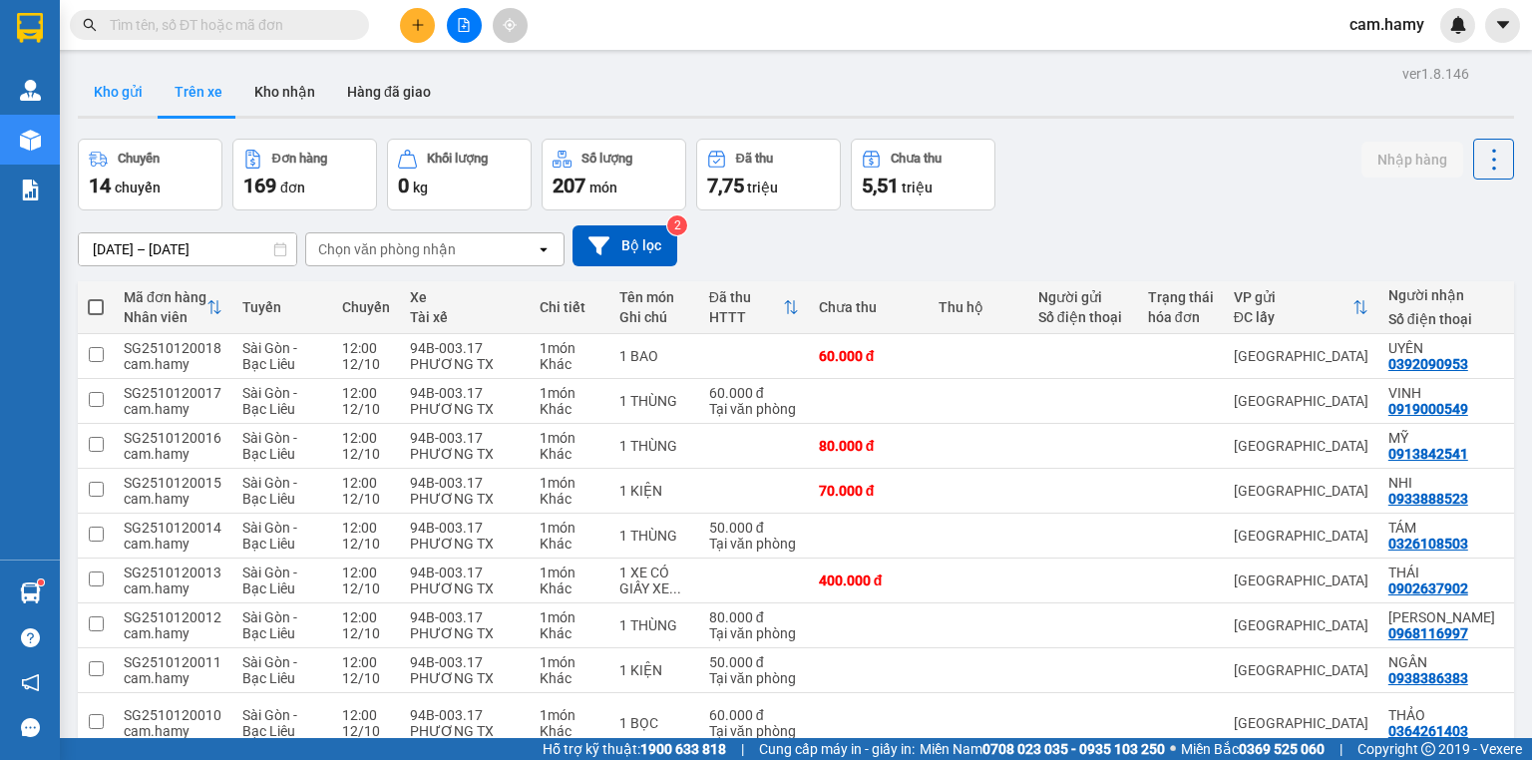
click at [112, 93] on button "Kho gửi" at bounding box center [118, 92] width 81 height 48
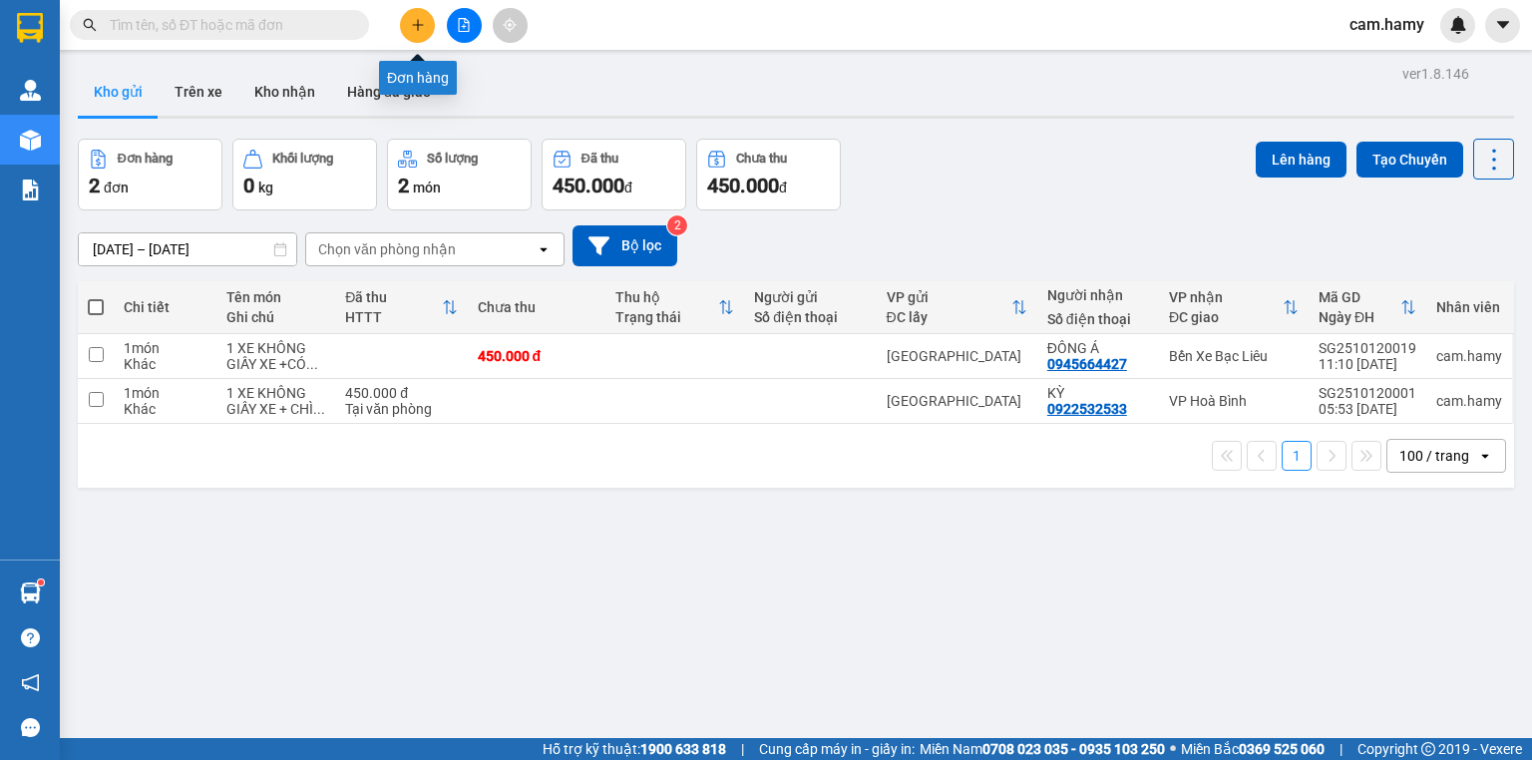
click at [425, 27] on button at bounding box center [417, 25] width 35 height 35
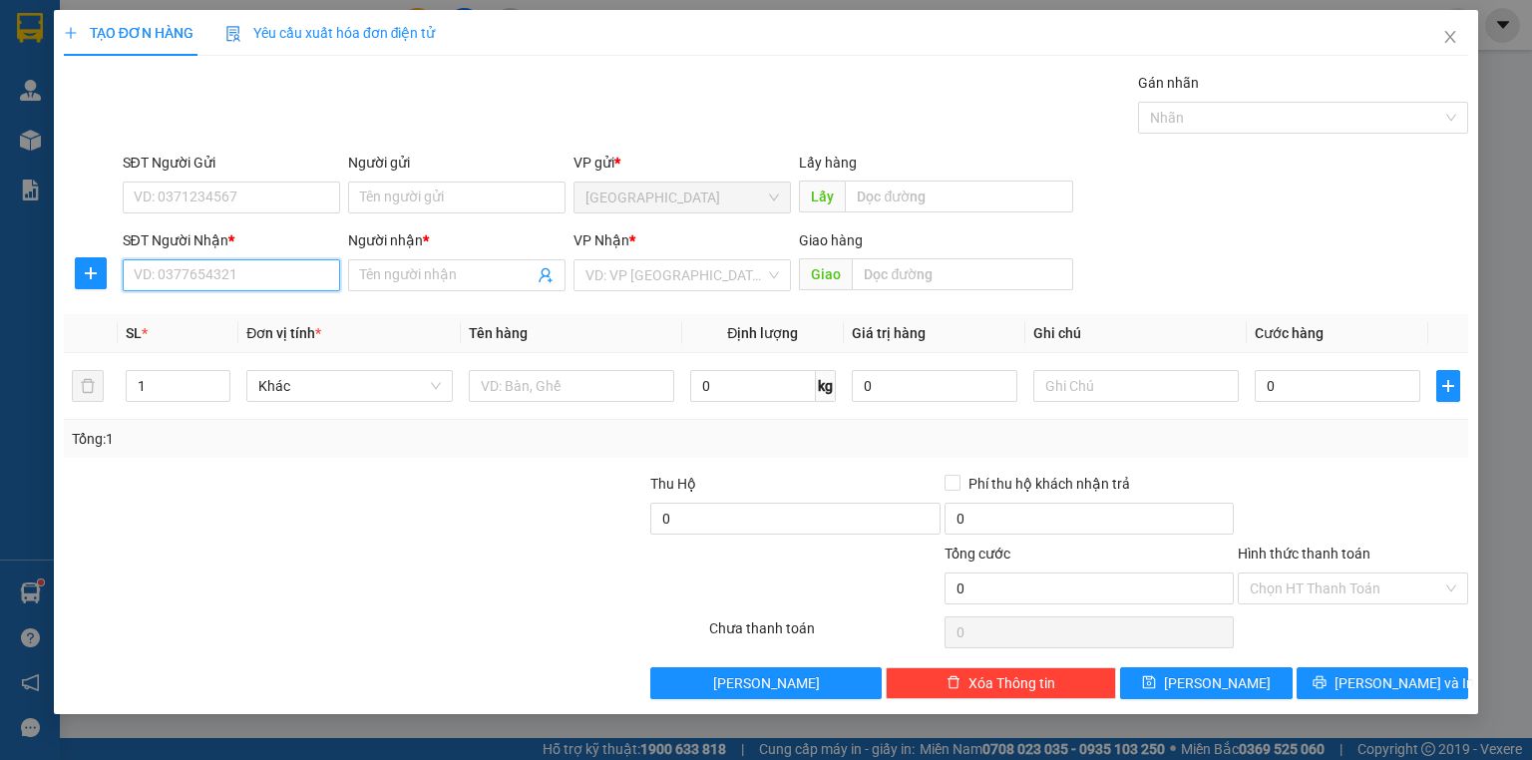
click at [141, 272] on input "SĐT Người Nhận *" at bounding box center [231, 275] width 217 height 32
type input "0837175454"
click at [152, 314] on div "0837175454 - [PERSON_NAME]" at bounding box center [233, 314] width 196 height 22
type input "KIỀU"
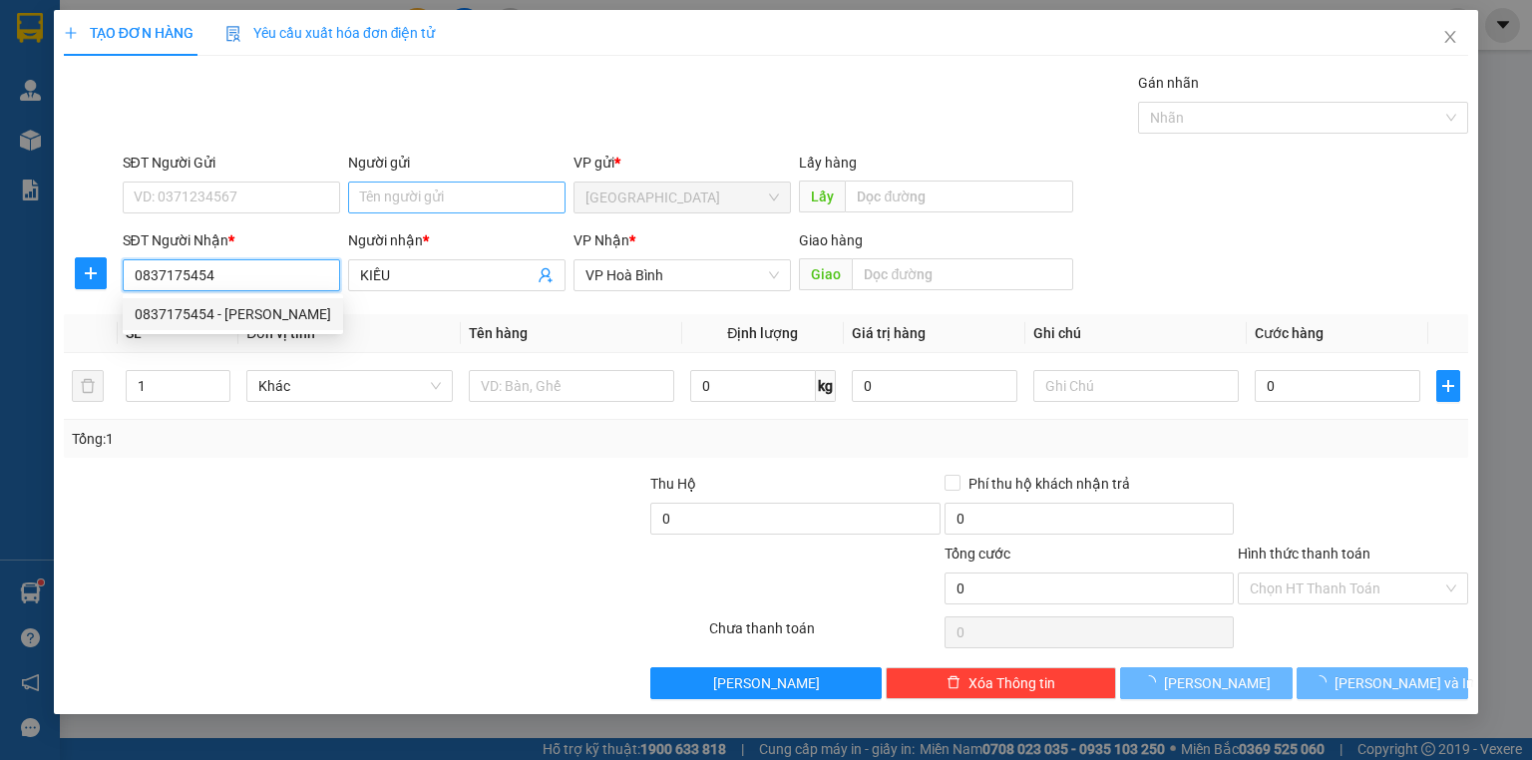
type input "50.000"
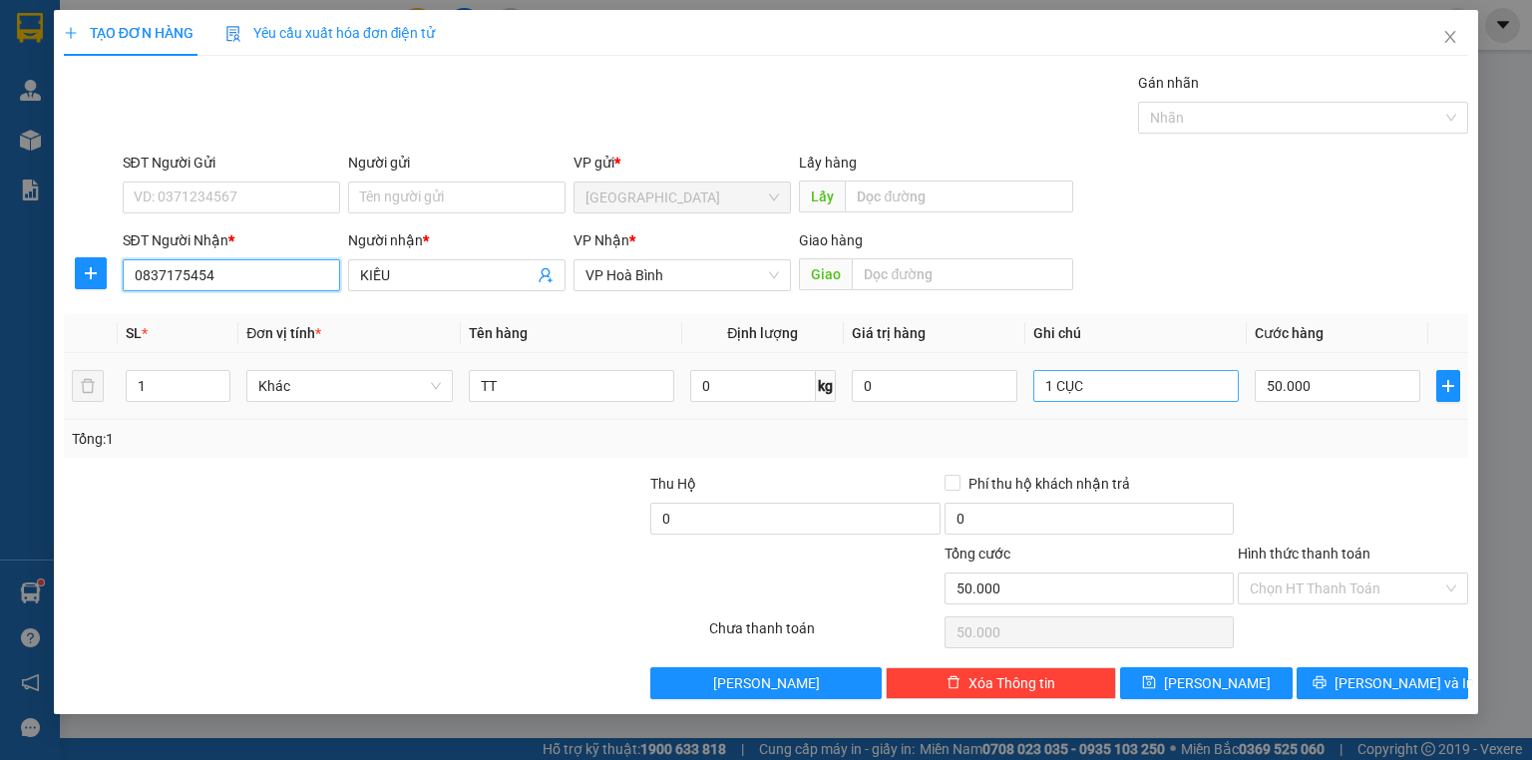
type input "0837175454"
click at [1089, 392] on input "1 CỤC" at bounding box center [1135, 386] width 205 height 32
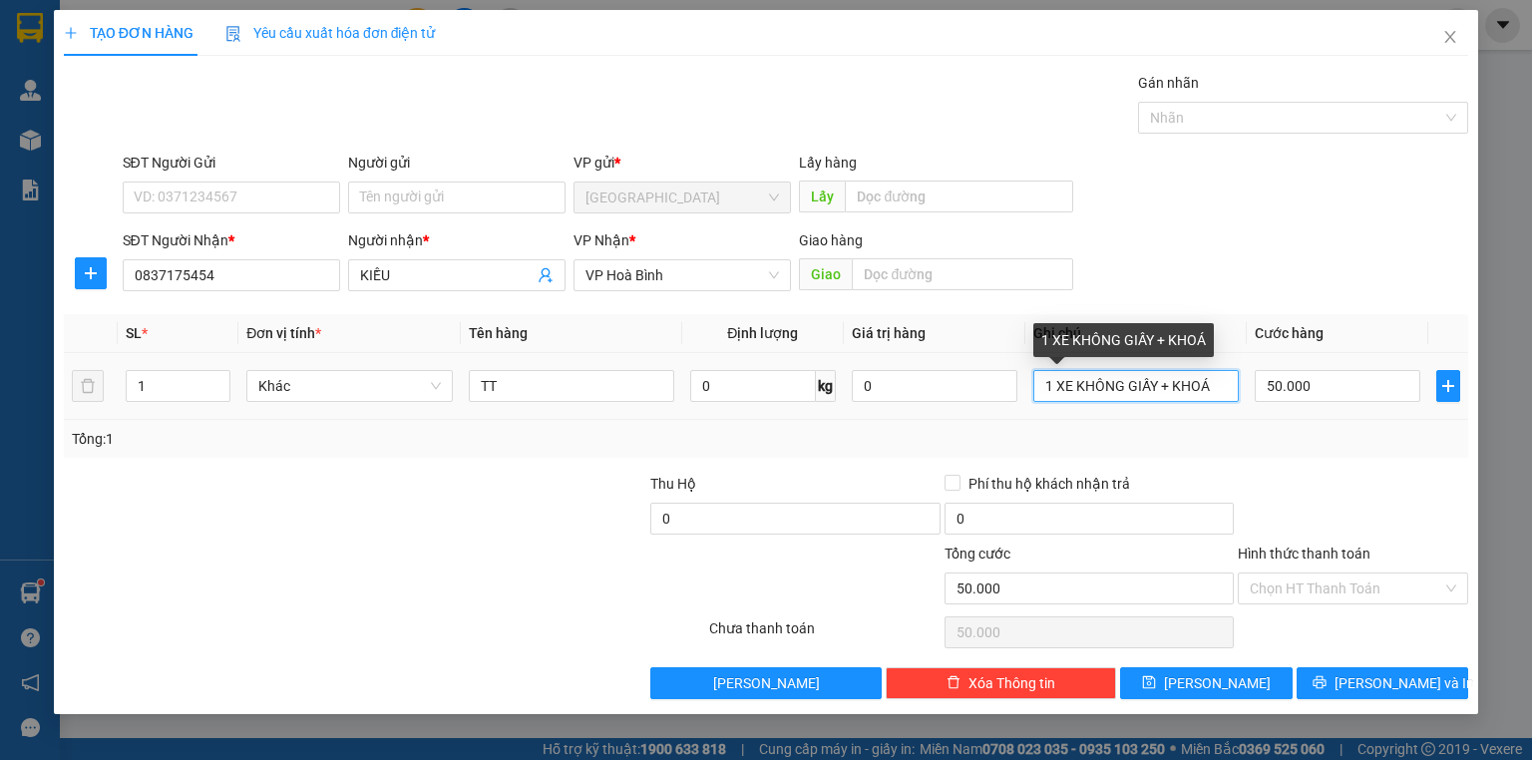
click at [1170, 375] on input "1 XE KHÔNG GIẤY + KHOÁ" at bounding box center [1135, 386] width 205 height 32
type input "1 XE KHÔNG GIẤY +CÓ KHOÁ"
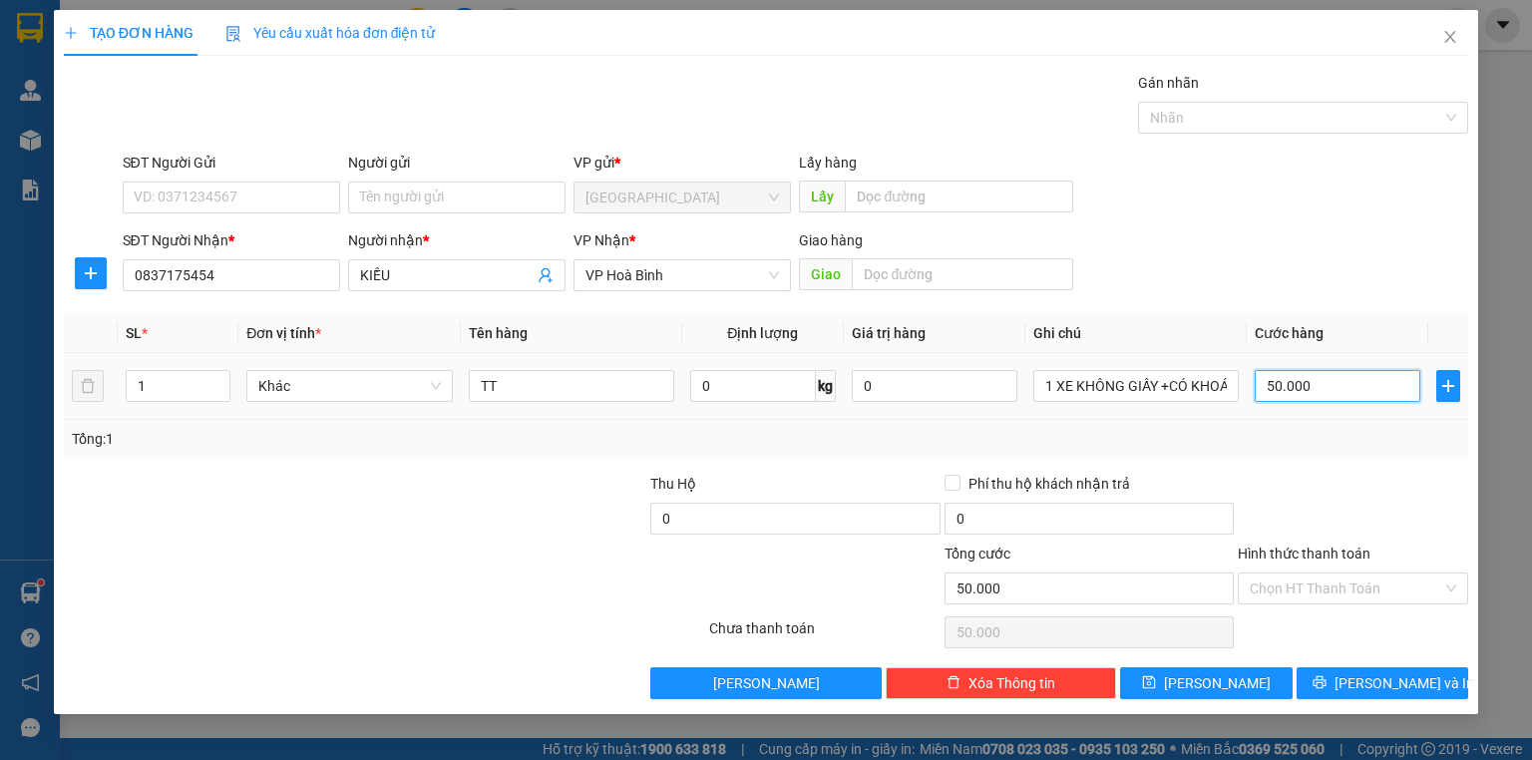
click at [1328, 376] on input "50.000" at bounding box center [1337, 386] width 166 height 32
type input "4"
type input "40"
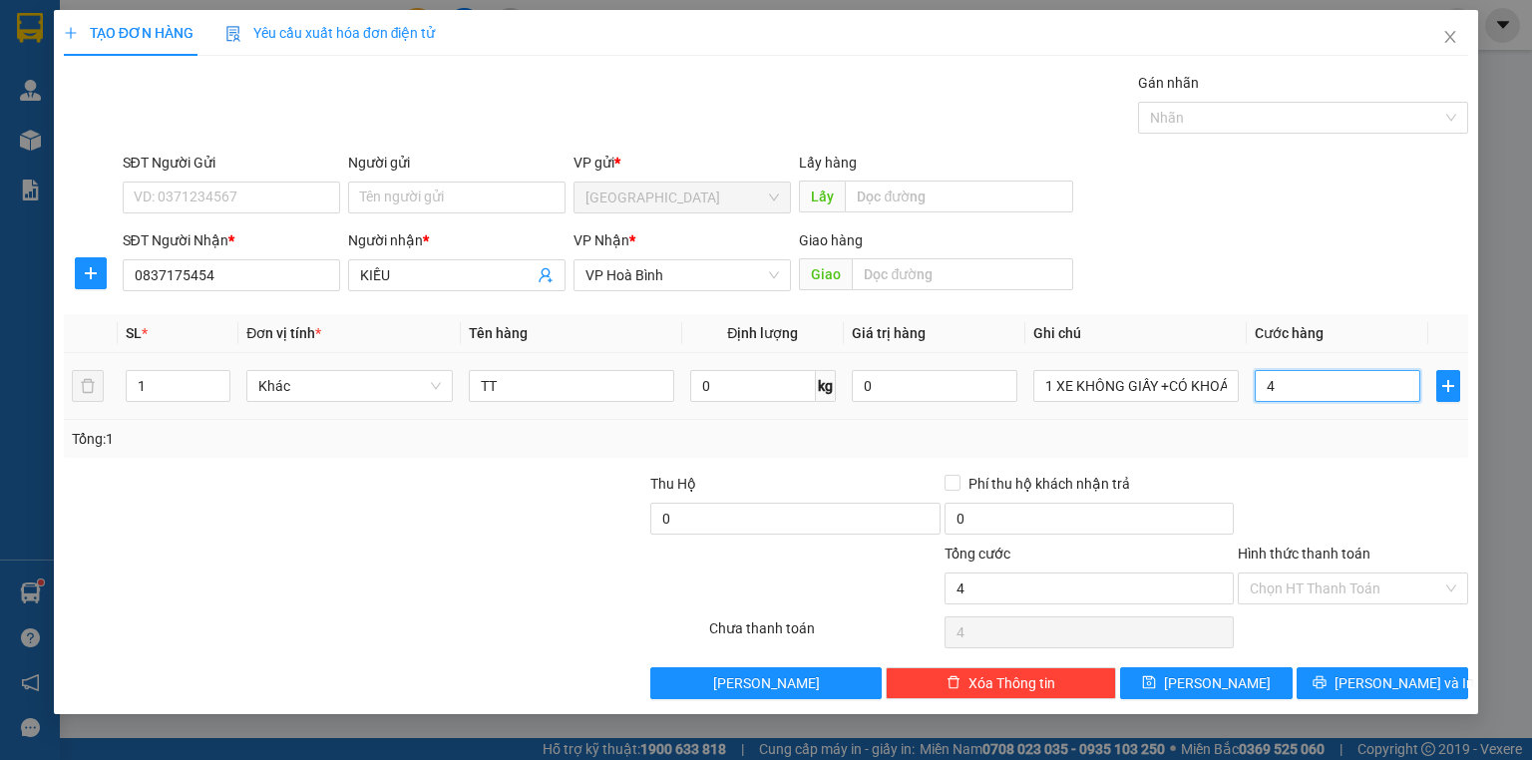
type input "40"
type input "400"
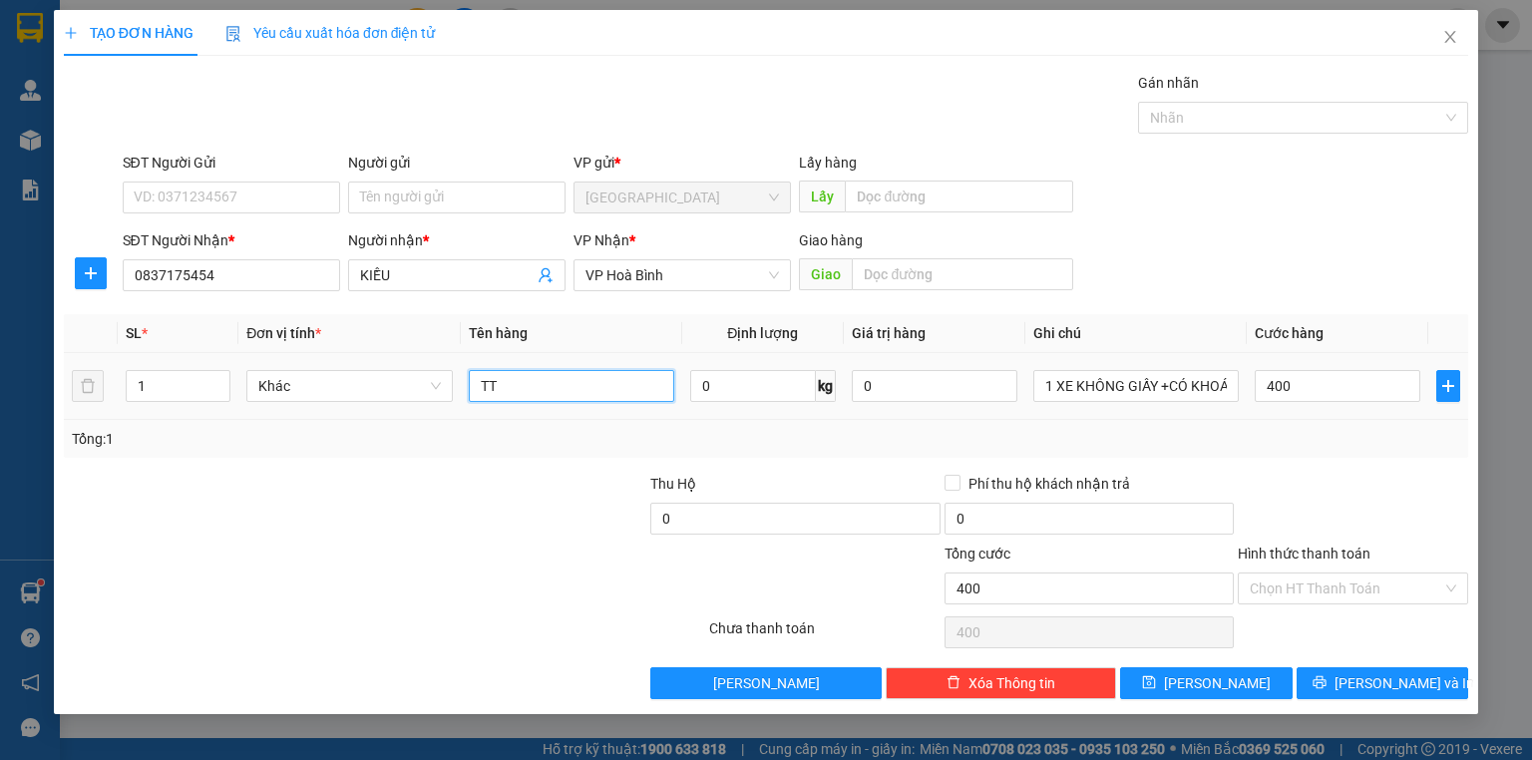
type input "400.000"
click at [578, 386] on input "TT" at bounding box center [571, 386] width 205 height 32
type input "T"
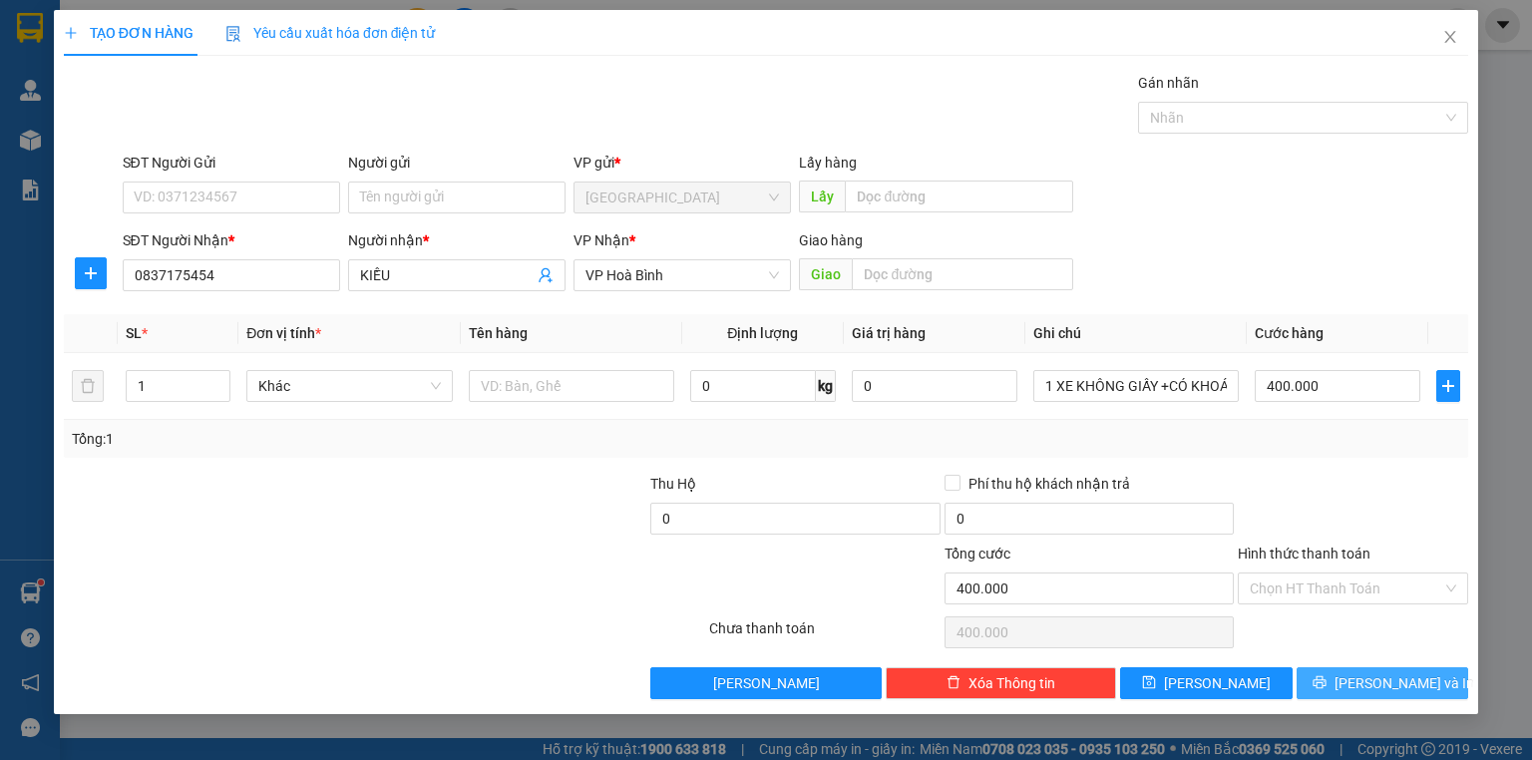
click at [1320, 678] on button "[PERSON_NAME] và In" at bounding box center [1382, 683] width 173 height 32
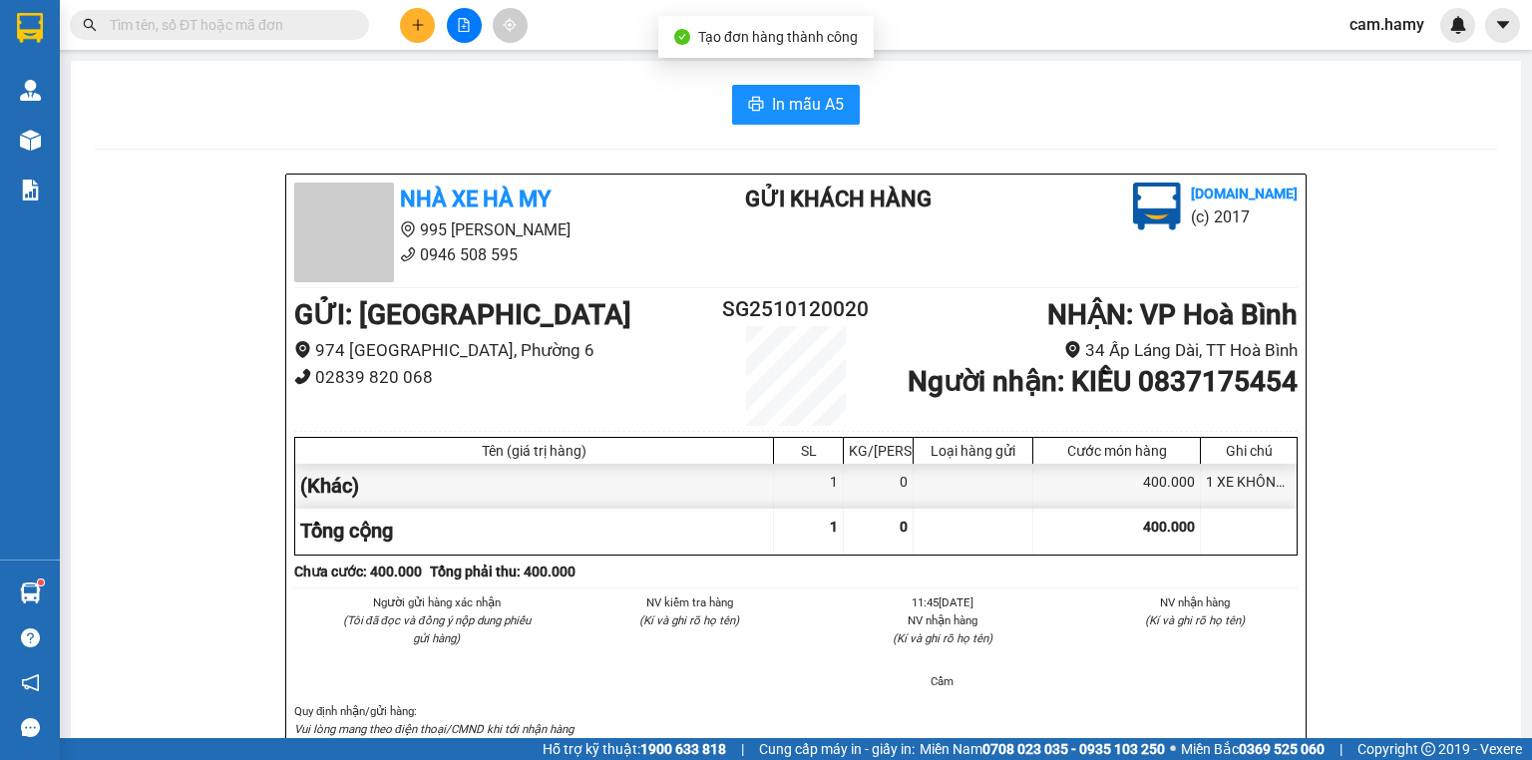
drag, startPoint x: 1066, startPoint y: 303, endPoint x: 731, endPoint y: 65, distance: 411.2
click at [739, 112] on button "In mẫu A5" at bounding box center [796, 105] width 128 height 40
